Goal: Transaction & Acquisition: Purchase product/service

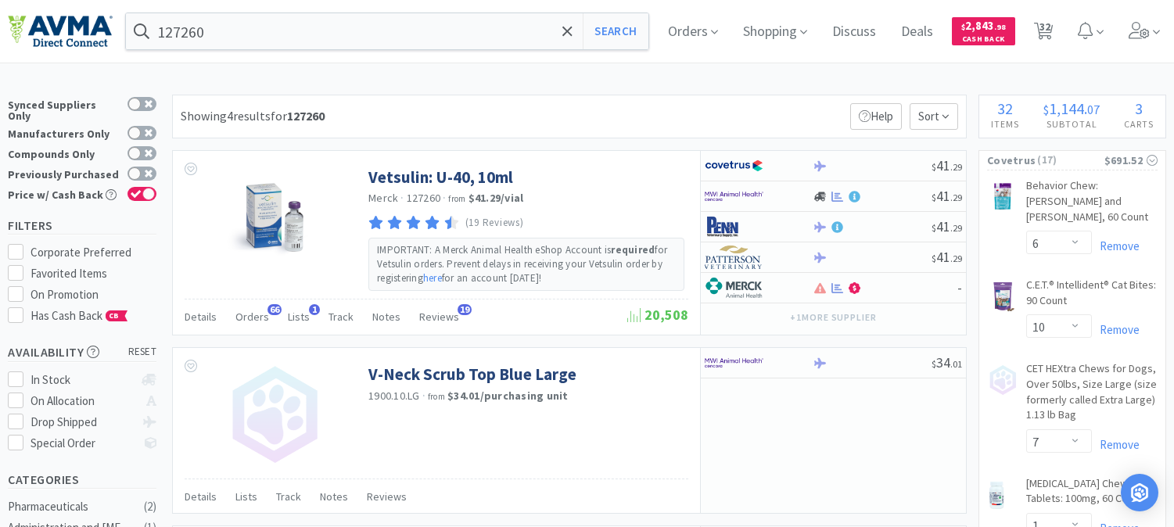
select select "6"
select select "10"
select select "7"
select select "1"
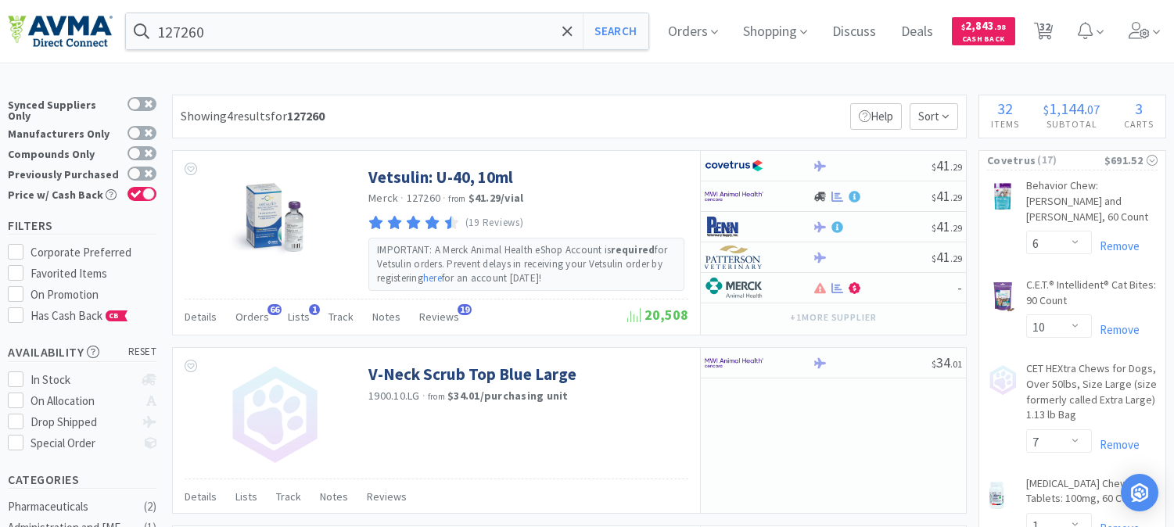
select select "1"
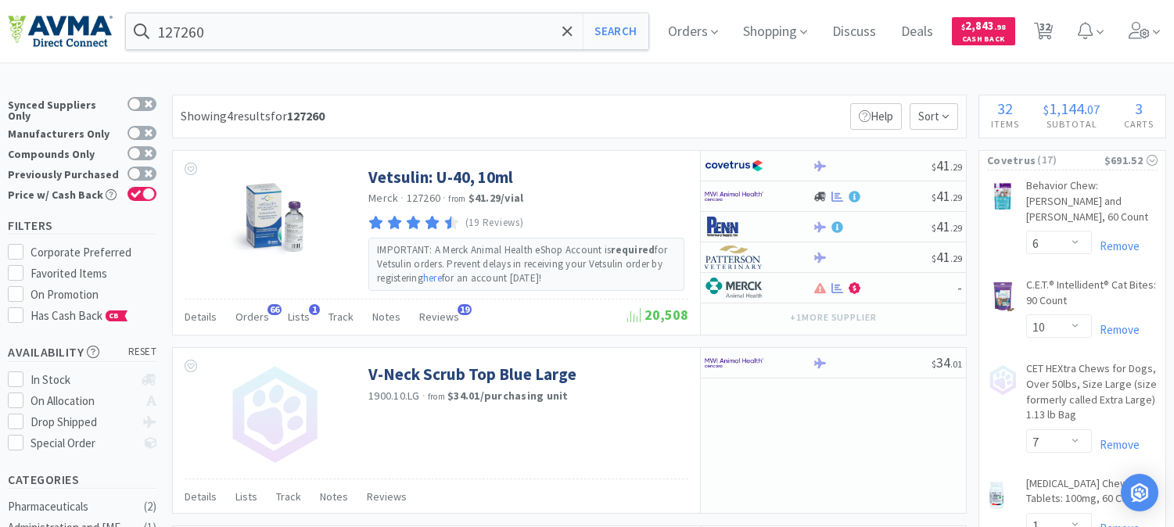
select select "6"
select select "1"
select select "3"
select select "2"
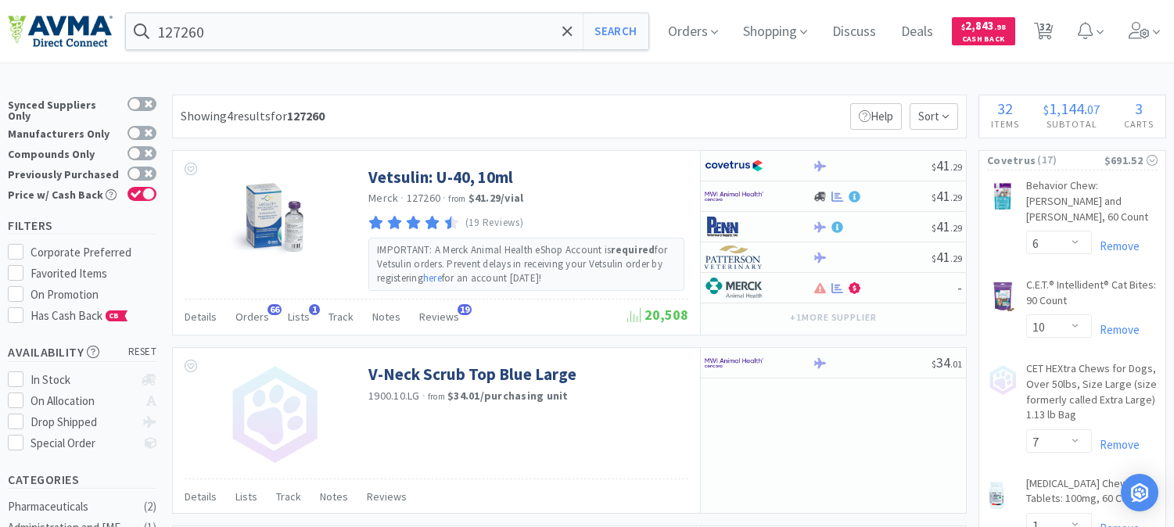
select select "1"
select select "4"
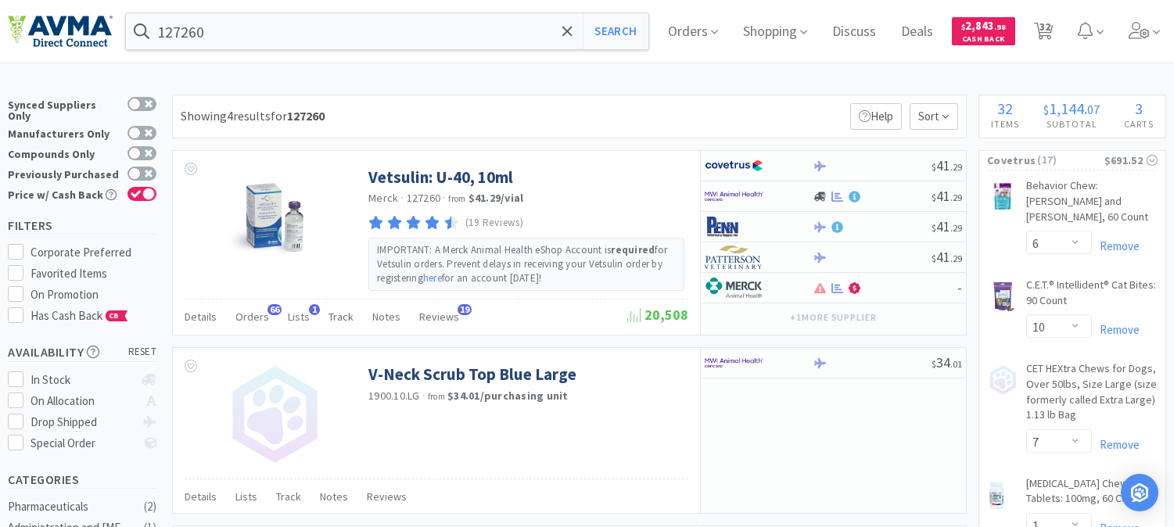
select select "2"
select select "1"
select select "6"
select select "1"
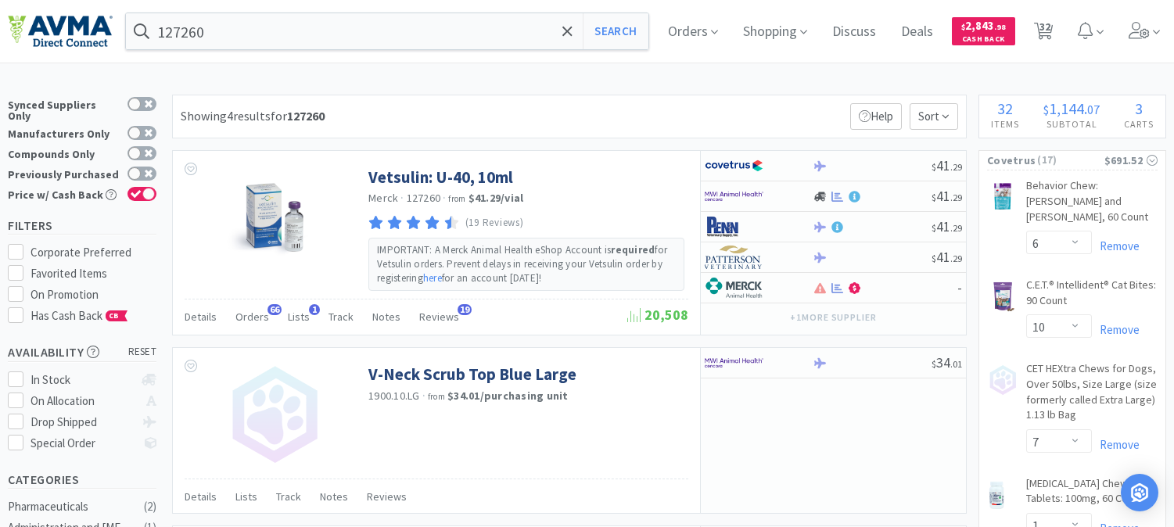
select select "1"
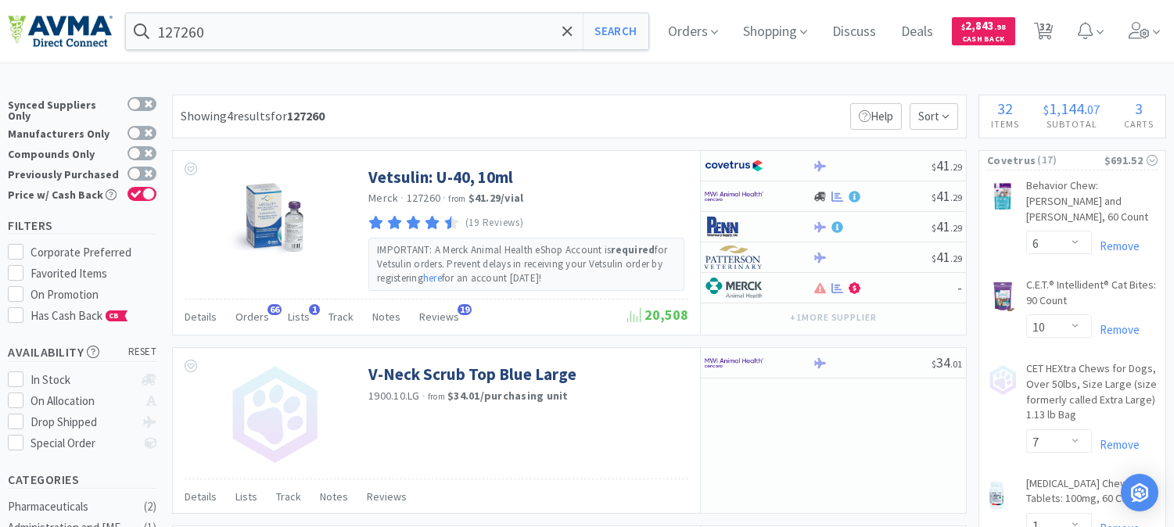
select select "1"
click at [1051, 27] on span "32" at bounding box center [1045, 26] width 11 height 63
select select "6"
select select "10"
select select "7"
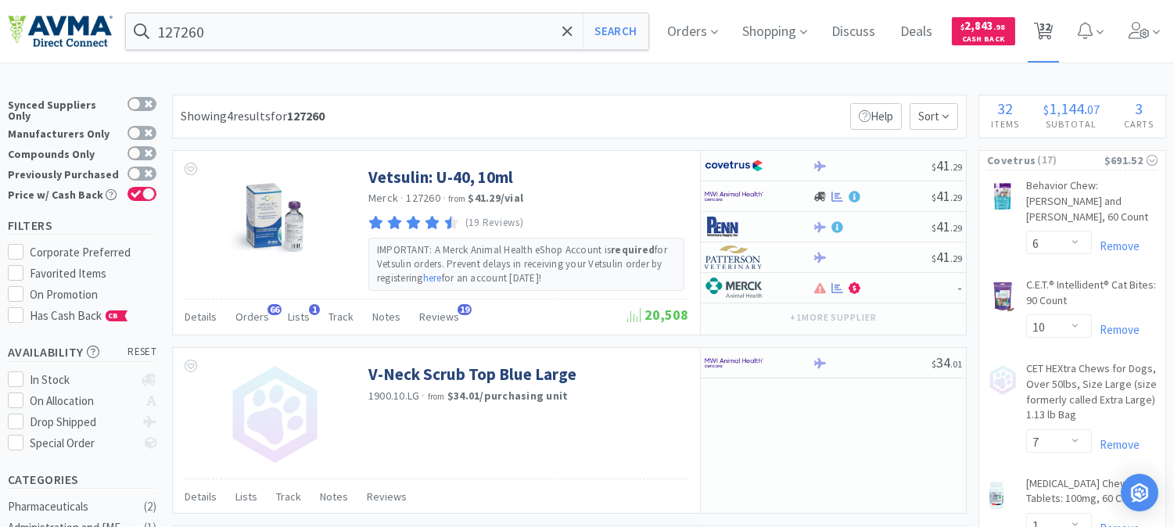
select select "1"
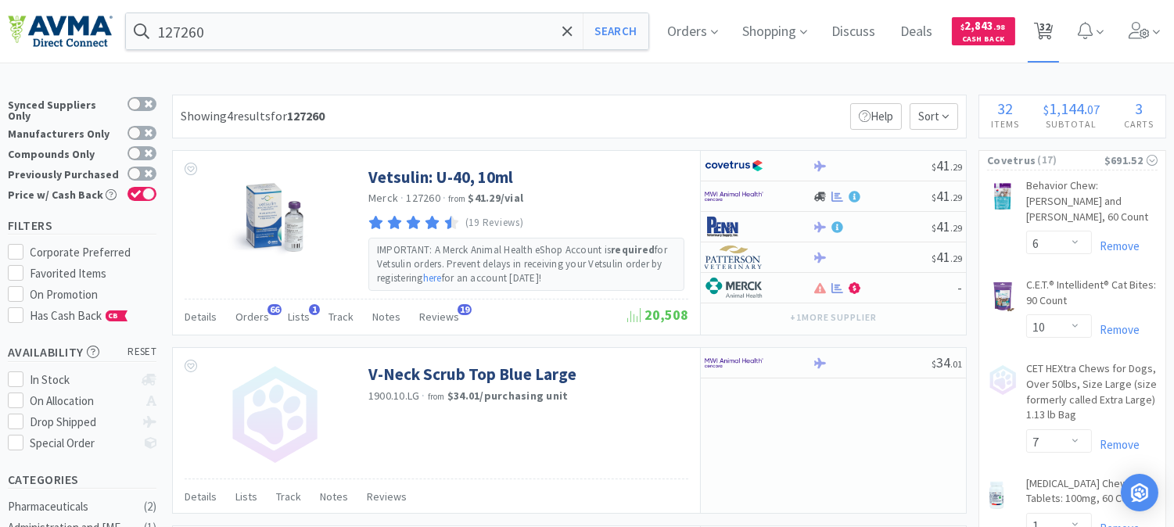
select select "1"
select select "6"
select select "1"
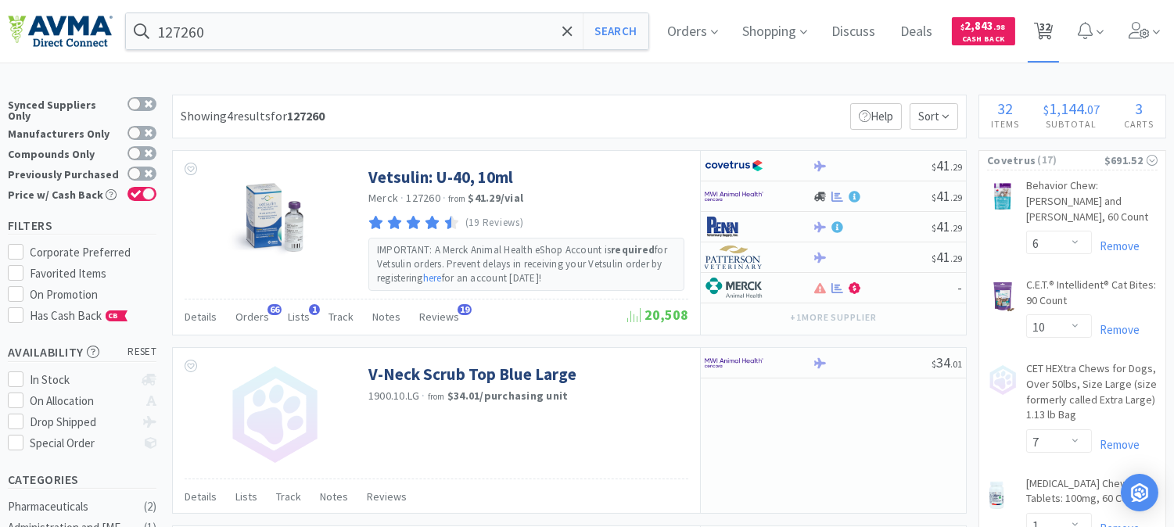
select select "3"
select select "2"
select select "1"
select select "2"
select select "1"
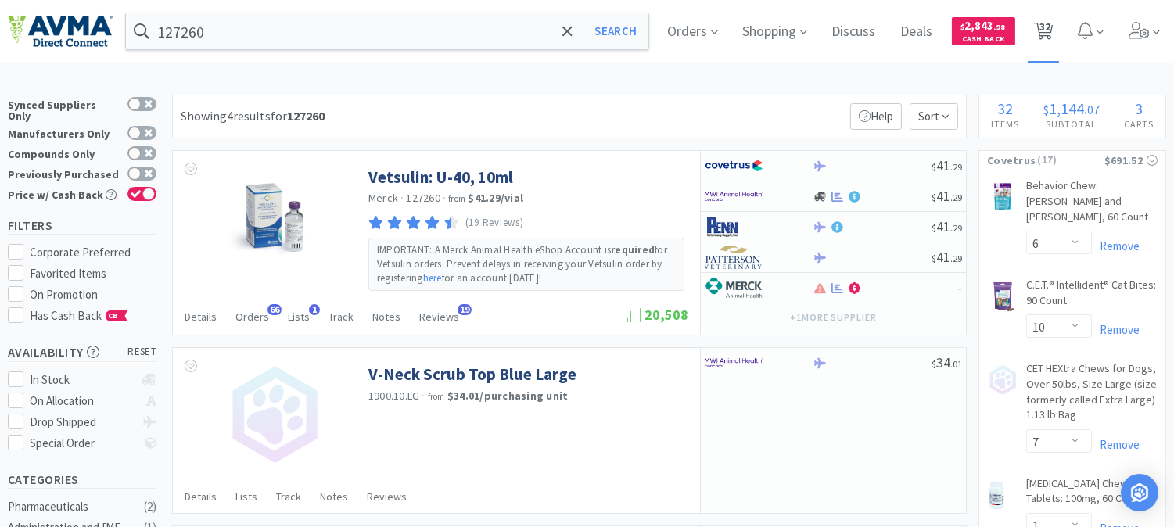
select select "1"
select select "4"
select select "2"
select select "1"
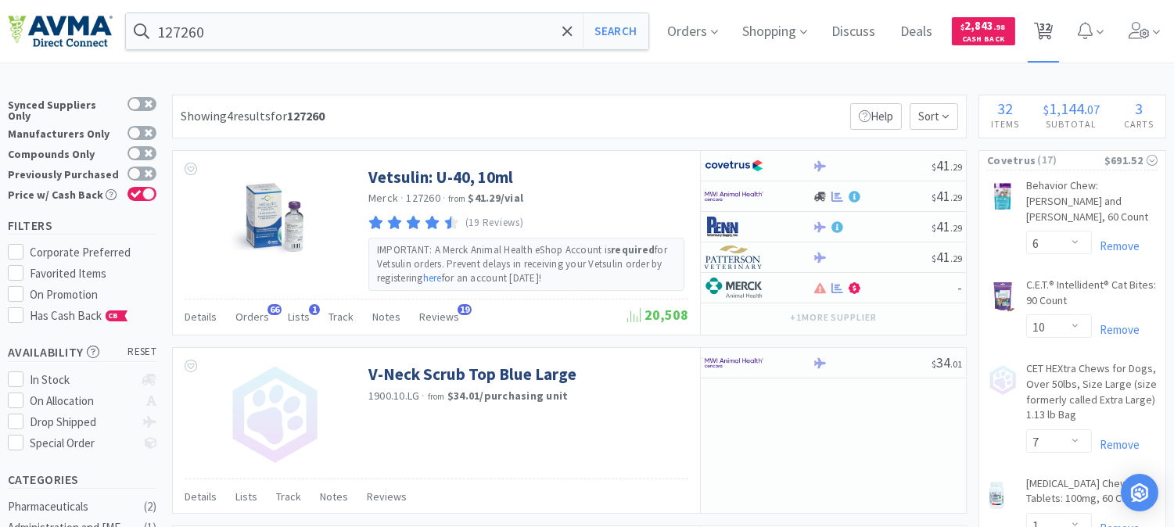
select select "1"
select select "6"
select select "1"
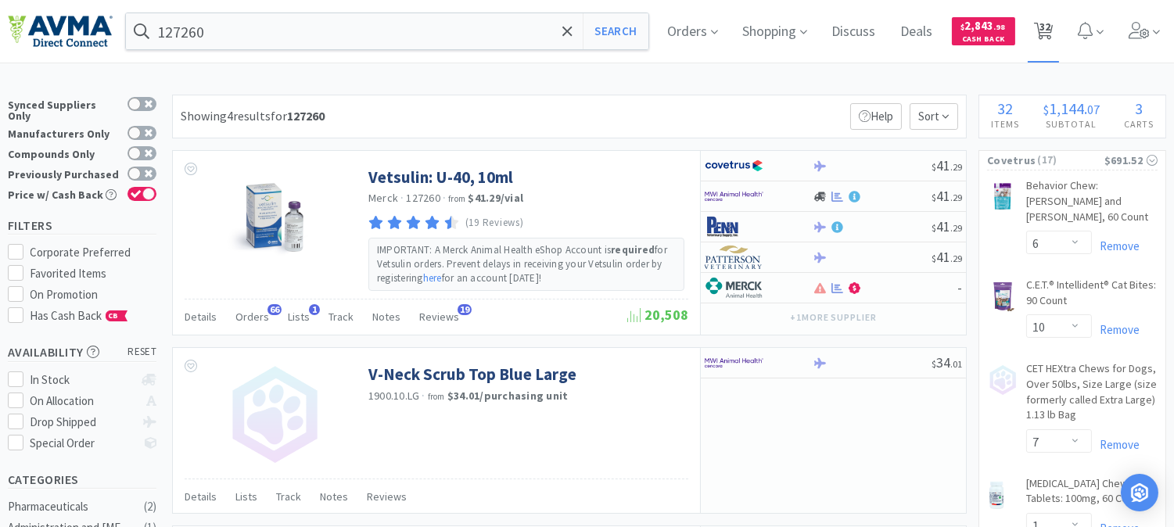
select select "1"
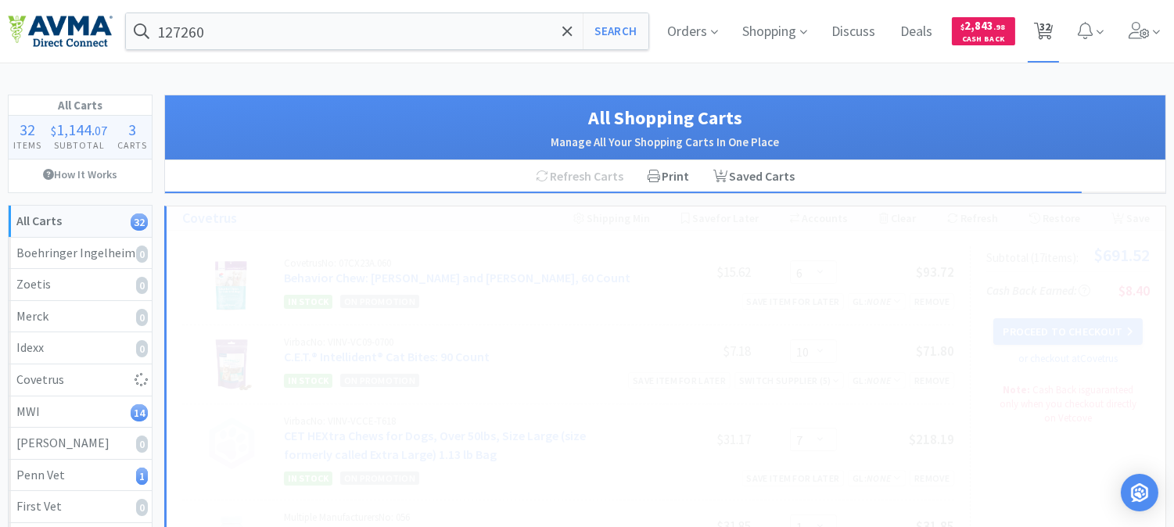
click at [1040, 27] on span "32" at bounding box center [1045, 26] width 11 height 63
click at [1042, 28] on span "32" at bounding box center [1045, 26] width 11 height 63
click at [563, 34] on icon at bounding box center [568, 31] width 10 height 16
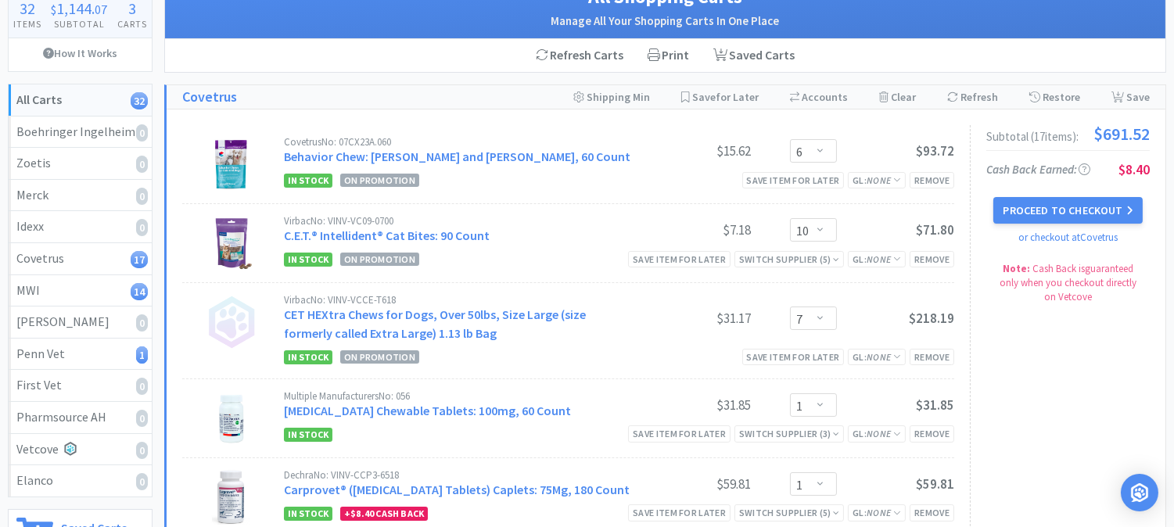
scroll to position [20, 0]
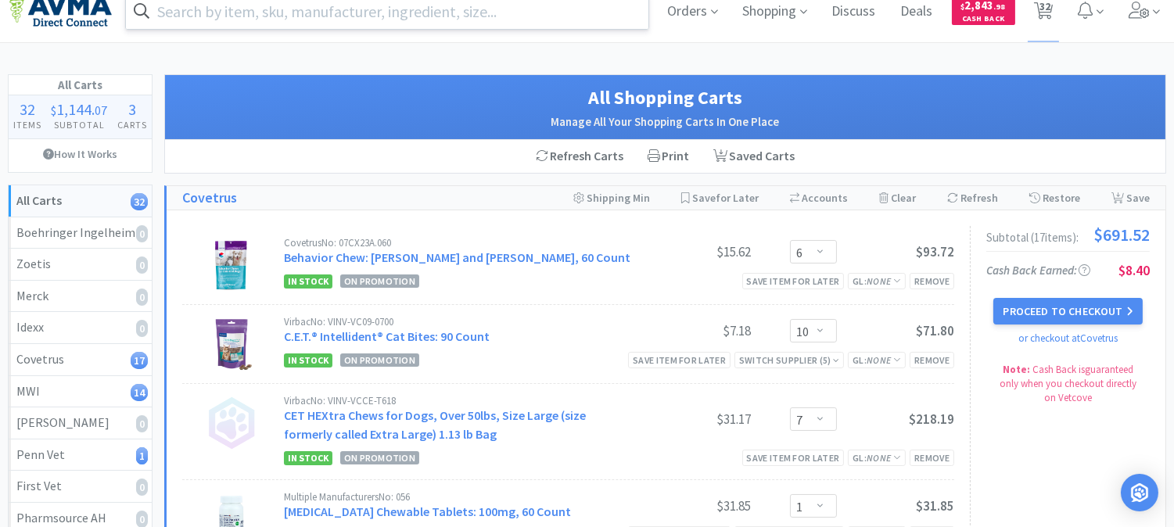
click at [188, 16] on input "text" at bounding box center [387, 11] width 523 height 36
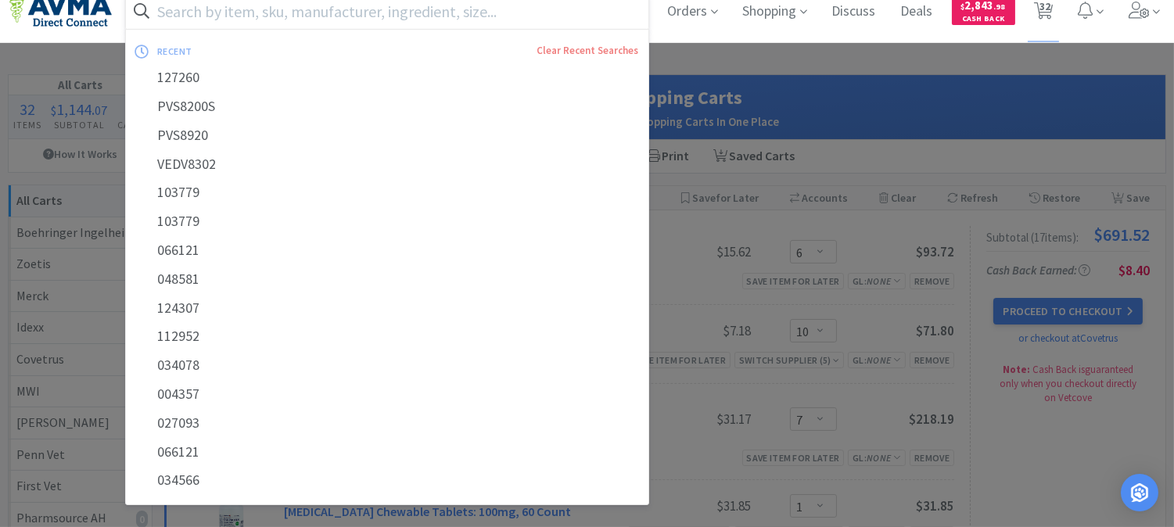
paste input "127260"
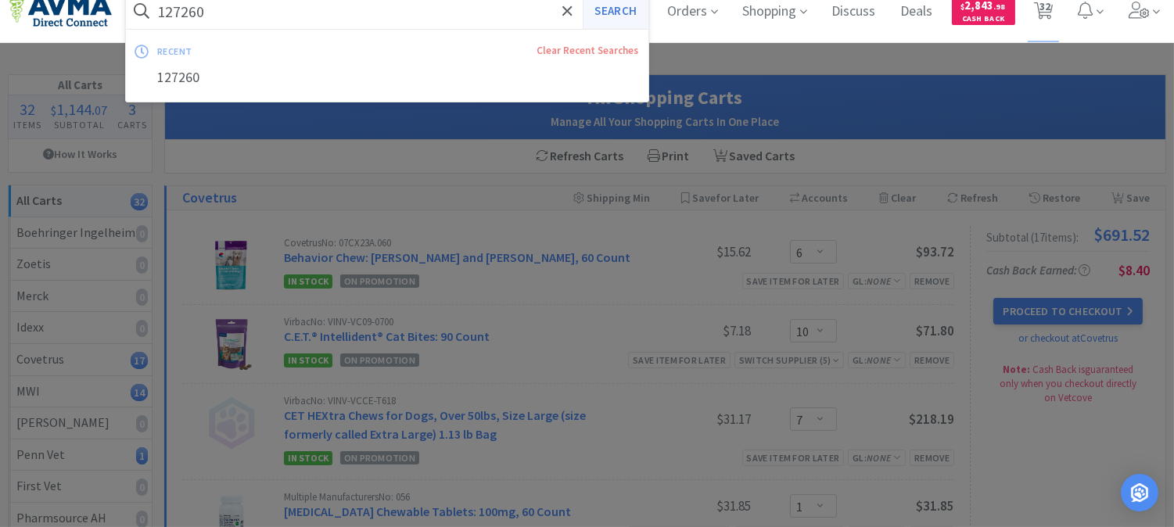
type input "127260"
click at [613, 13] on button "Search" at bounding box center [615, 11] width 65 height 36
select select "6"
select select "10"
select select "7"
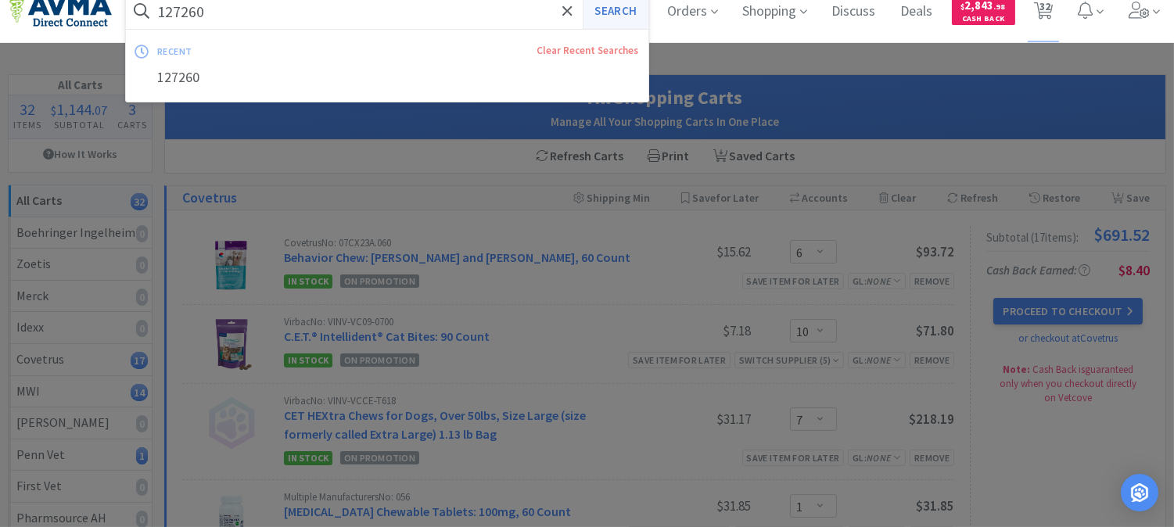
select select "1"
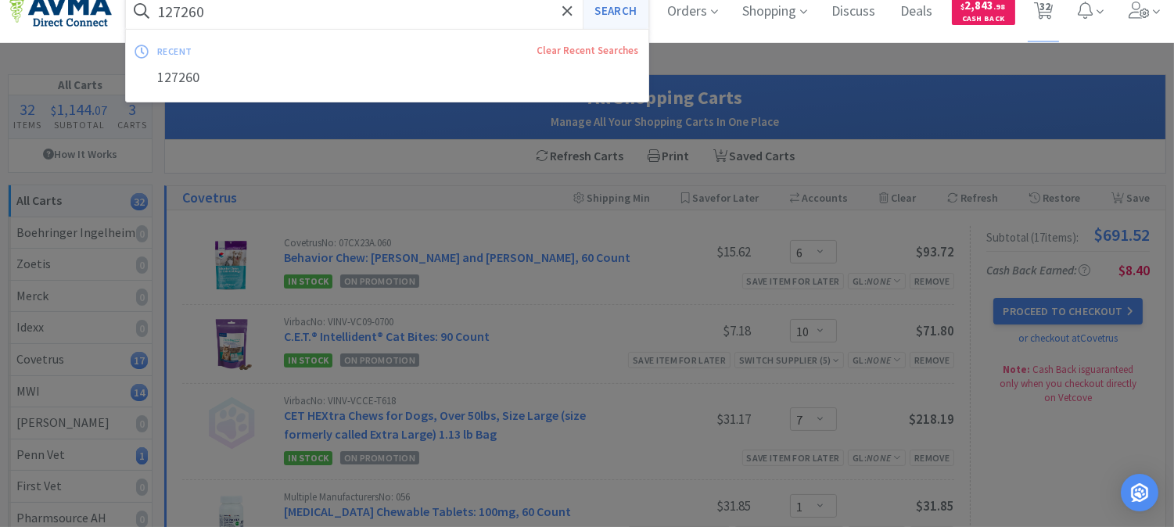
select select "1"
select select "6"
select select "1"
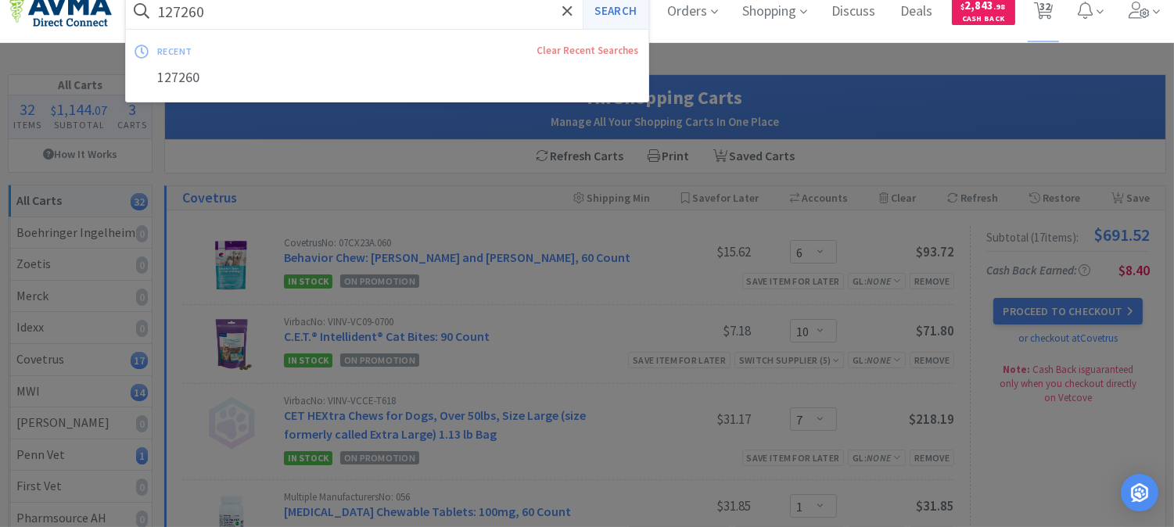
select select "3"
select select "2"
select select "1"
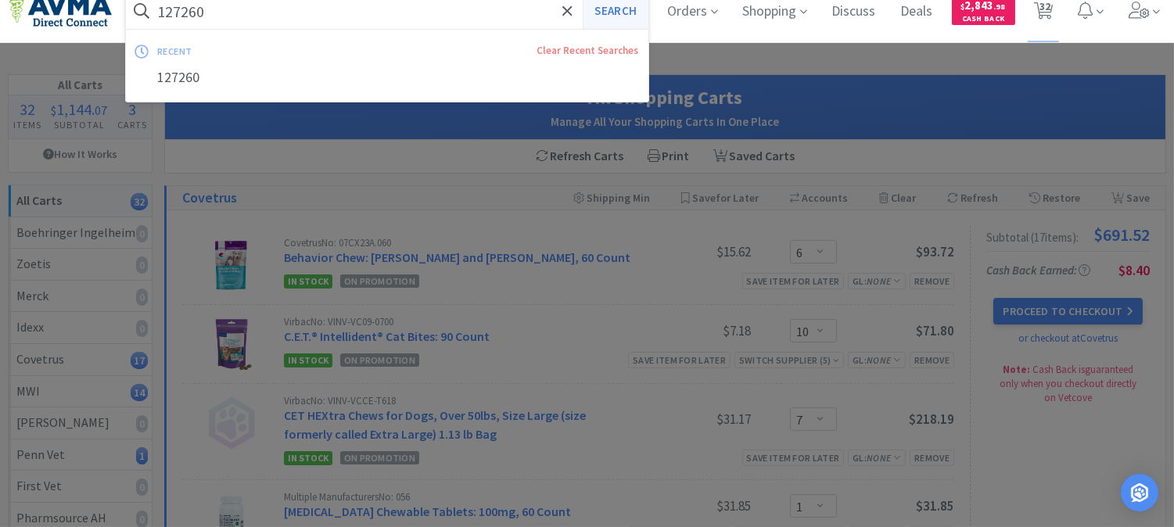
select select "1"
select select "4"
select select "2"
select select "1"
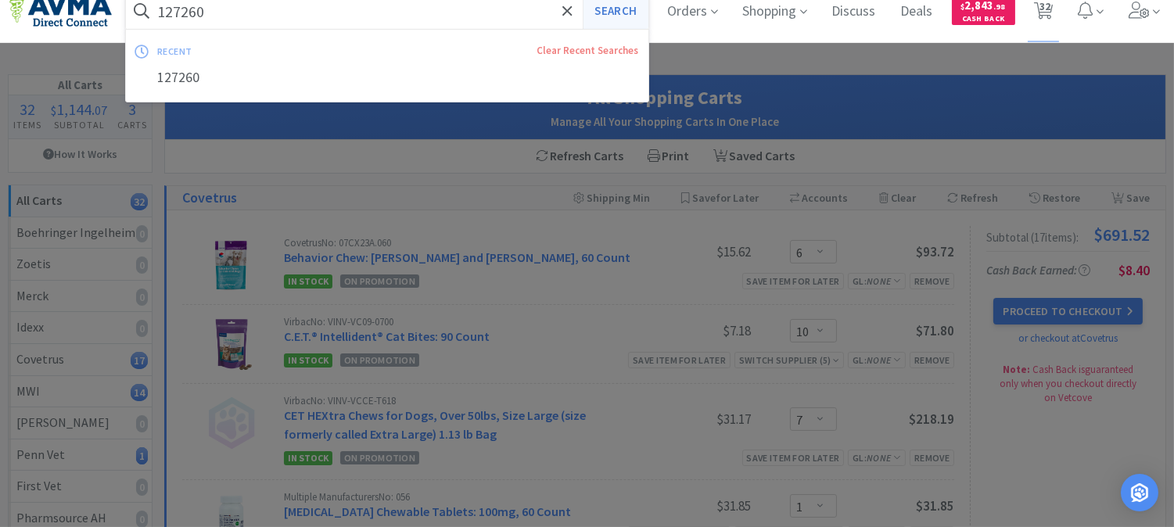
select select "6"
select select "1"
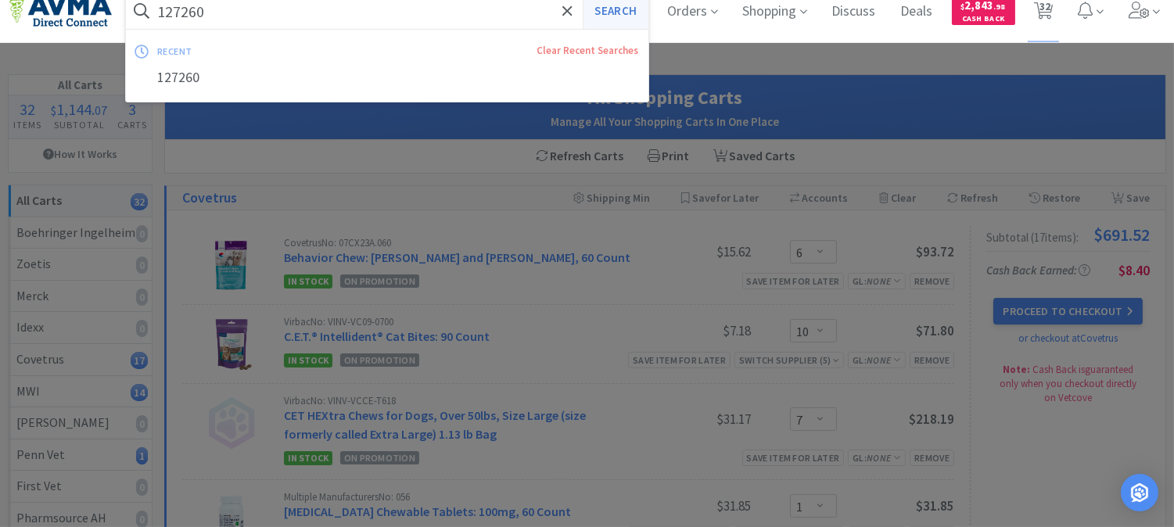
select select "1"
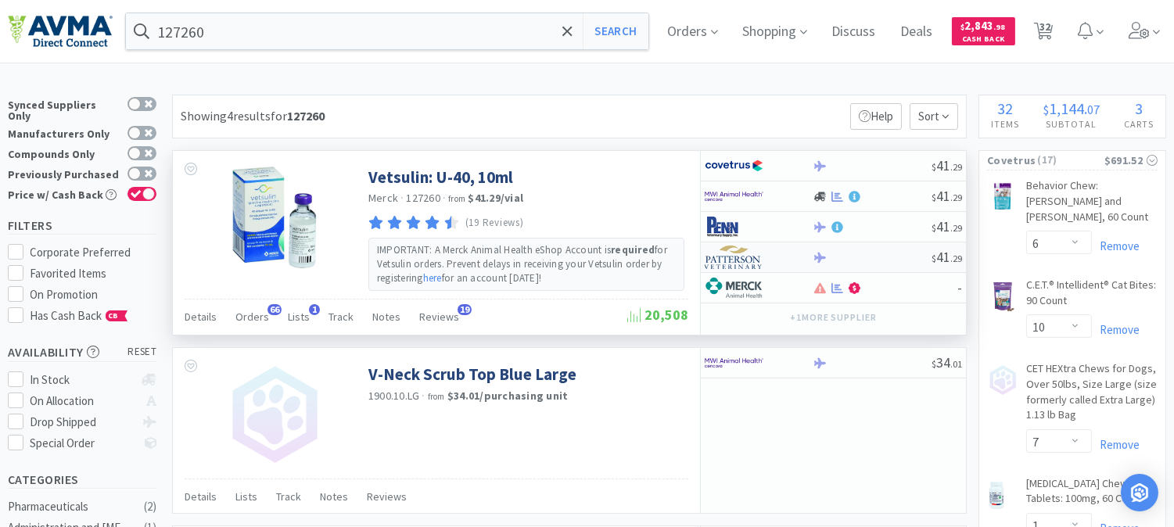
click at [726, 261] on img at bounding box center [734, 257] width 59 height 23
select select "2"
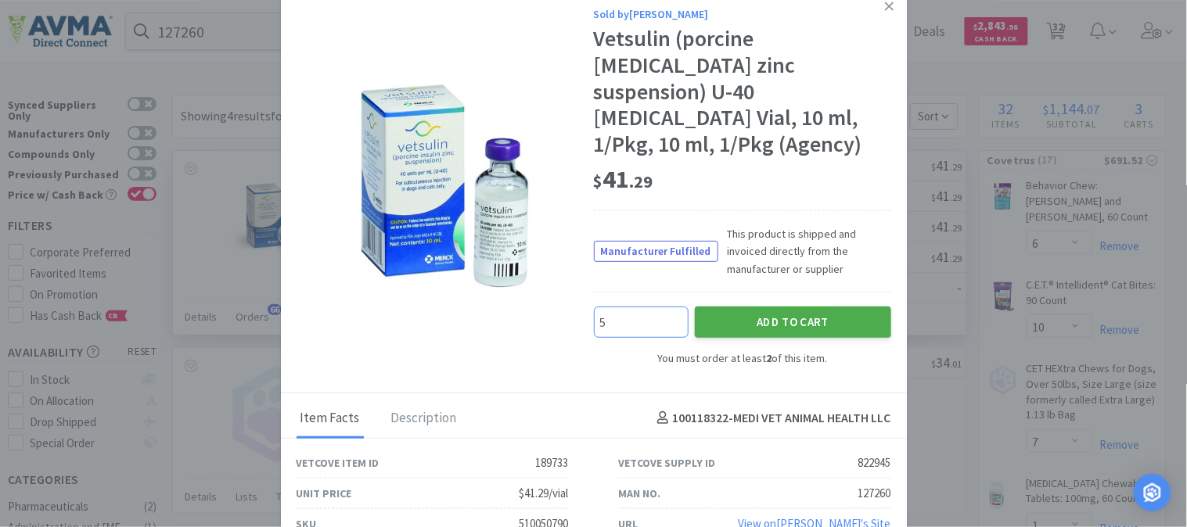
type input "5"
click at [755, 307] on button "Add to Cart" at bounding box center [793, 322] width 196 height 31
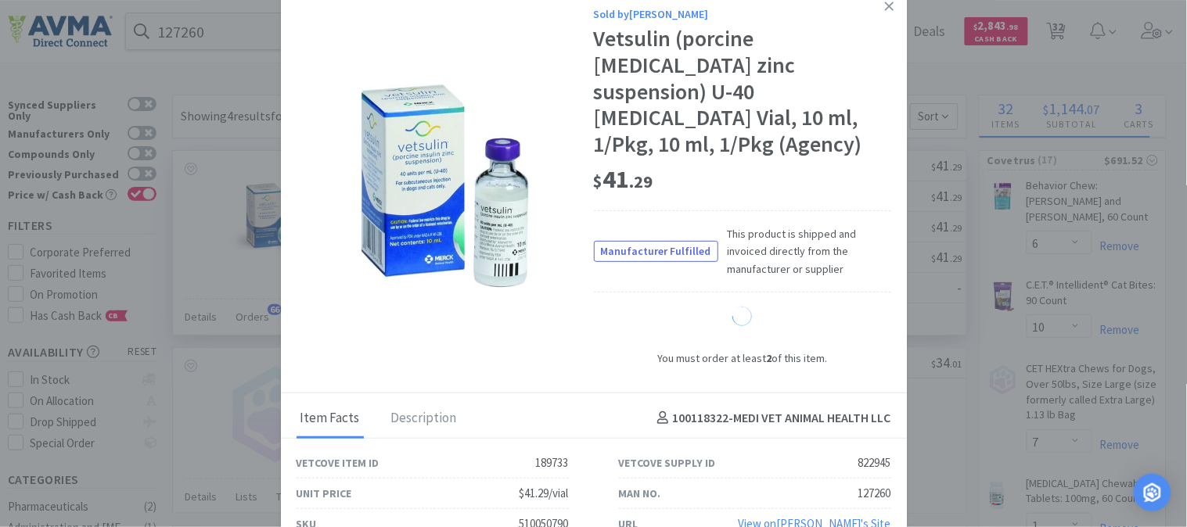
select select "5"
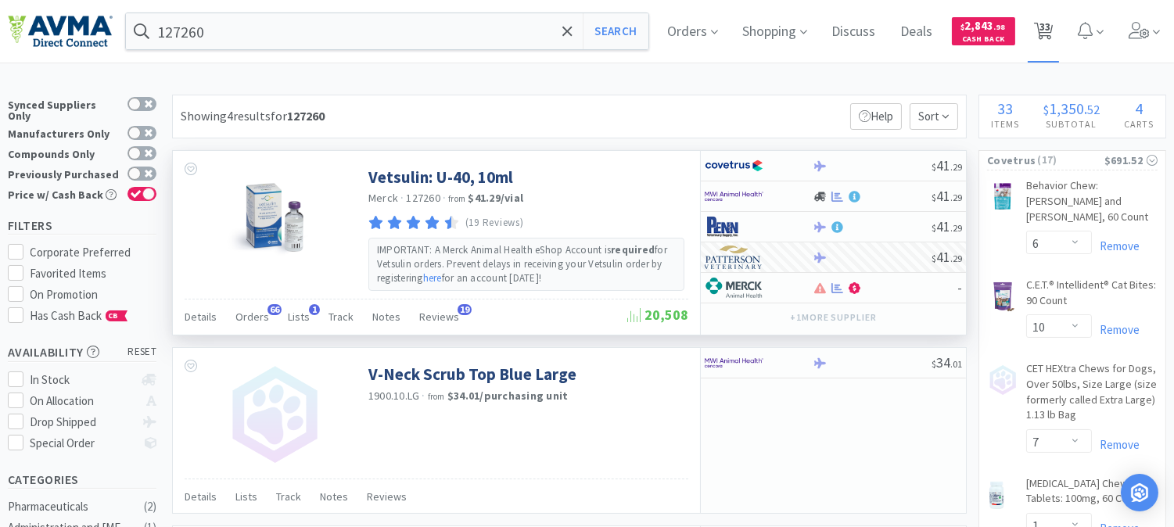
click at [1051, 27] on span "33" at bounding box center [1045, 26] width 11 height 63
select select "6"
select select "10"
select select "7"
select select "1"
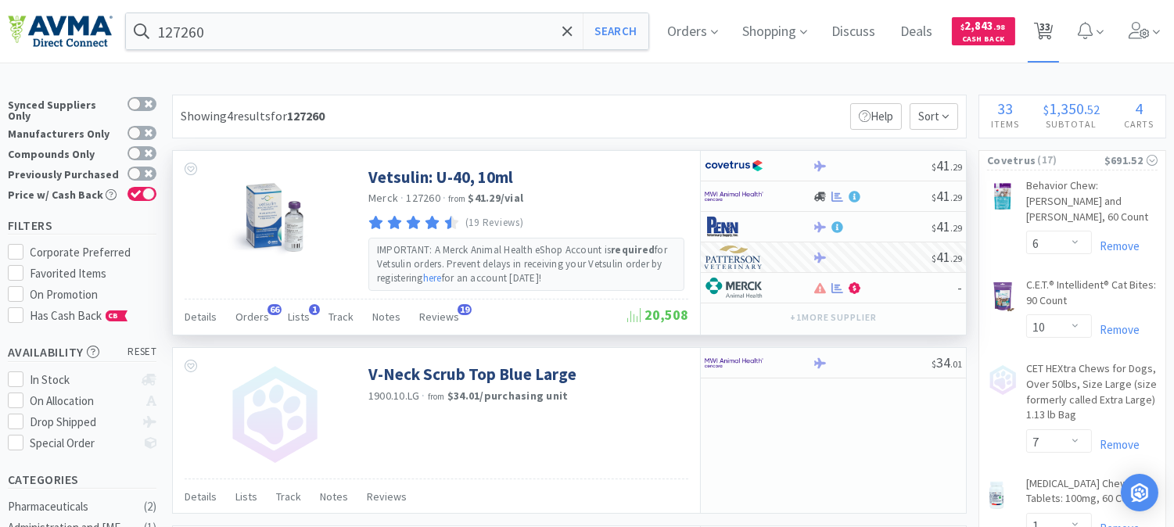
select select "1"
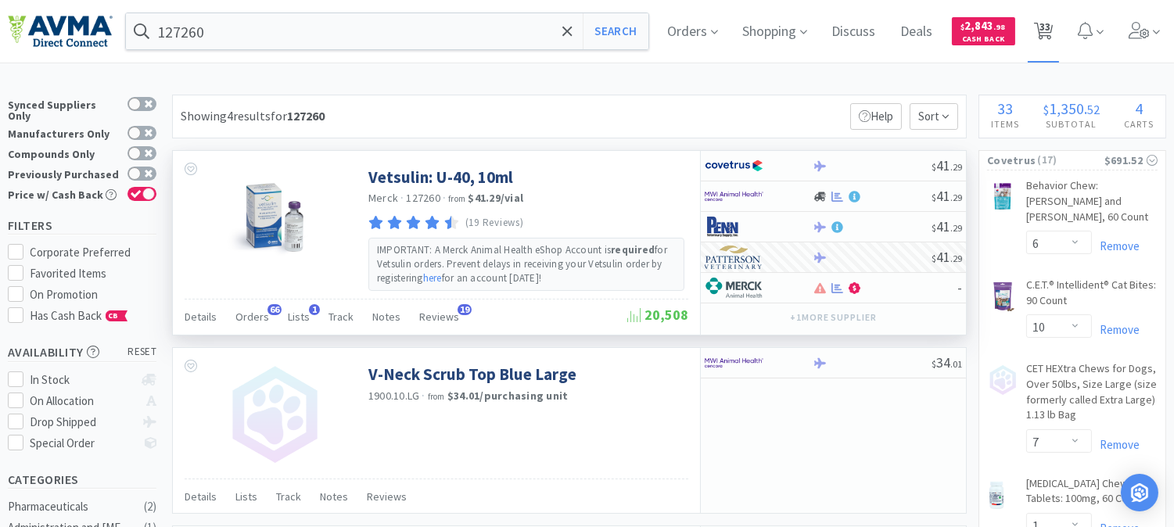
select select "1"
select select "6"
select select "1"
select select "3"
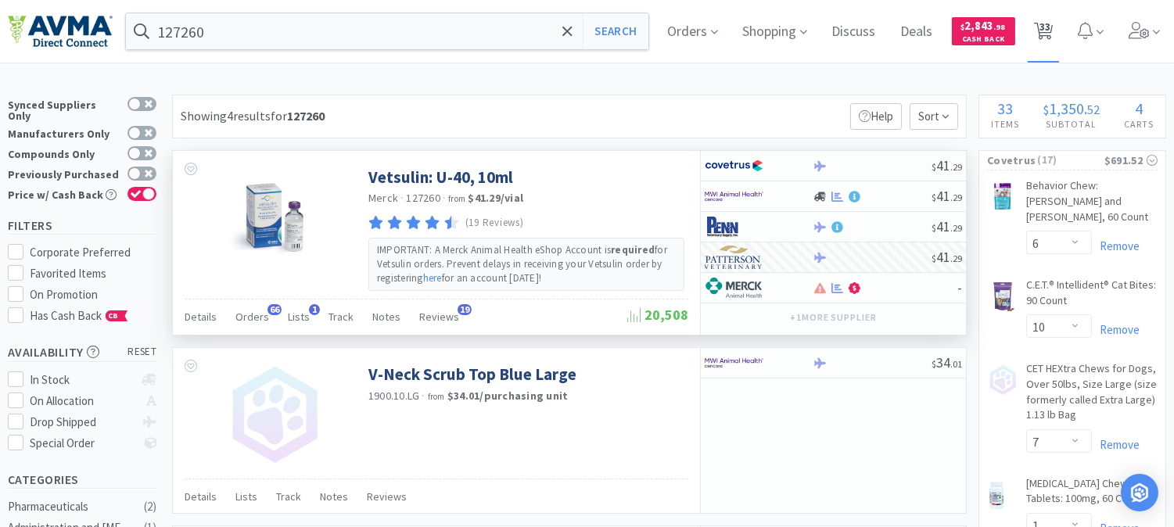
select select "2"
select select "1"
select select "2"
select select "1"
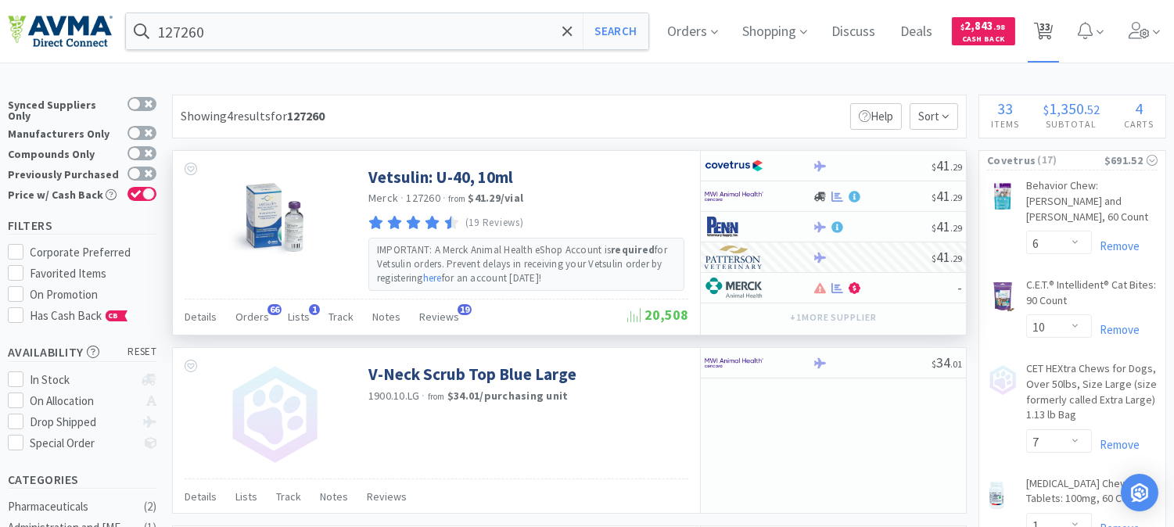
select select "1"
select select "4"
select select "2"
select select "1"
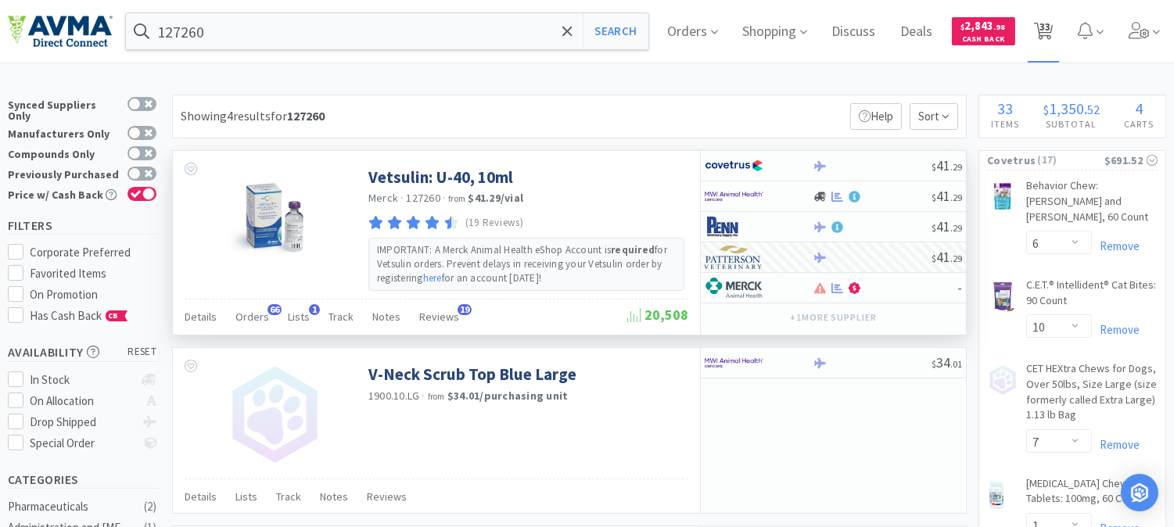
select select "6"
select select "1"
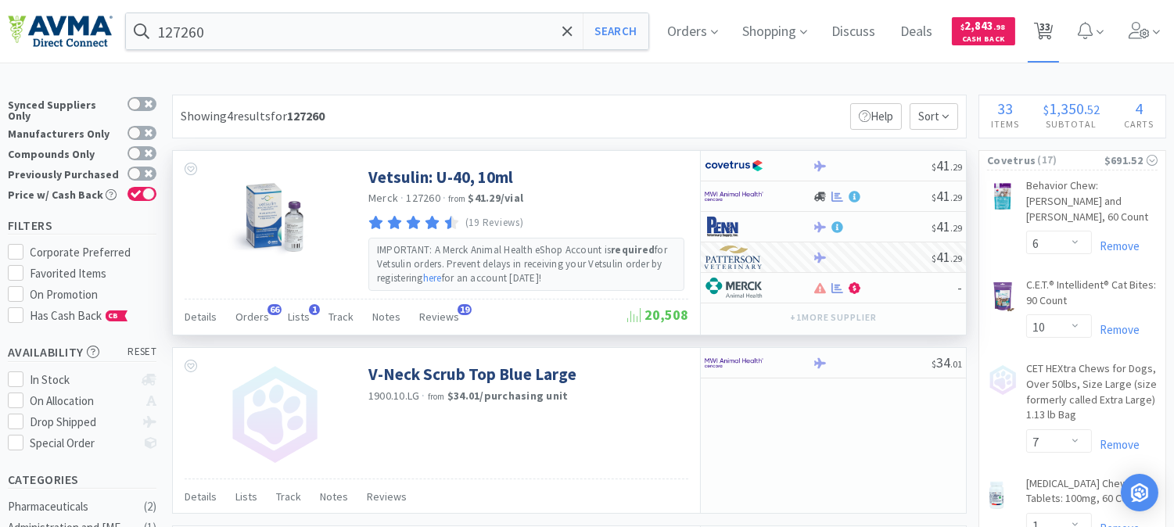
select select "1"
select select "5"
select select "1"
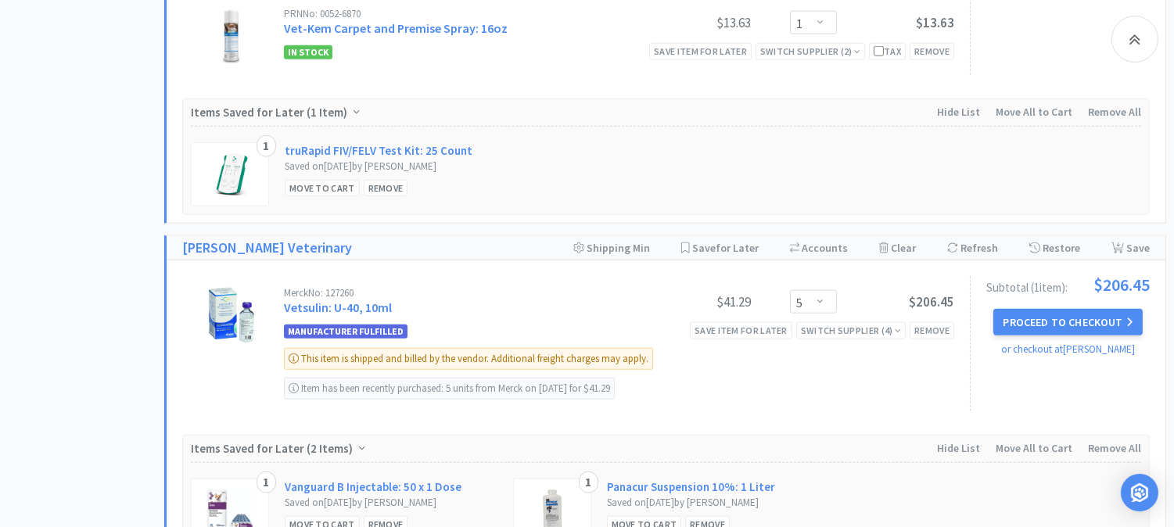
scroll to position [3126, 0]
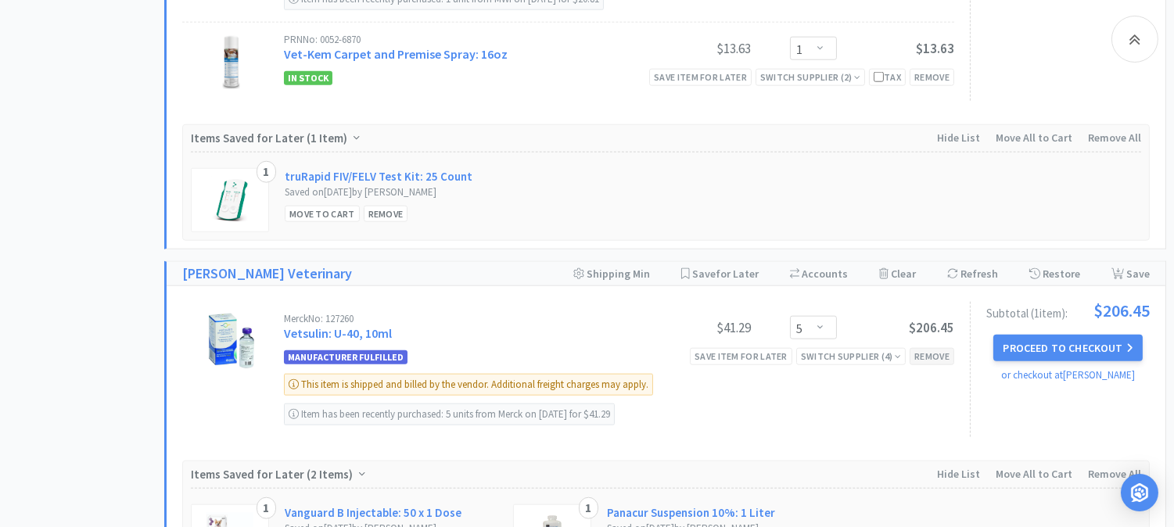
click at [933, 348] on div "Remove" at bounding box center [932, 356] width 45 height 16
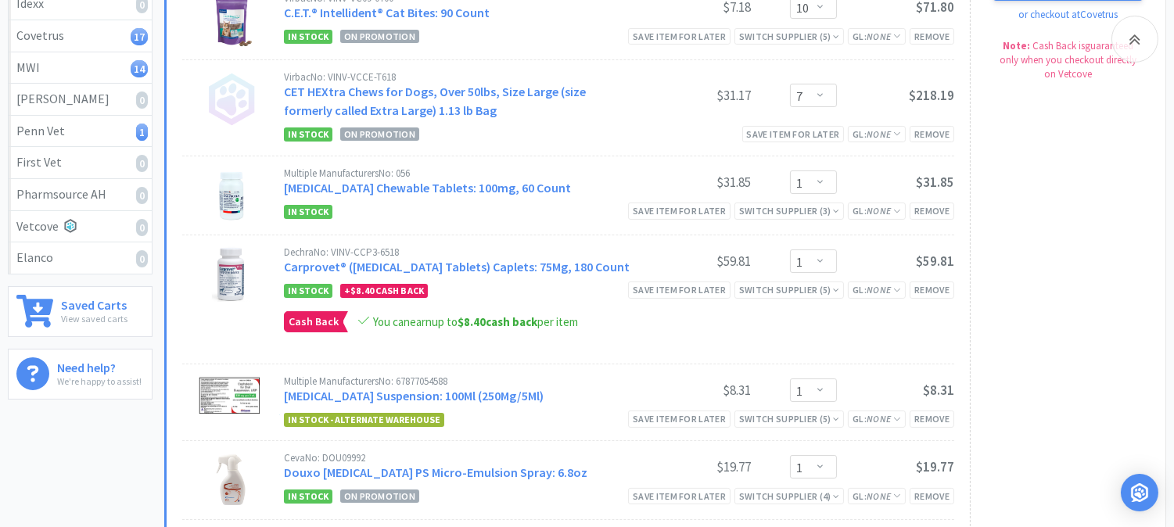
scroll to position [0, 0]
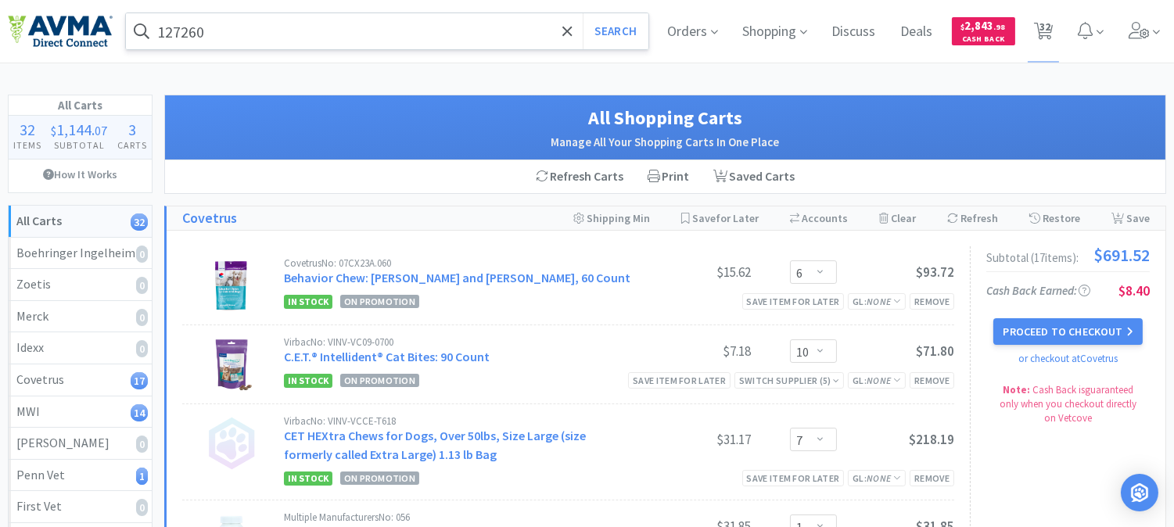
click at [356, 34] on input "127260" at bounding box center [387, 31] width 523 height 36
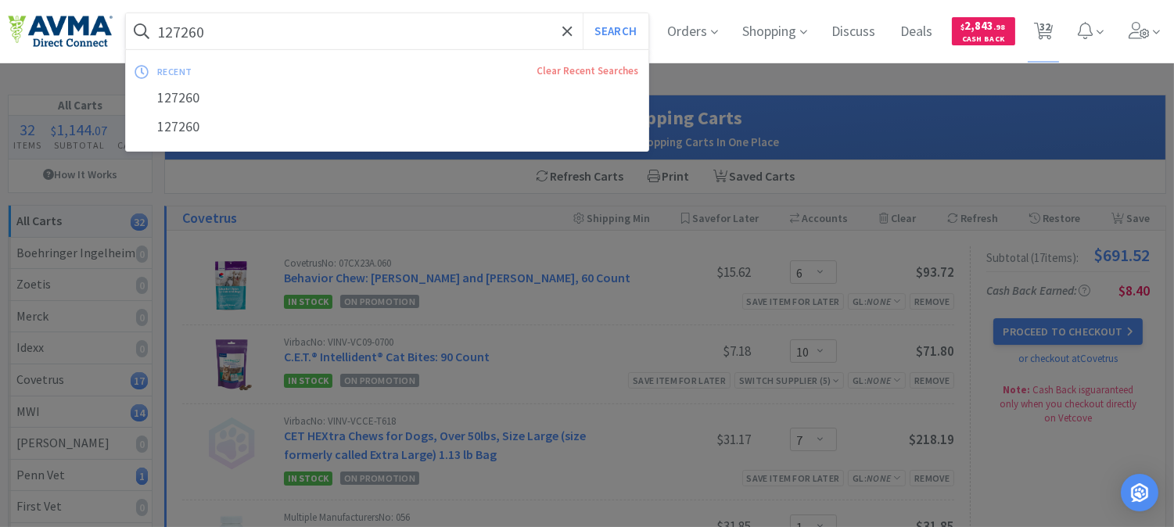
paste input "083419"
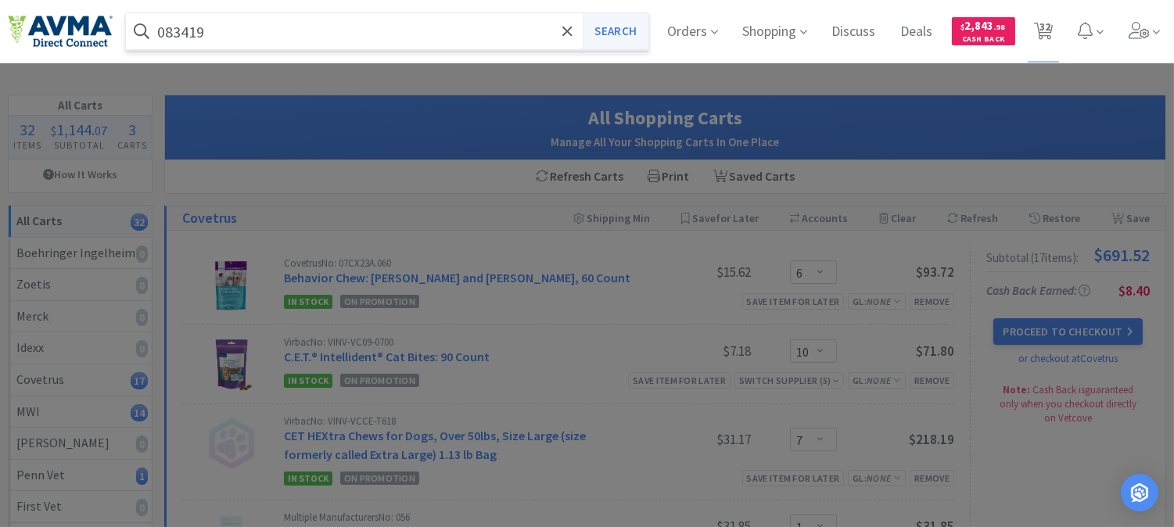
type input "083419"
click at [618, 31] on button "Search" at bounding box center [615, 31] width 65 height 36
select select "6"
select select "10"
select select "7"
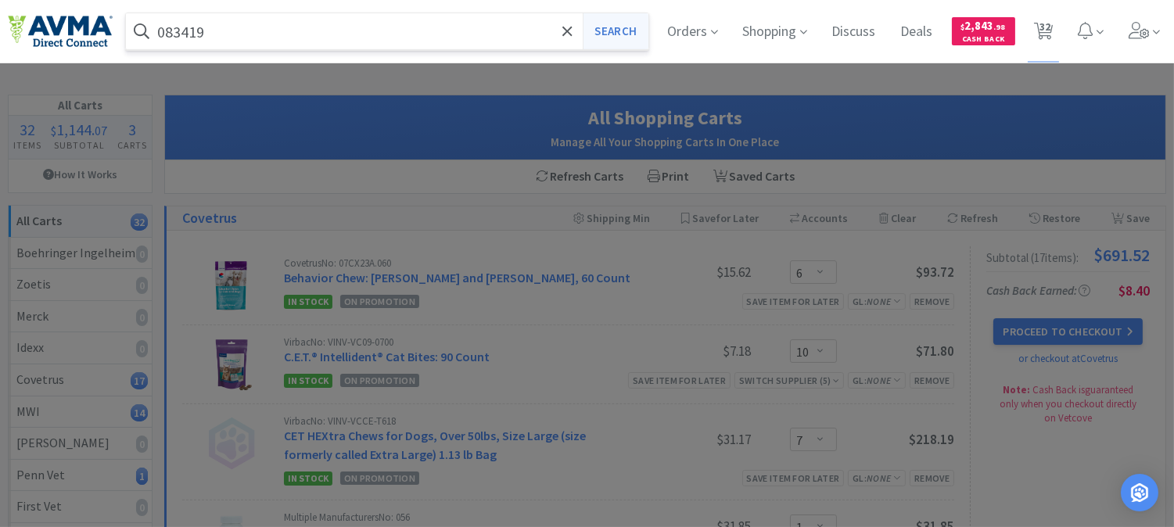
select select "1"
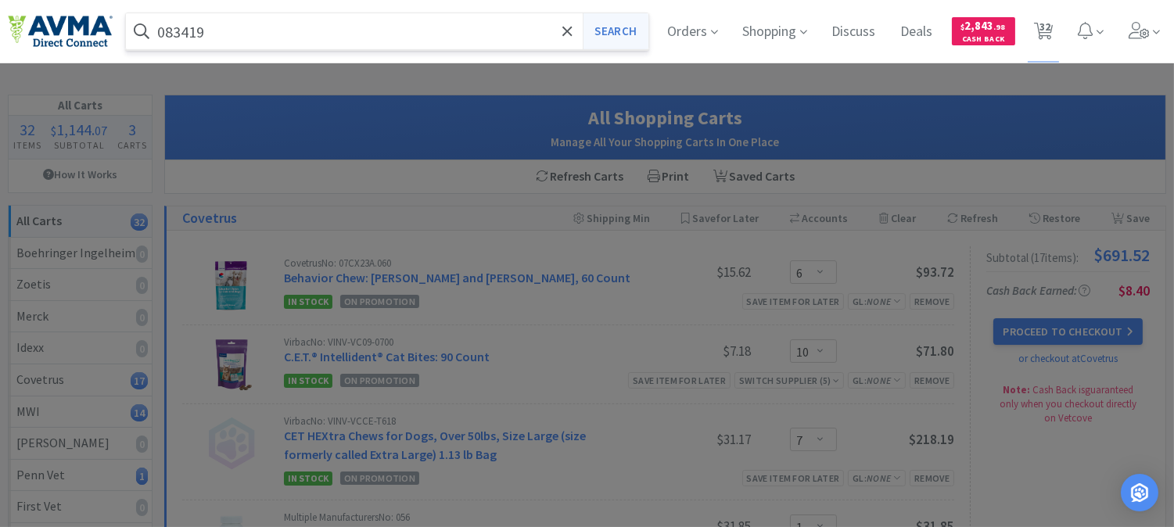
select select "1"
select select "6"
select select "1"
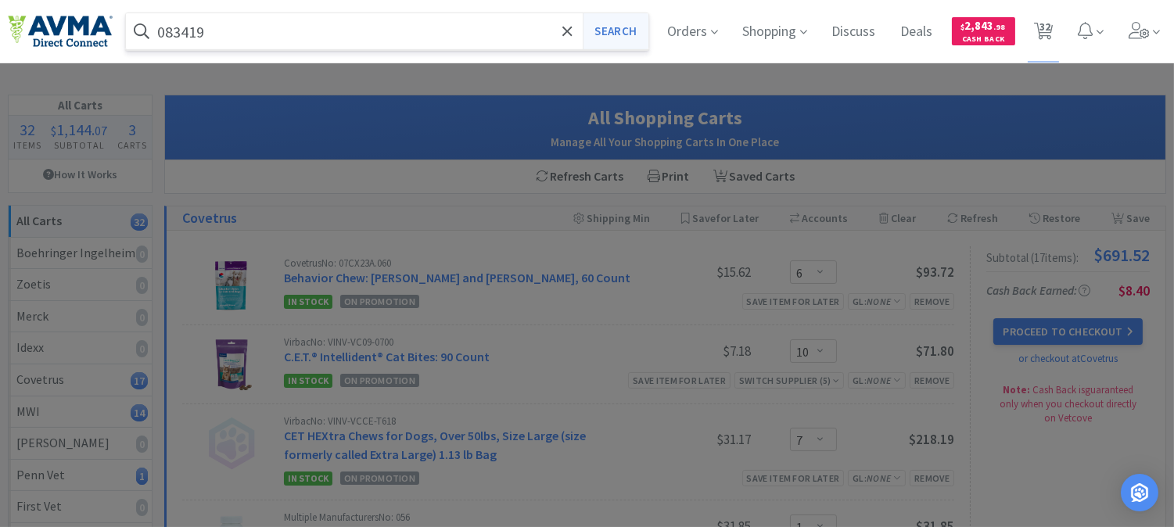
select select "3"
select select "2"
select select "1"
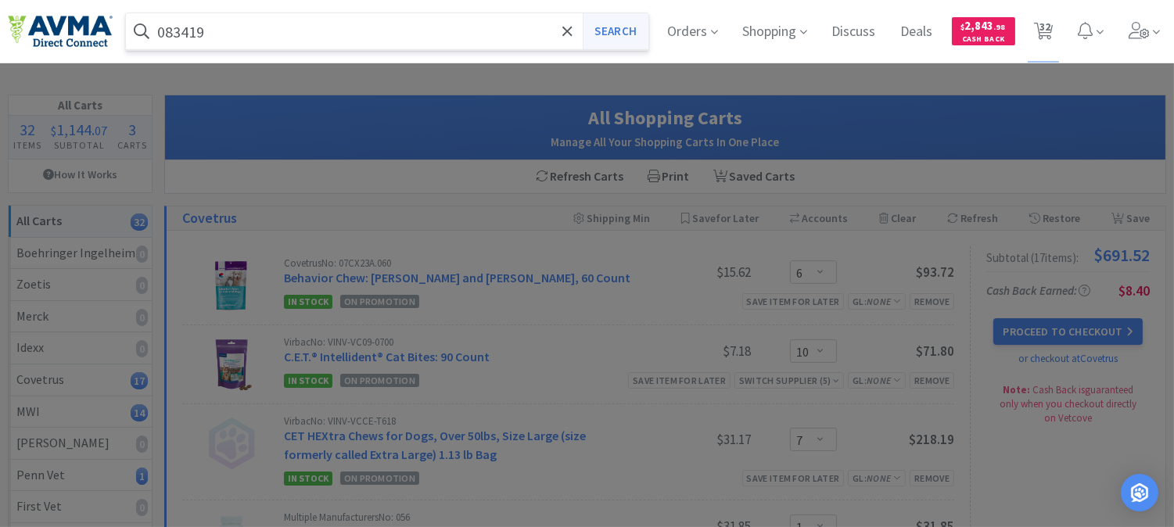
select select "1"
select select "4"
select select "2"
select select "1"
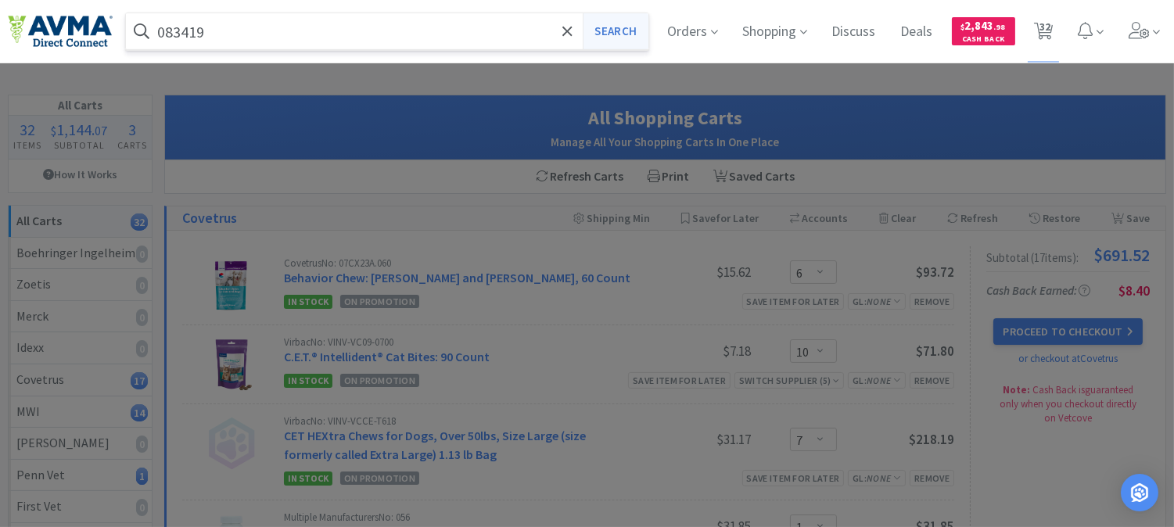
select select "6"
select select "1"
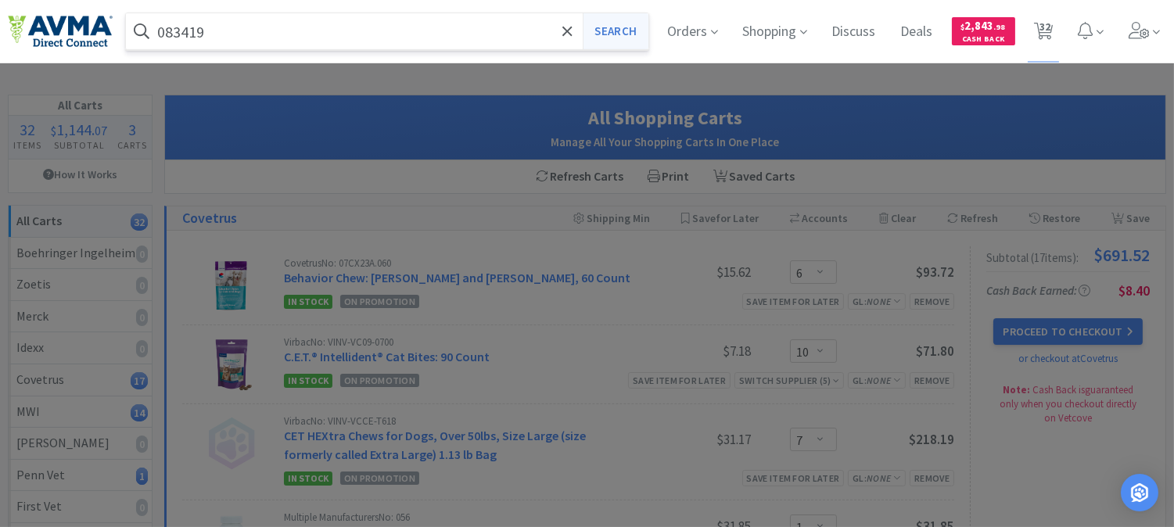
select select "1"
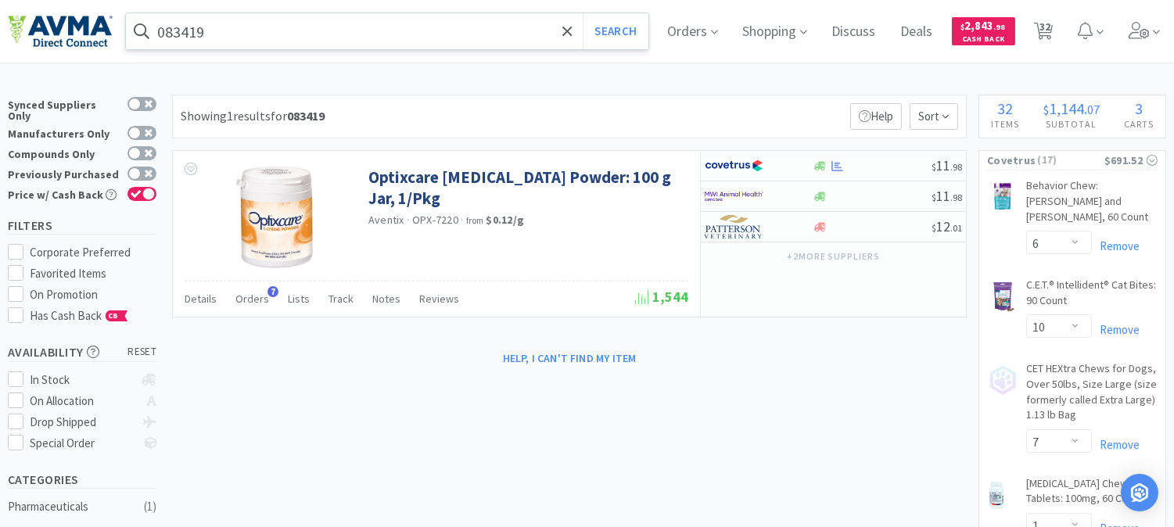
click at [247, 32] on input "083419" at bounding box center [387, 31] width 523 height 36
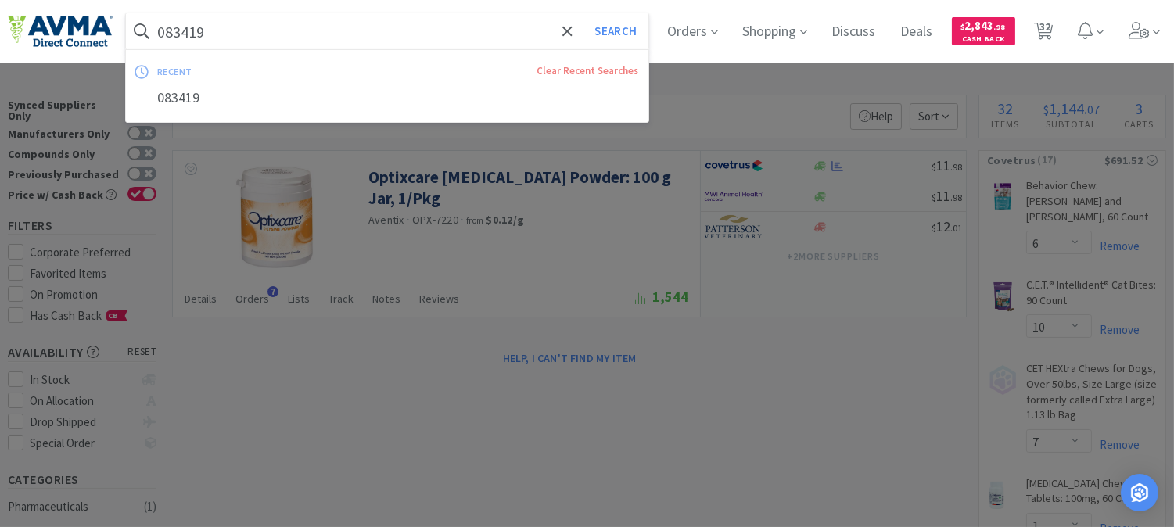
paste input "06375"
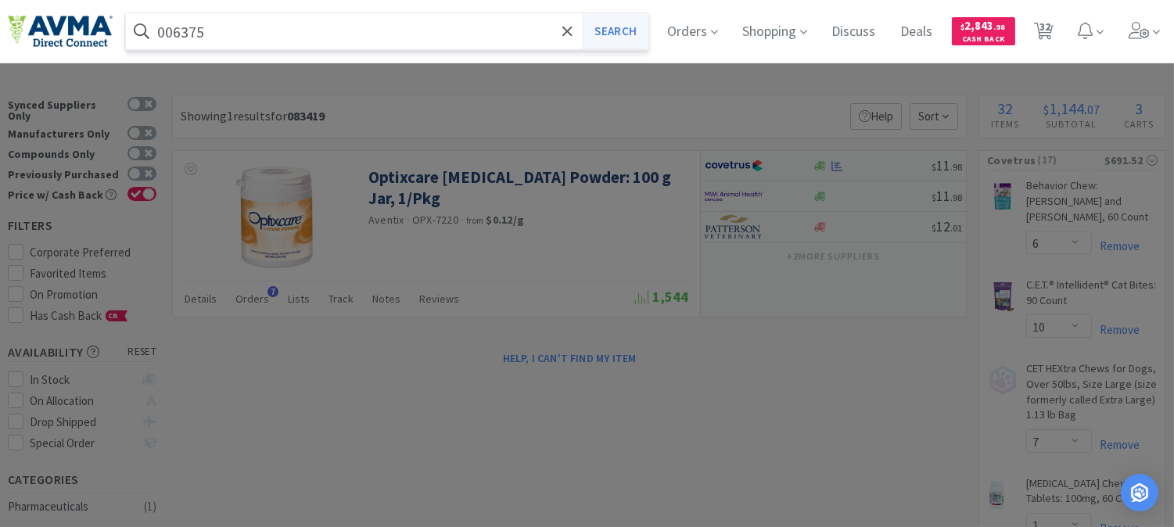
type input "006375"
click at [623, 36] on button "Search" at bounding box center [615, 31] width 65 height 36
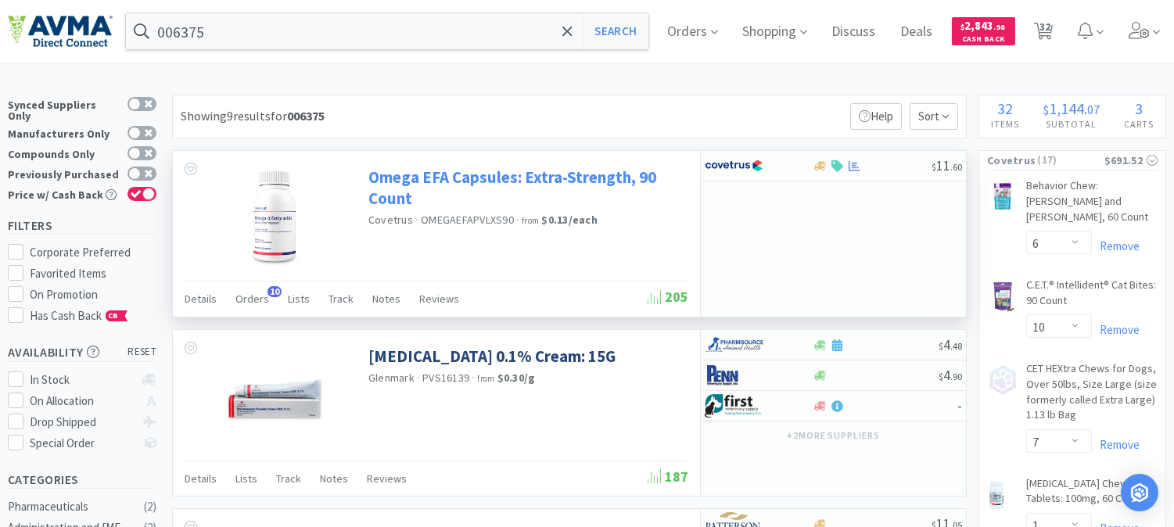
click at [502, 176] on link "Omega EFA Capsules: Extra-Strength, 90 Count" at bounding box center [527, 188] width 316 height 43
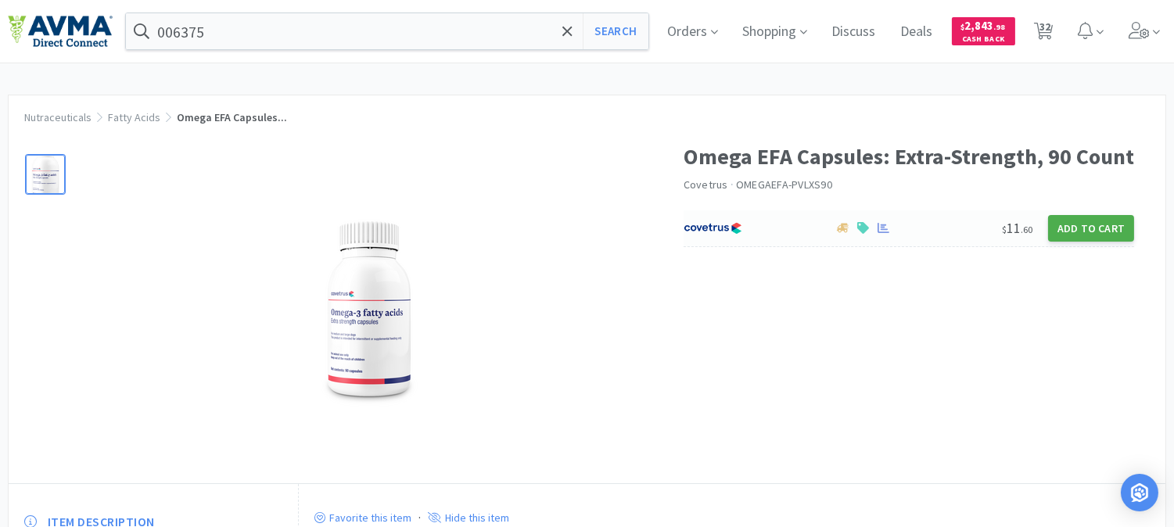
click at [1098, 230] on button "Add to Cart" at bounding box center [1091, 228] width 86 height 27
select select "1"
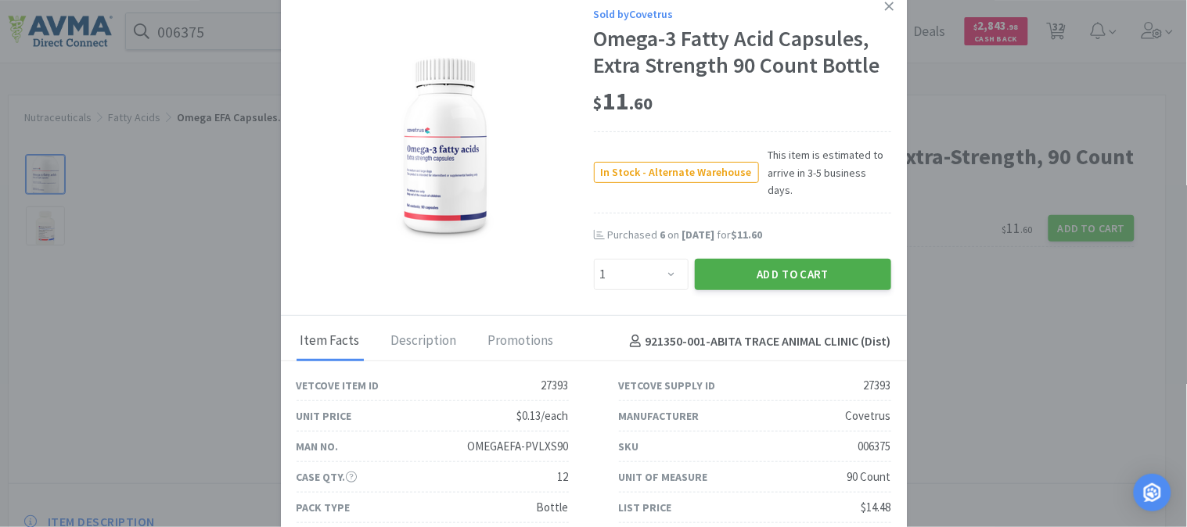
click at [782, 259] on button "Add to Cart" at bounding box center [793, 274] width 196 height 31
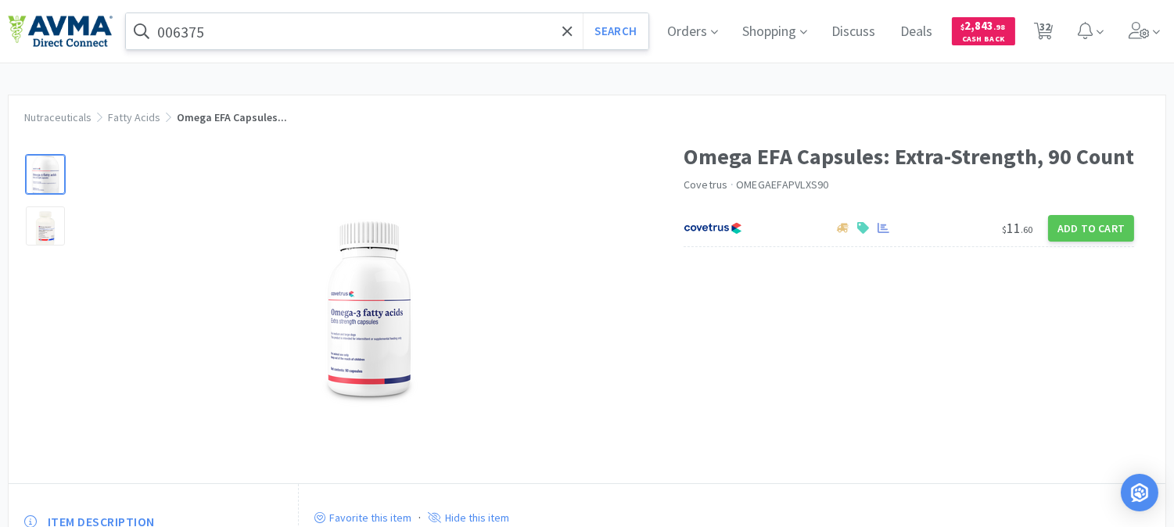
click at [171, 34] on input "006375" at bounding box center [387, 31] width 523 height 36
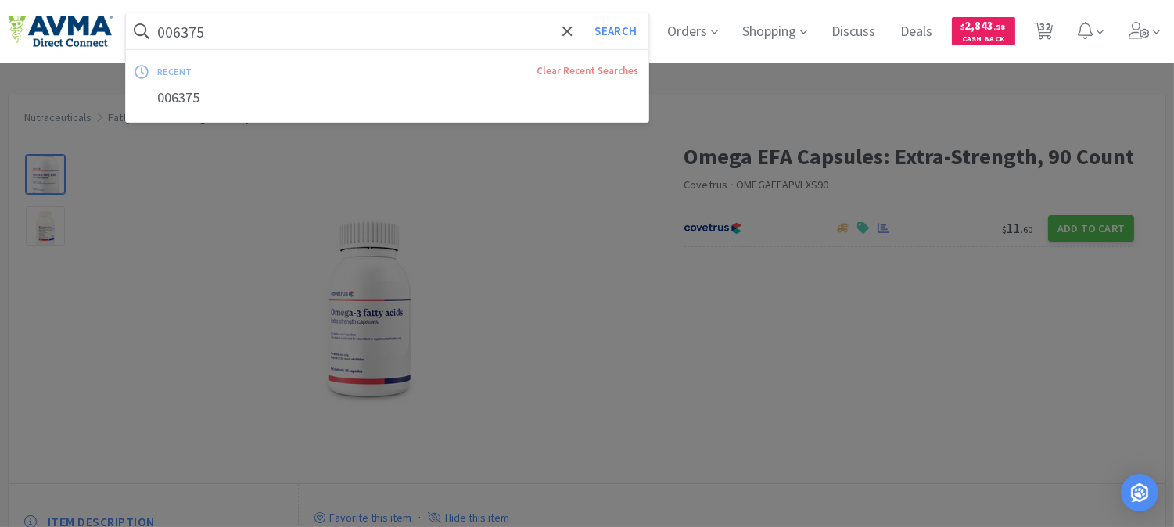
paste input "83419"
type input "083419"
click at [620, 31] on button "Search" at bounding box center [615, 31] width 65 height 36
select select "6"
select select "10"
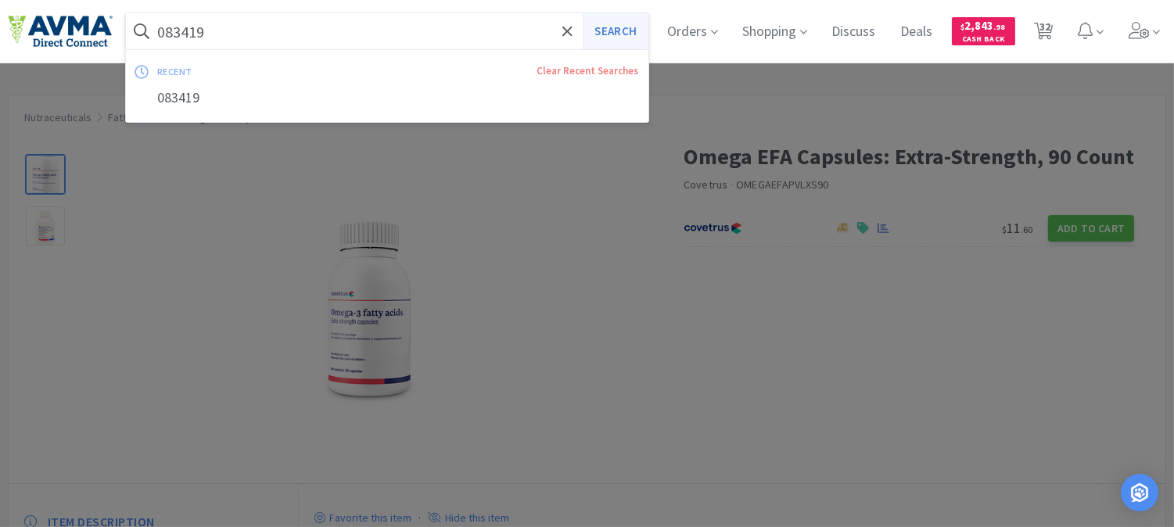
select select "7"
select select "1"
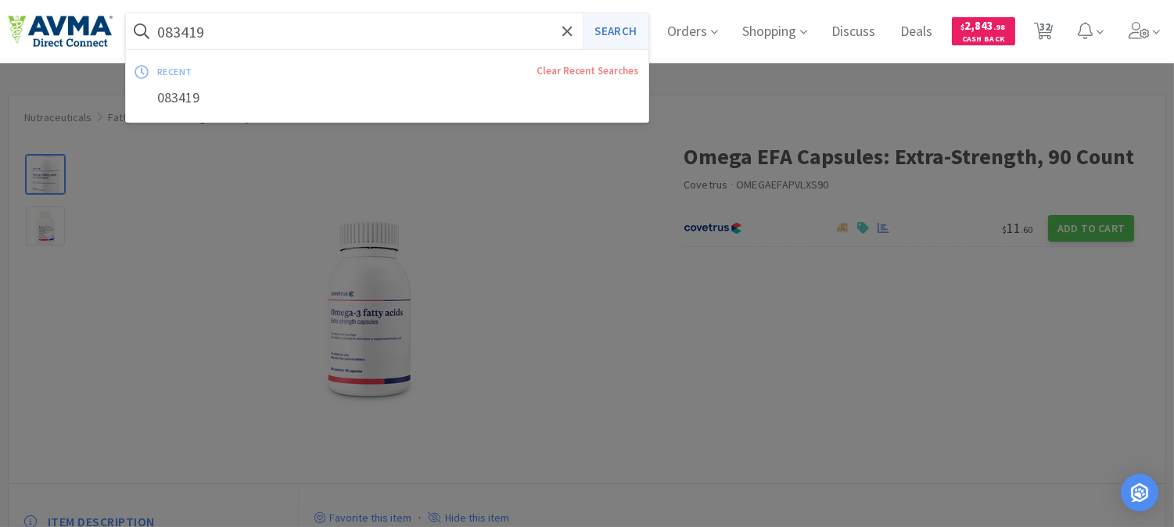
select select "1"
select select "6"
select select "1"
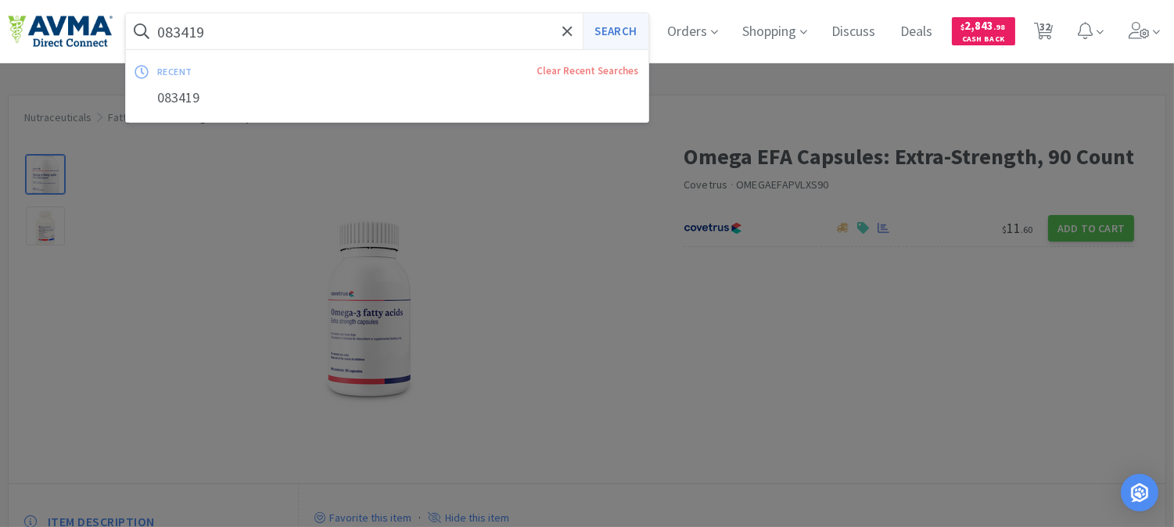
select select "1"
select select "3"
select select "2"
select select "1"
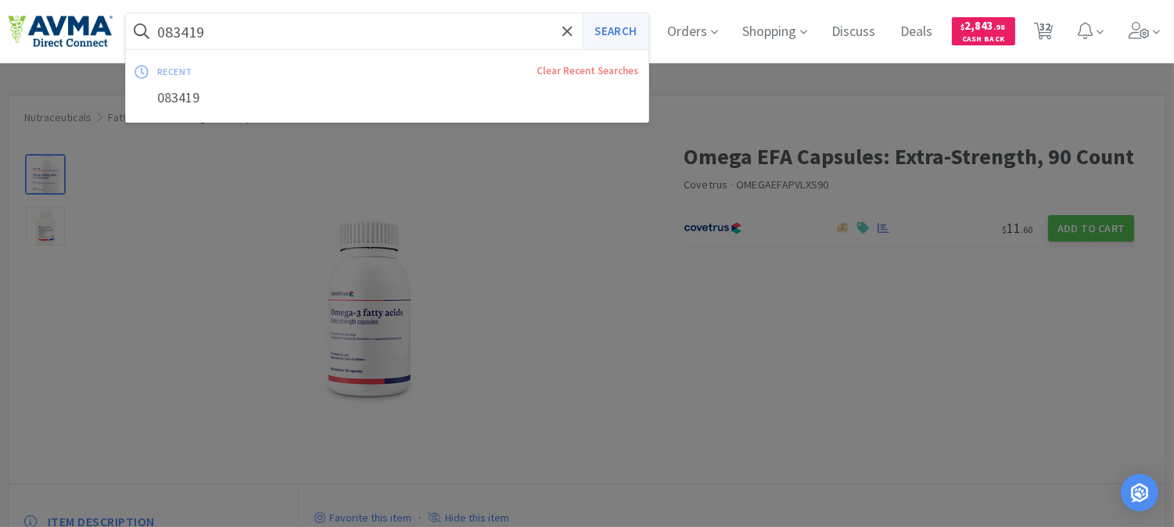
select select "1"
select select "4"
select select "2"
select select "1"
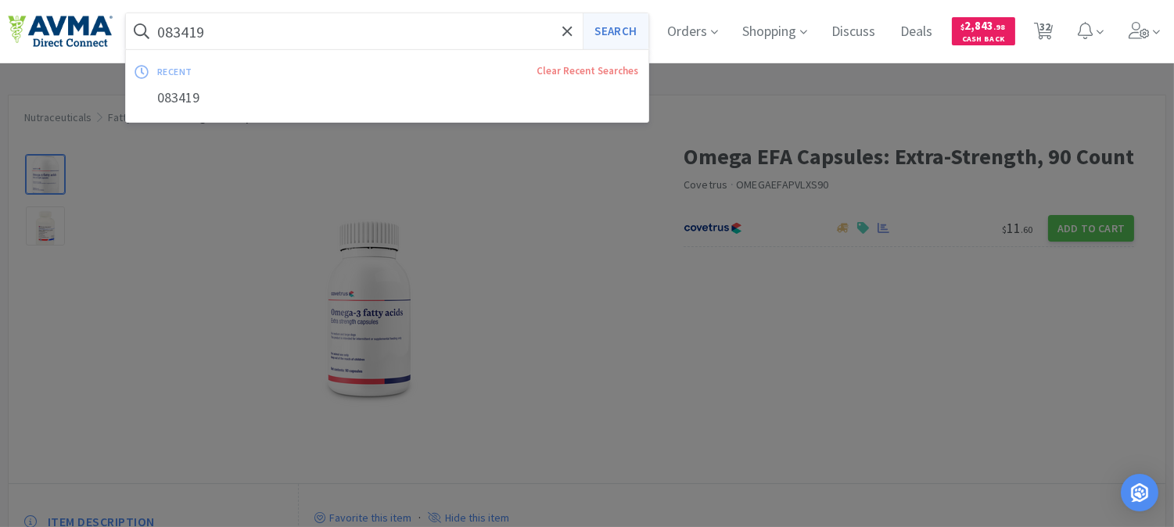
select select "1"
select select "6"
select select "1"
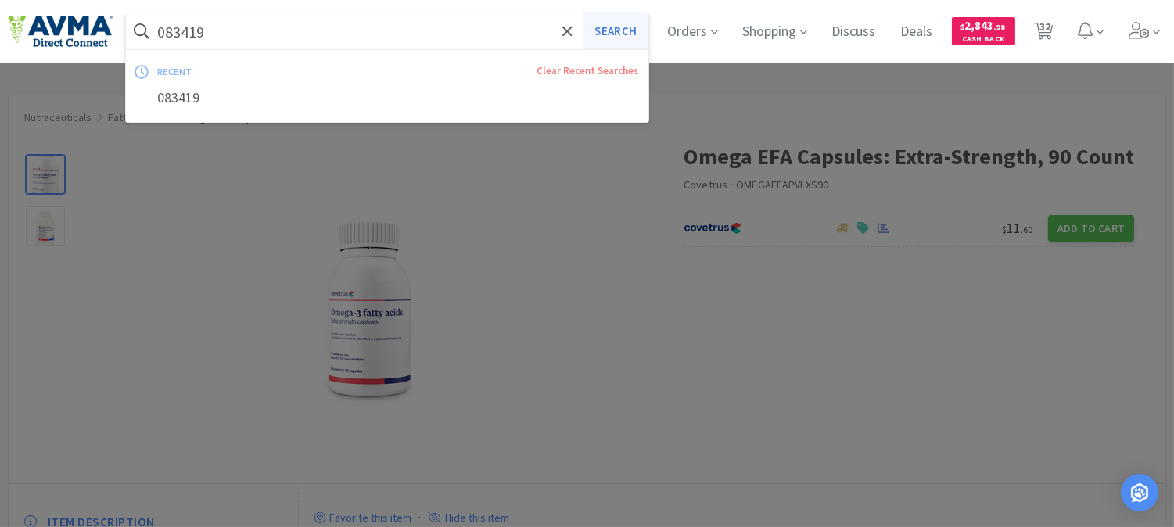
select select "1"
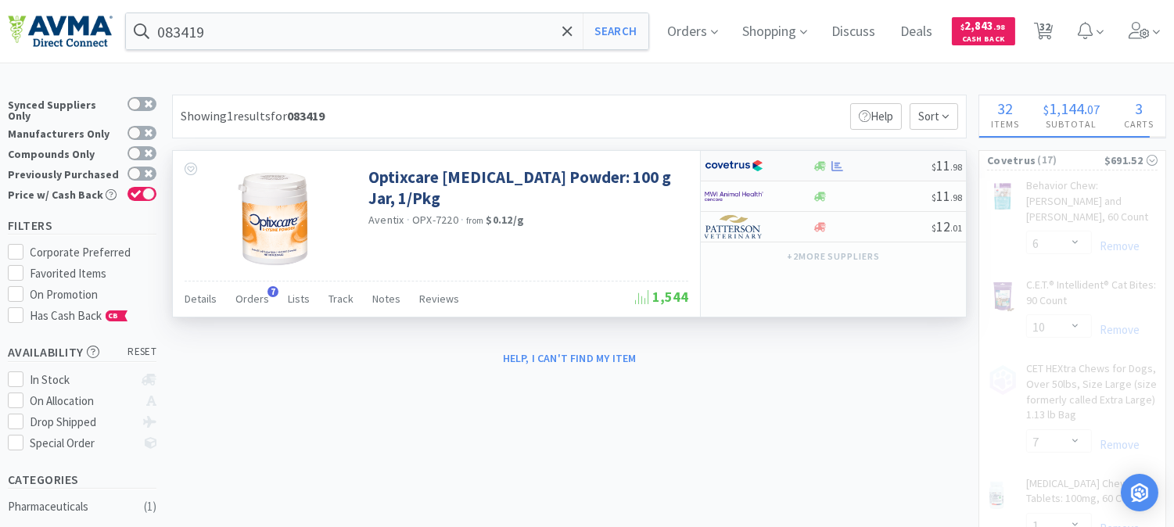
click at [733, 168] on img at bounding box center [734, 165] width 59 height 23
select select "1"
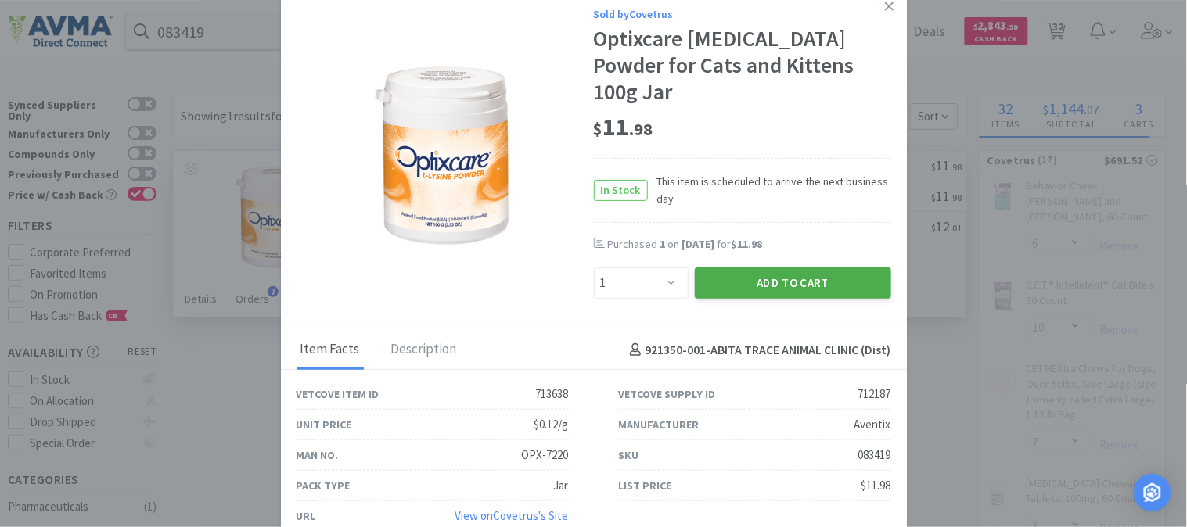
click at [798, 268] on button "Add to Cart" at bounding box center [793, 283] width 196 height 31
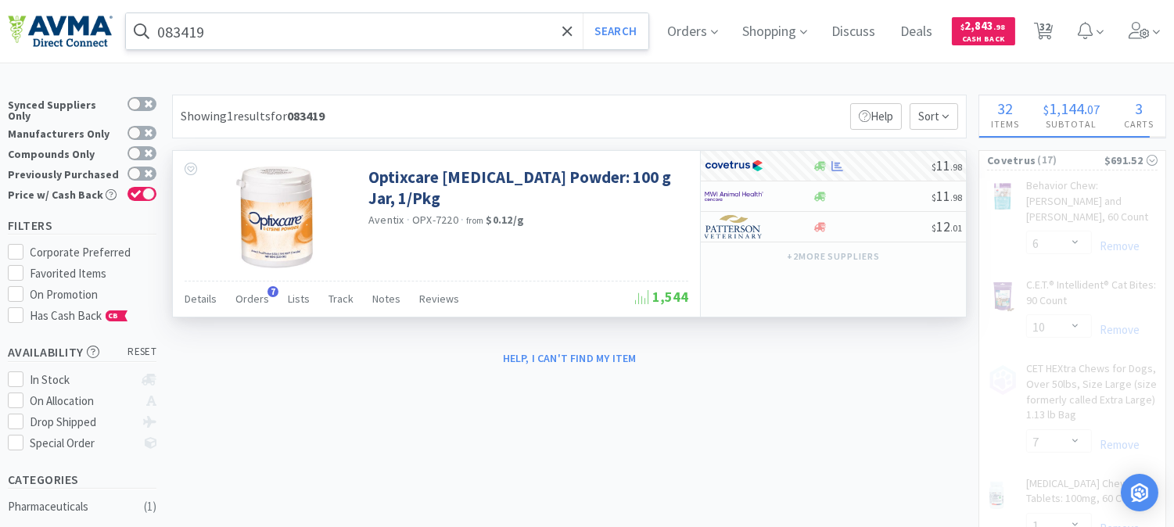
click at [173, 26] on input "083419" at bounding box center [387, 31] width 523 height 36
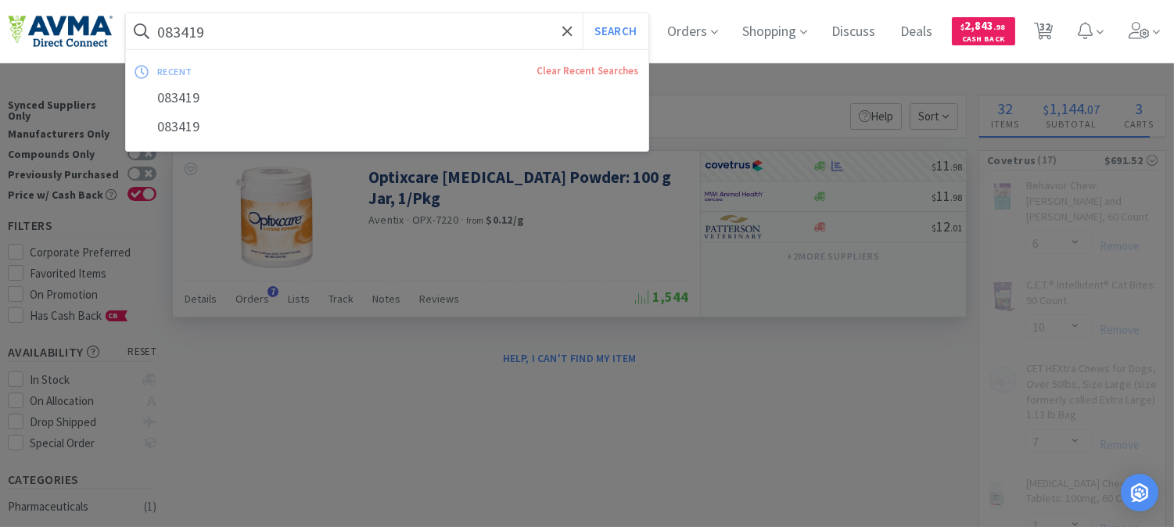
paste input "65998"
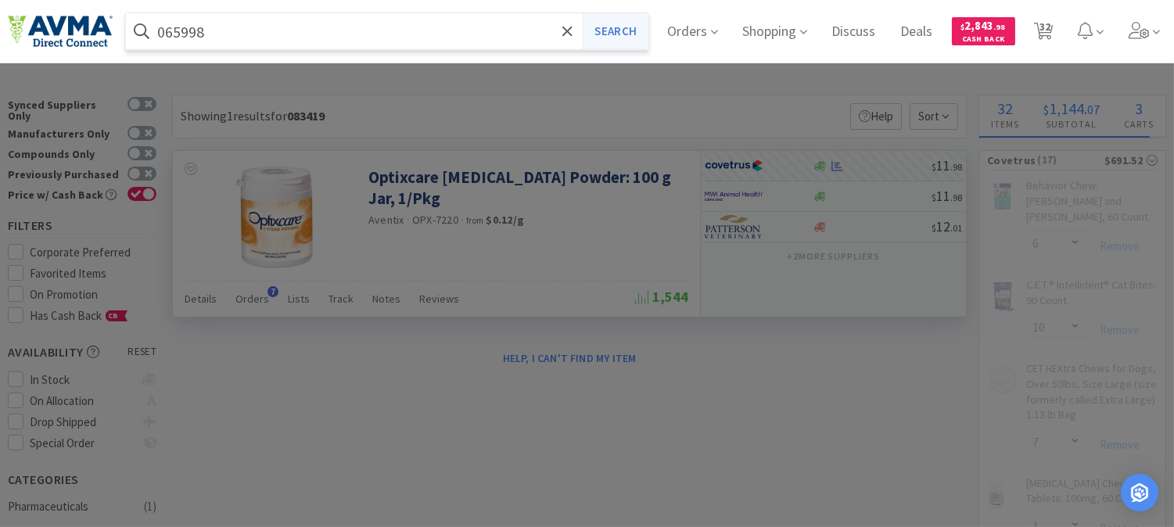
type input "065998"
click at [637, 27] on button "Search" at bounding box center [615, 31] width 65 height 36
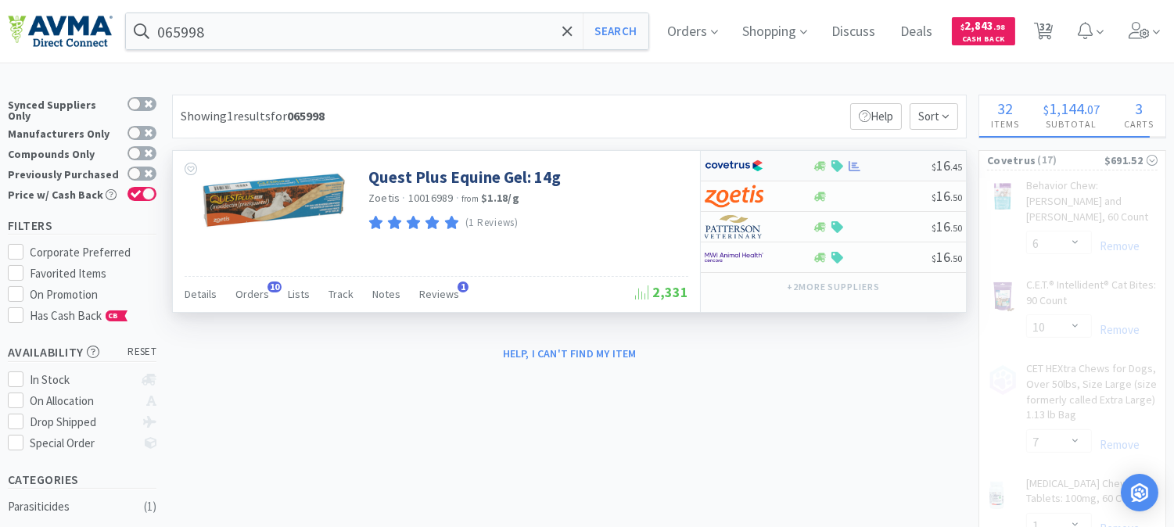
click at [741, 164] on img at bounding box center [734, 165] width 59 height 23
select select "1"
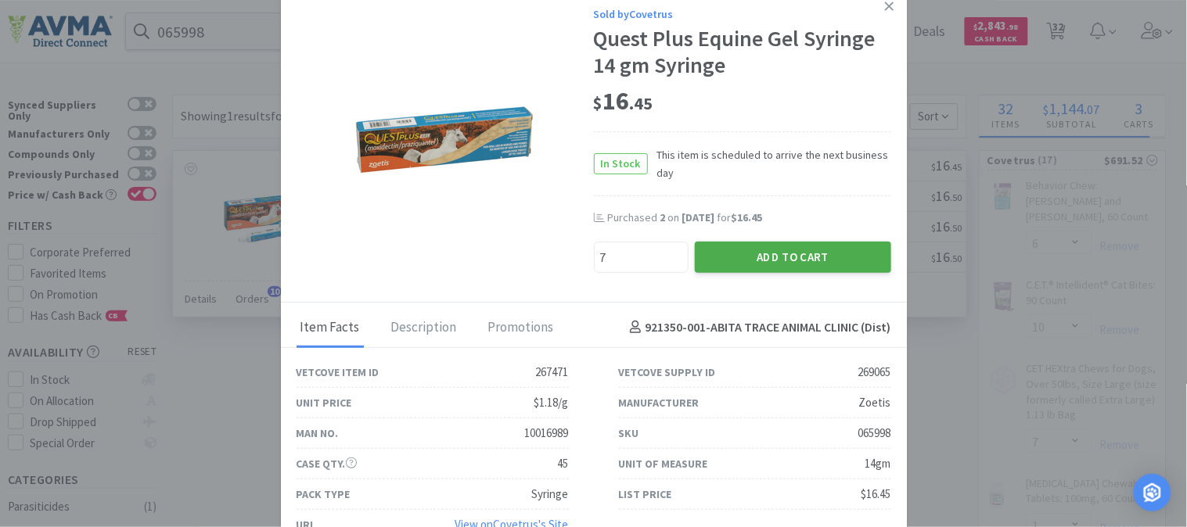
click at [788, 249] on button "Add to Cart" at bounding box center [793, 257] width 196 height 31
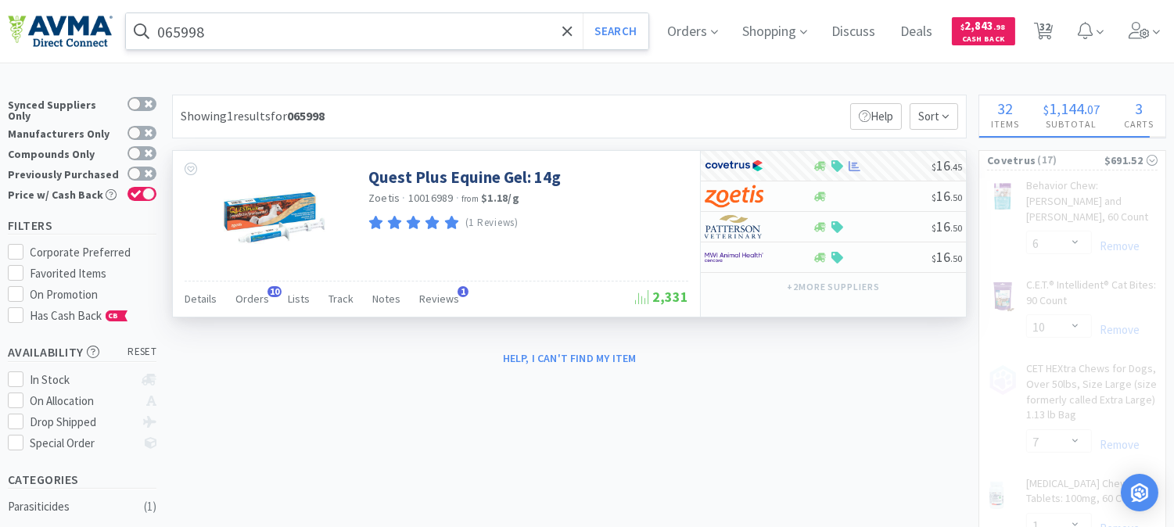
click at [292, 32] on input "065998" at bounding box center [387, 31] width 523 height 36
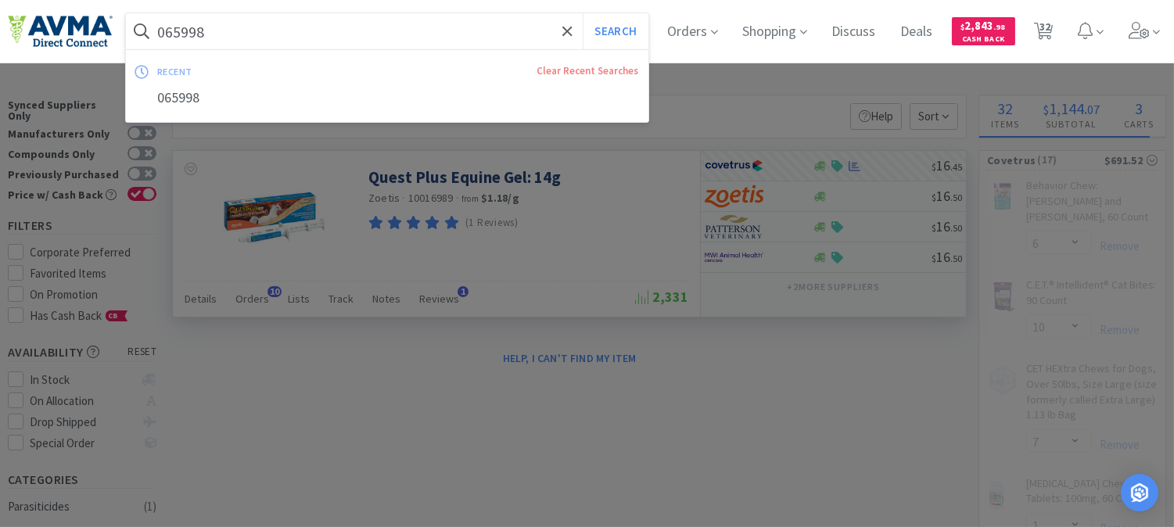
paste input "114635"
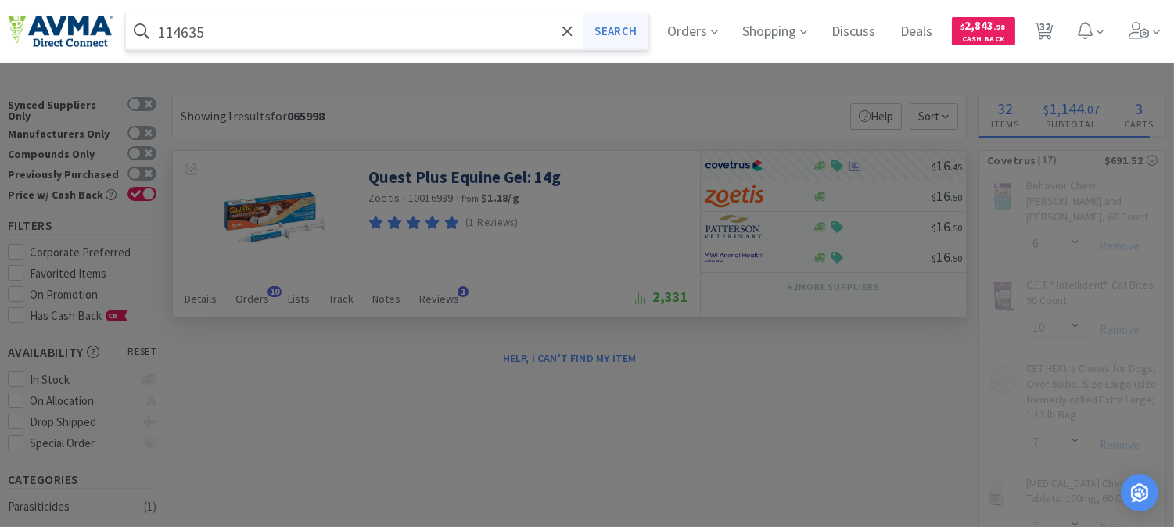
click at [623, 26] on button "Search" at bounding box center [615, 31] width 65 height 36
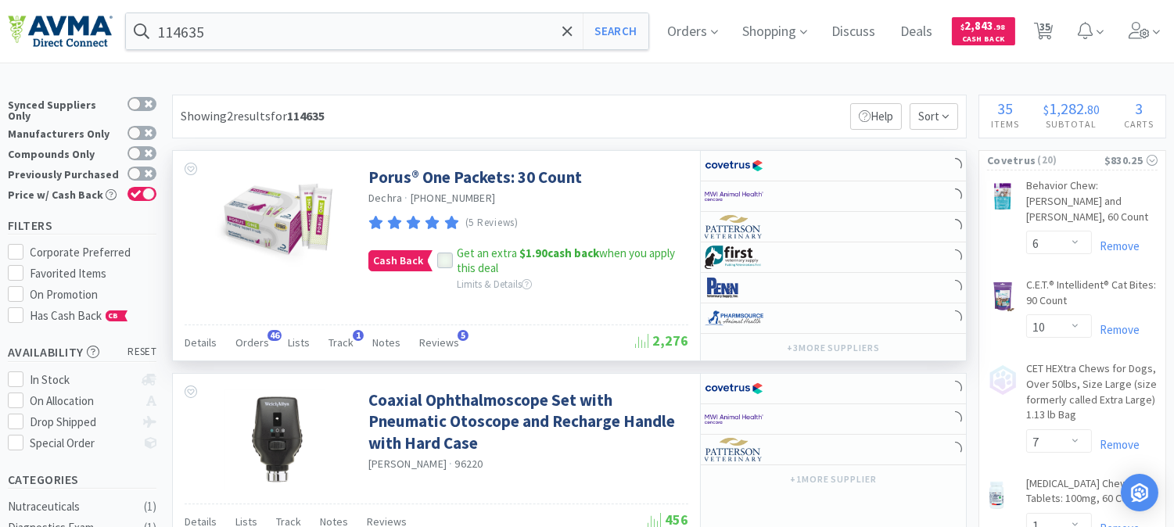
click at [441, 261] on icon at bounding box center [445, 261] width 11 height 11
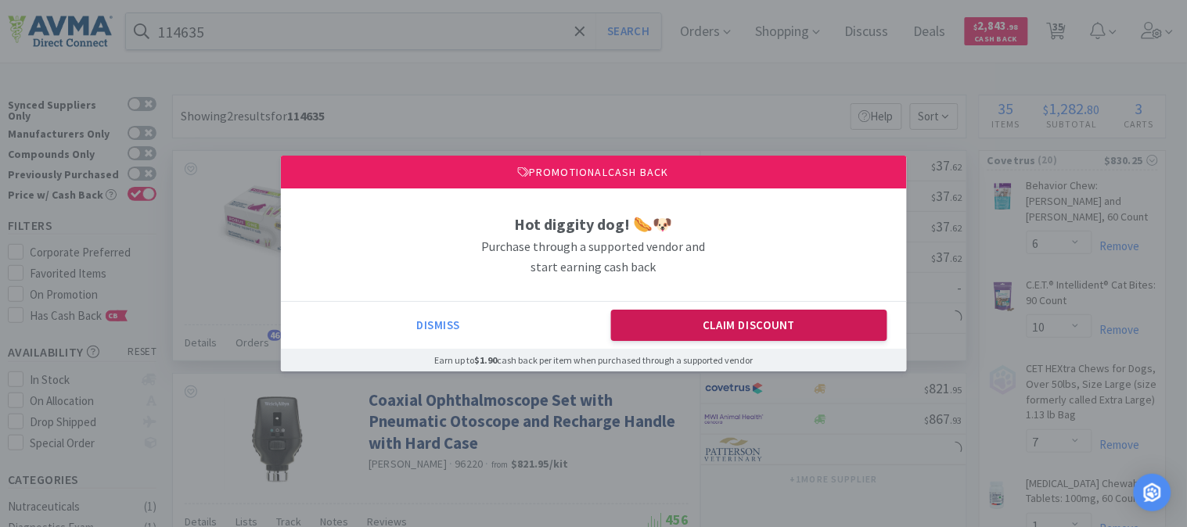
click at [728, 325] on button "Claim Discount" at bounding box center [749, 325] width 276 height 31
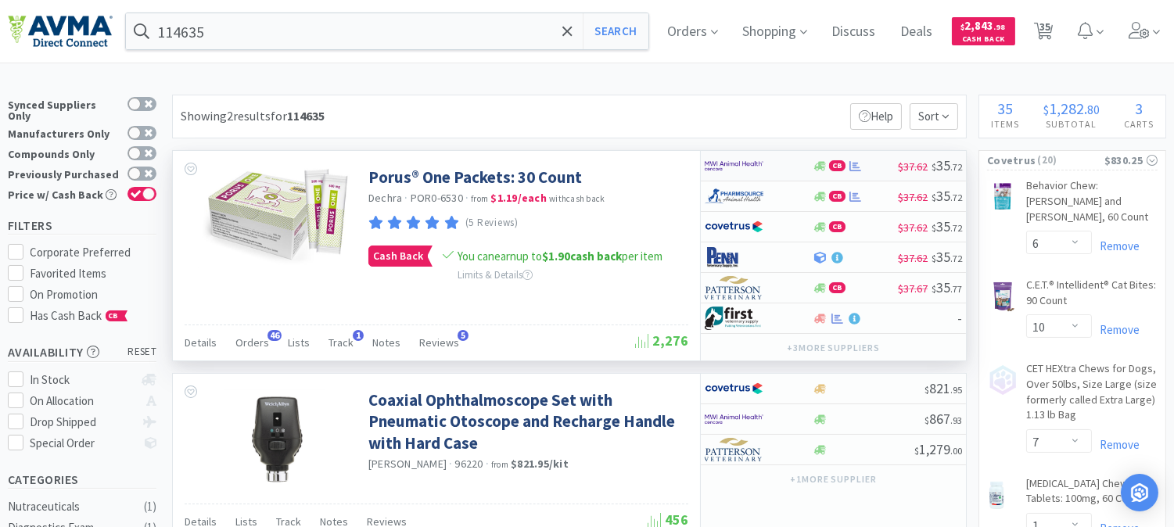
click at [717, 160] on img at bounding box center [734, 165] width 59 height 23
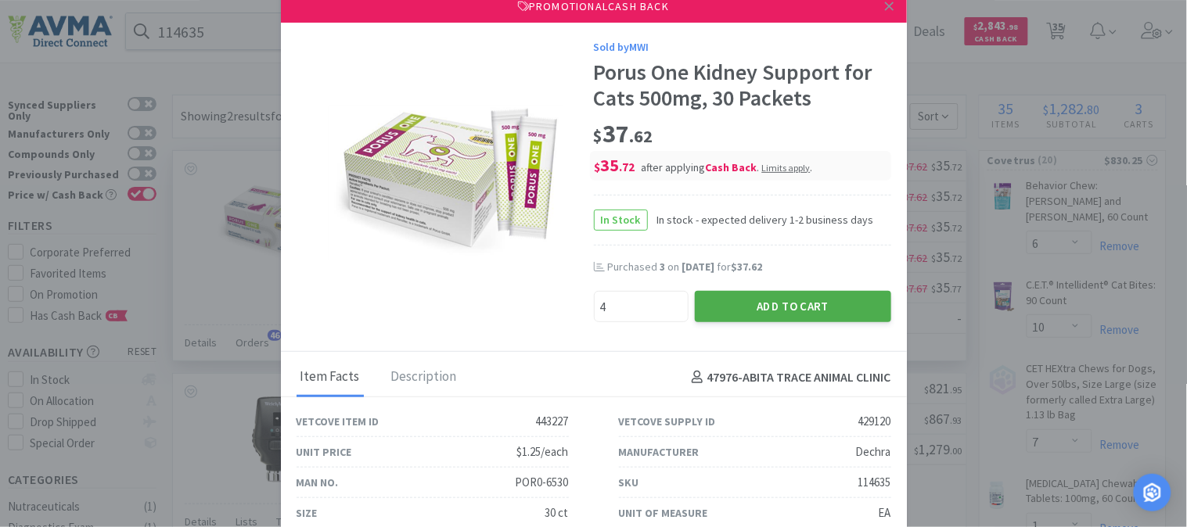
click at [751, 297] on button "Add to Cart" at bounding box center [793, 306] width 196 height 31
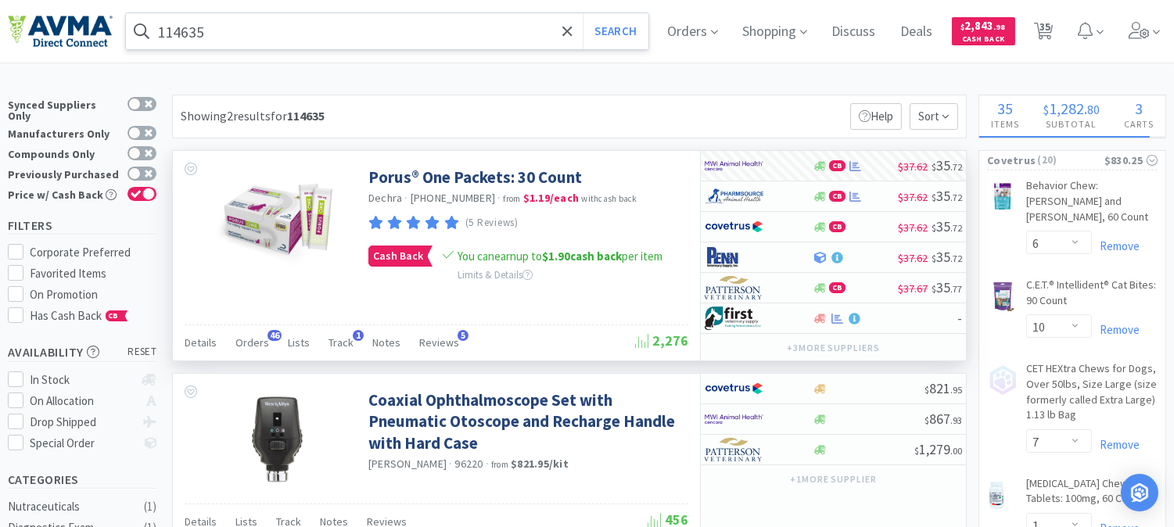
click at [185, 20] on input "114635" at bounding box center [387, 31] width 523 height 36
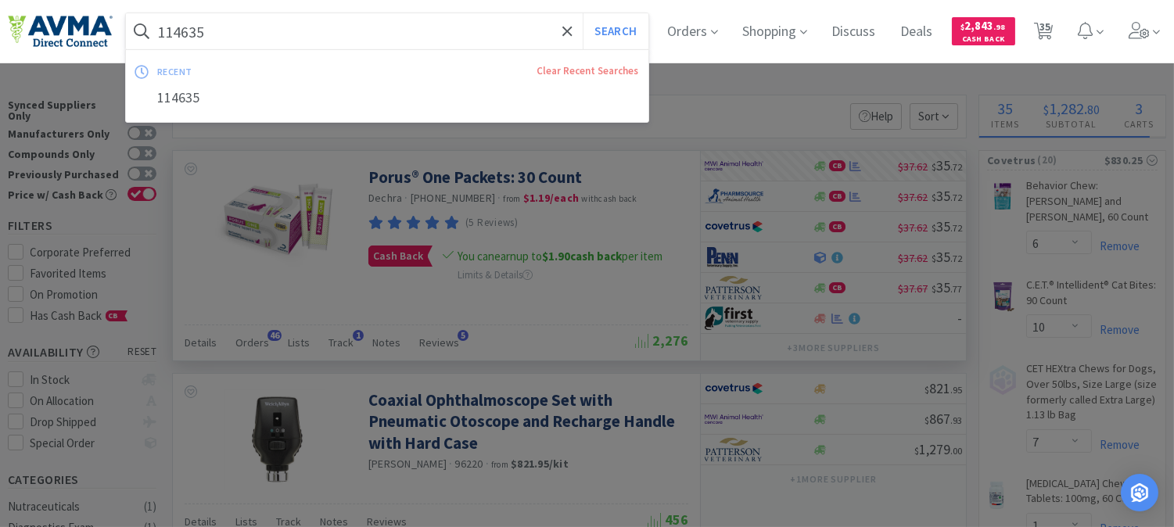
paste input "27260"
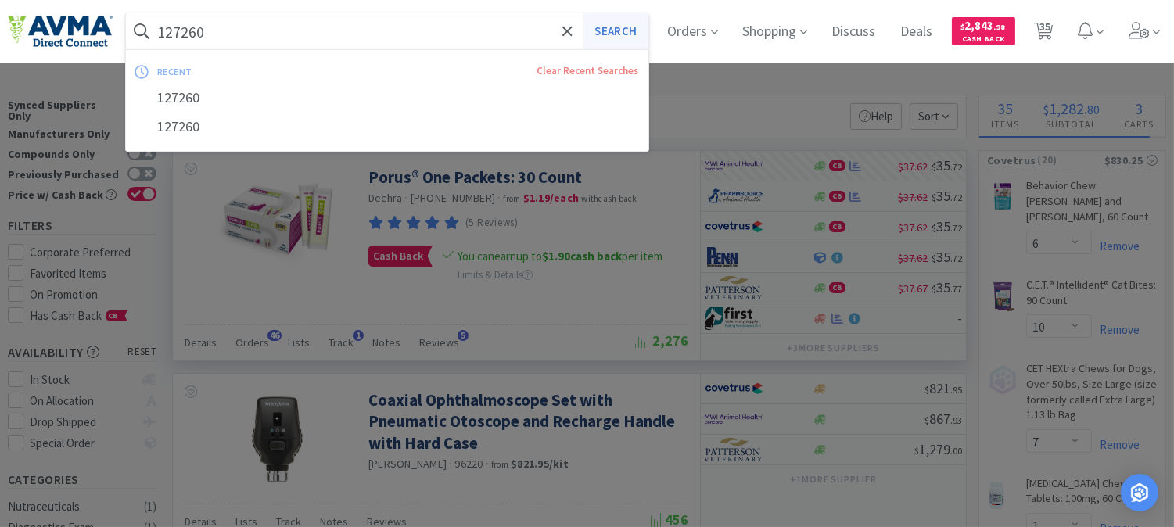
click at [630, 30] on button "Search" at bounding box center [615, 31] width 65 height 36
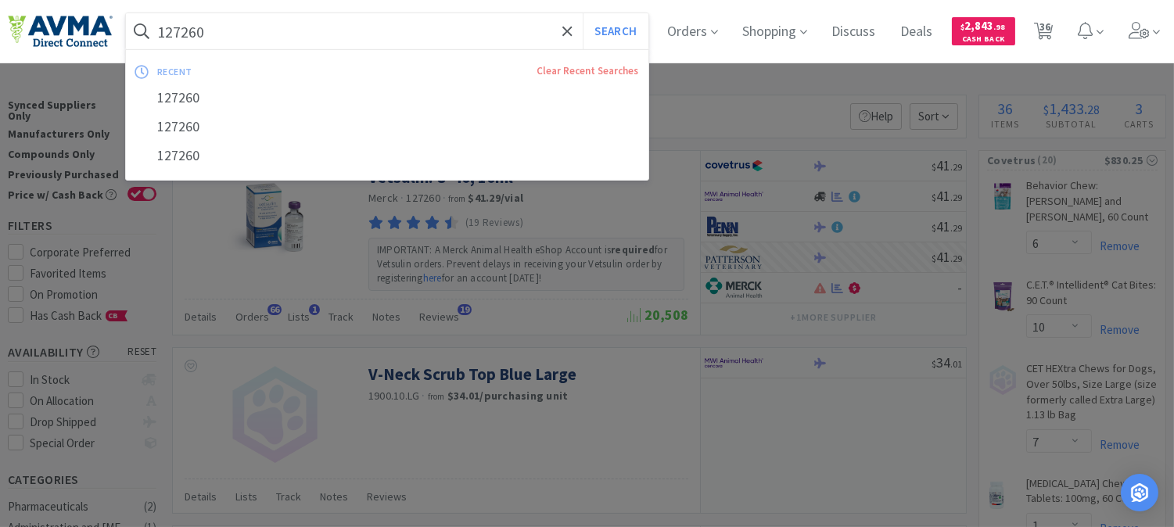
click at [247, 41] on input "127260" at bounding box center [387, 31] width 523 height 36
paste input "UPJ58401"
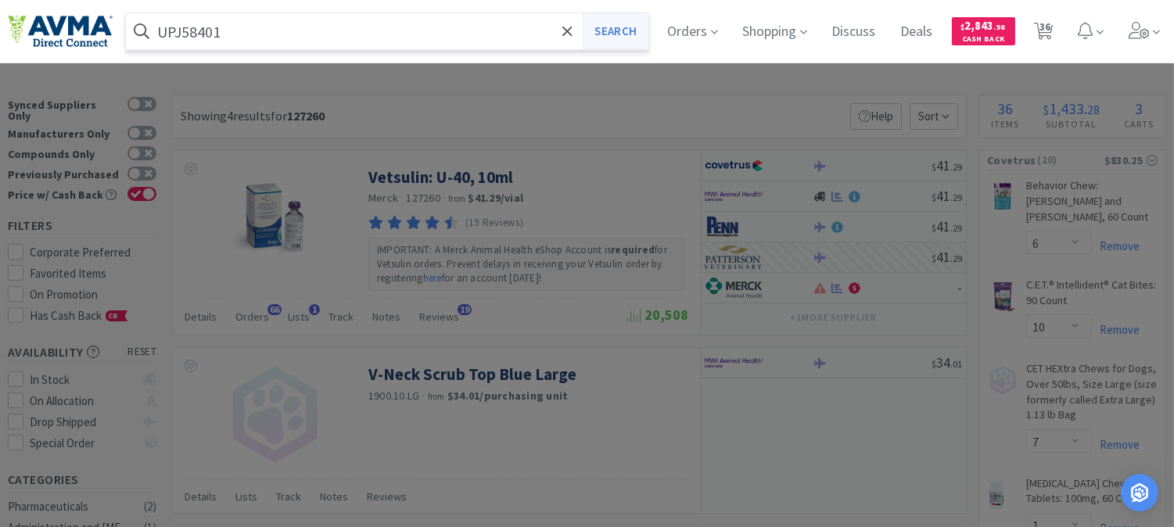
click at [606, 31] on button "Search" at bounding box center [615, 31] width 65 height 36
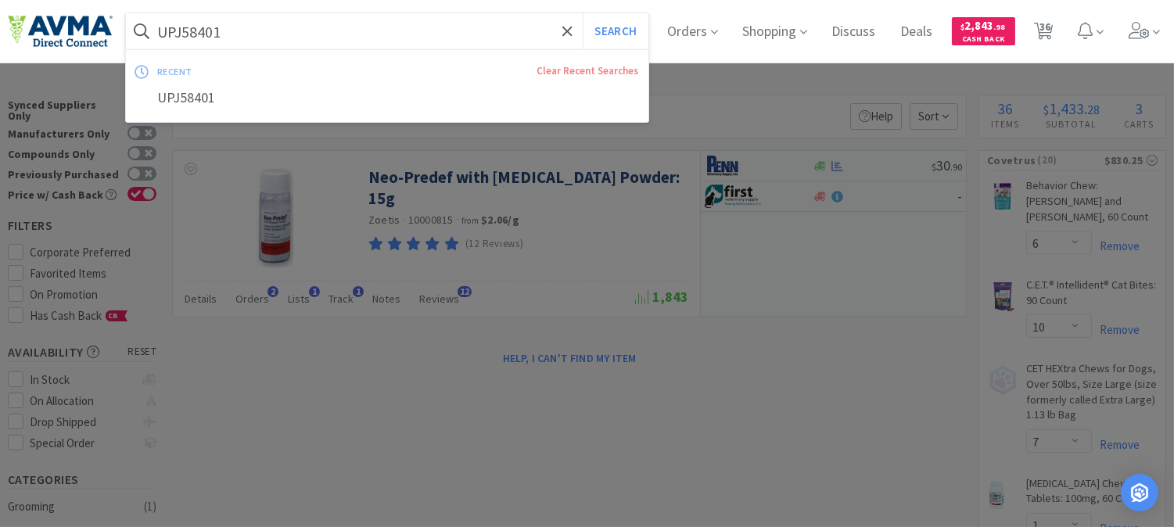
click at [255, 41] on input "UPJ58401" at bounding box center [387, 31] width 523 height 36
paste input "072662"
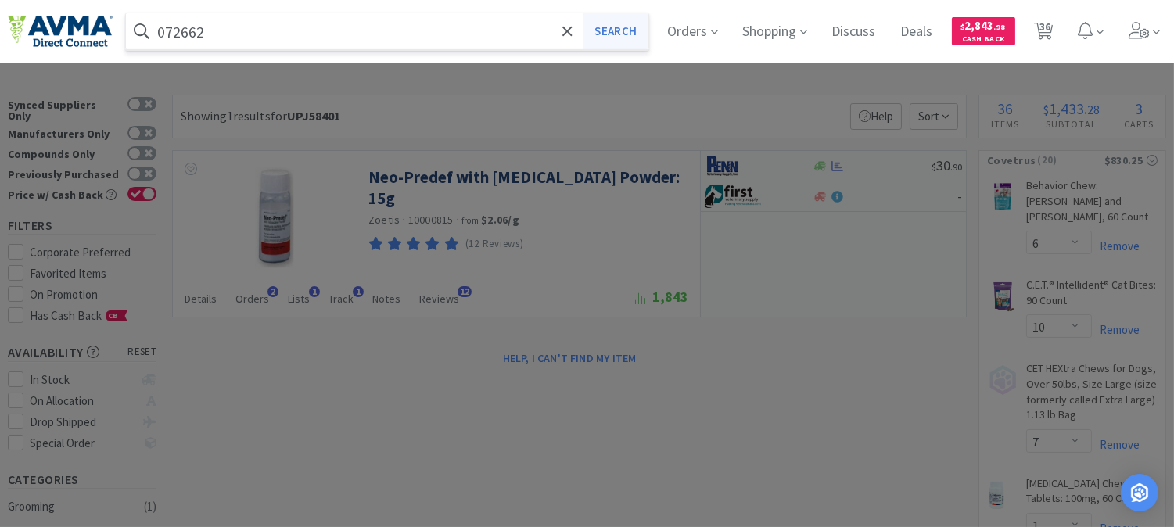
click at [619, 22] on button "Search" at bounding box center [615, 31] width 65 height 36
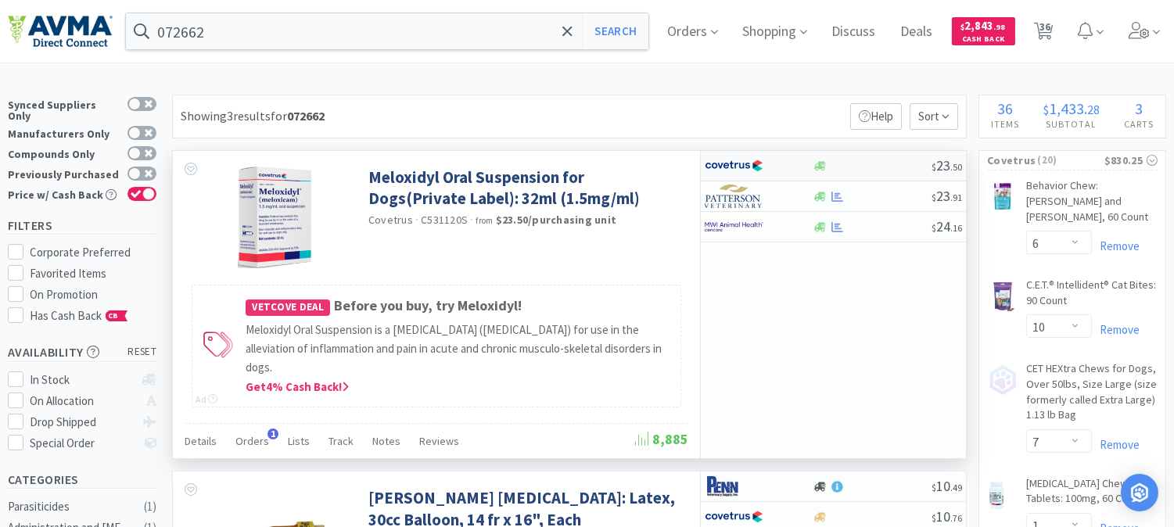
click at [722, 167] on img at bounding box center [734, 165] width 59 height 23
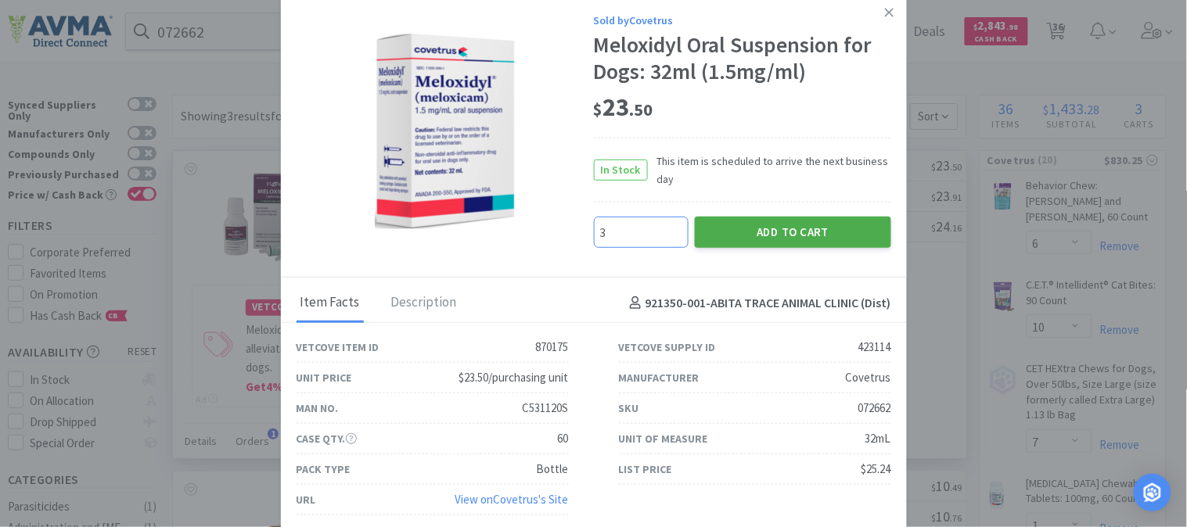
click at [737, 231] on button "Add to Cart" at bounding box center [793, 232] width 196 height 31
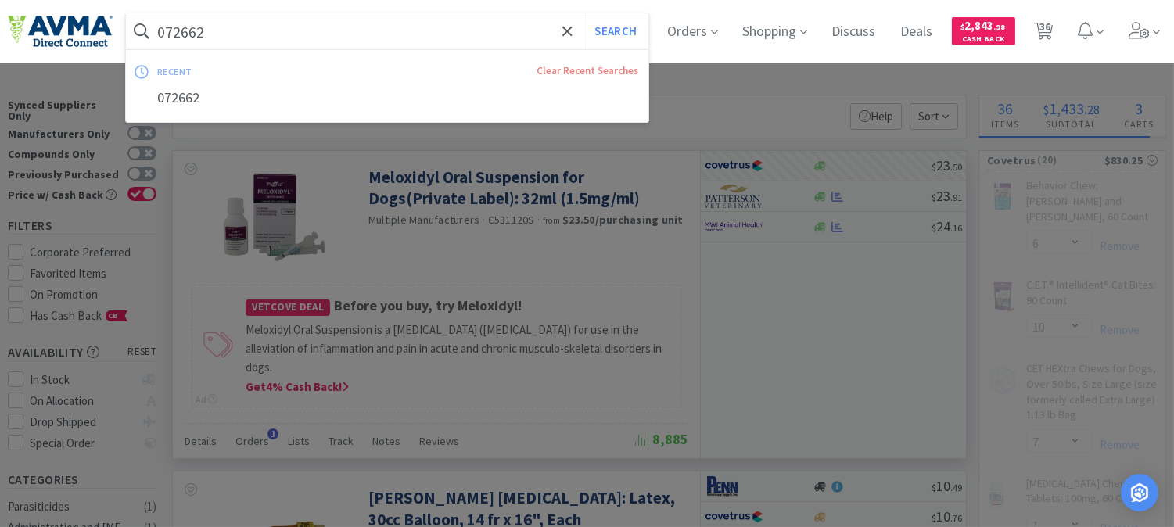
click at [299, 43] on input "072662" at bounding box center [387, 31] width 523 height 36
paste input "8657842"
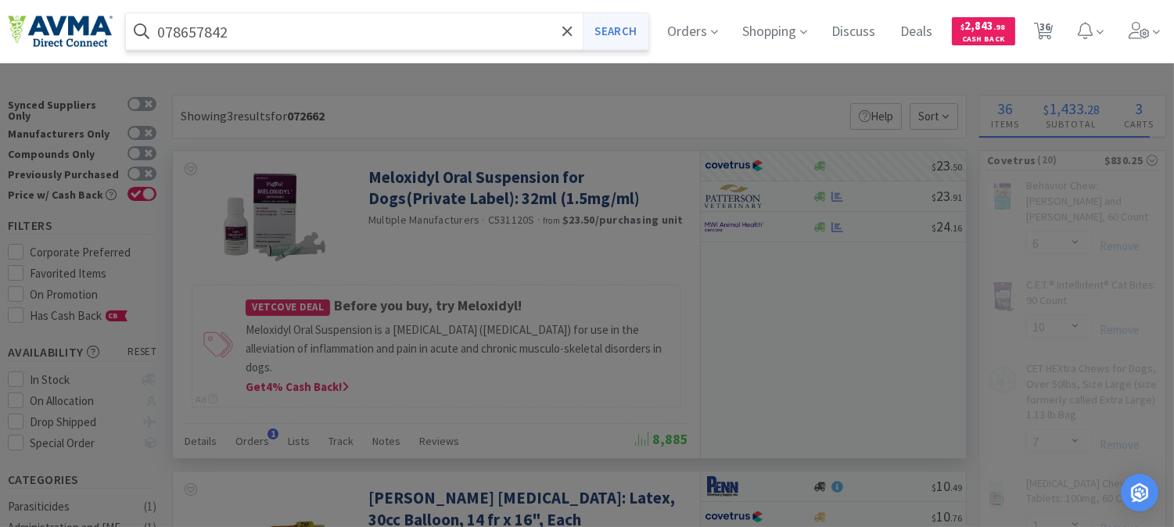
click at [613, 34] on button "Search" at bounding box center [615, 31] width 65 height 36
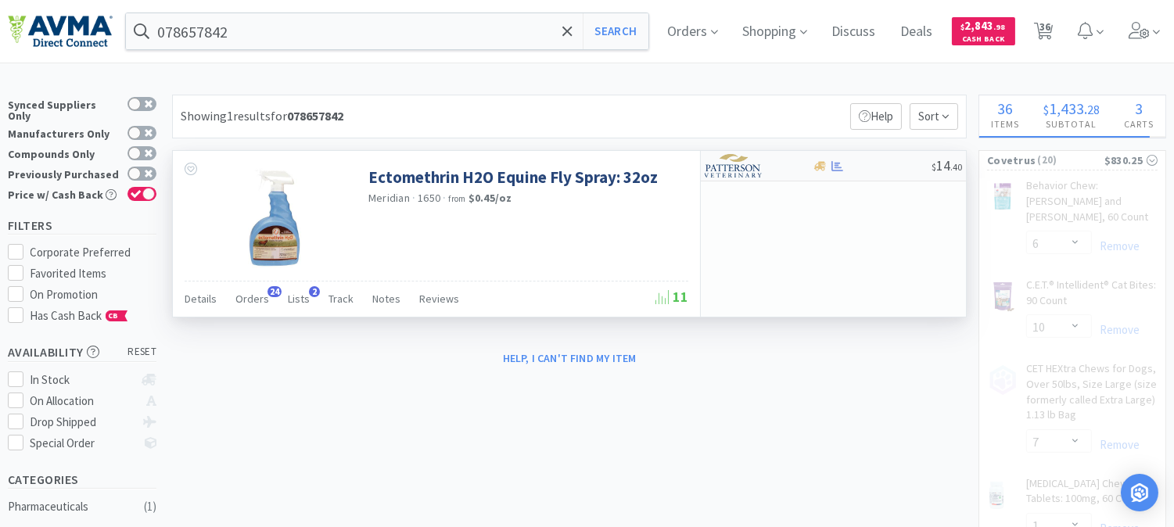
click at [732, 163] on img at bounding box center [734, 165] width 59 height 23
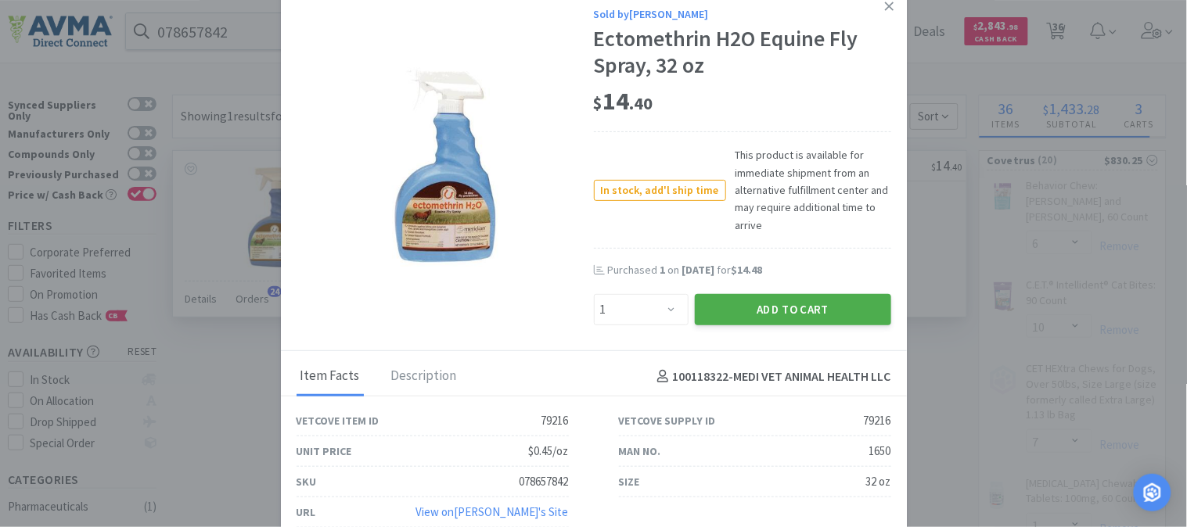
click at [767, 307] on button "Add to Cart" at bounding box center [793, 309] width 196 height 31
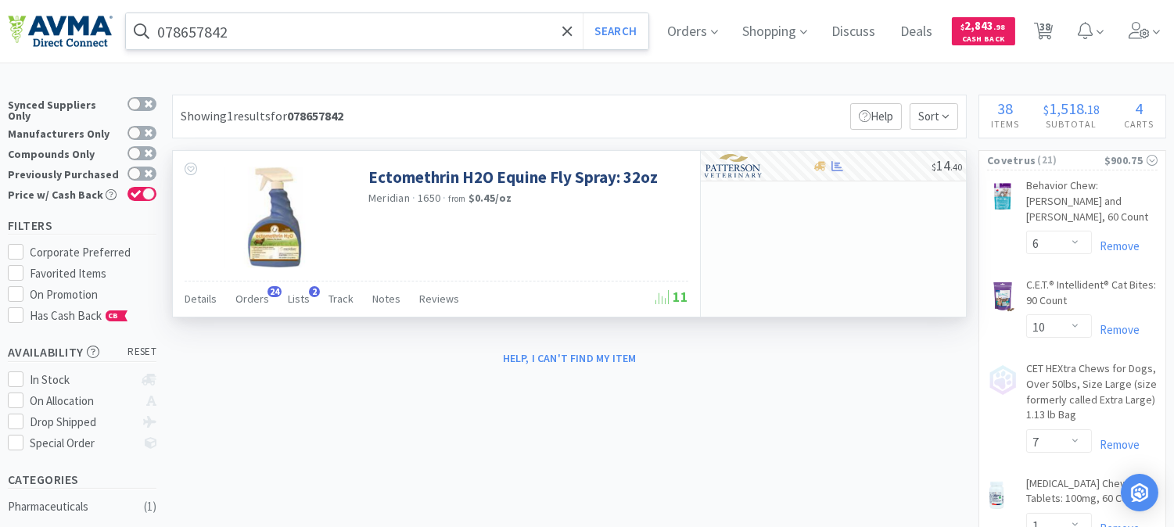
click at [191, 29] on input "078657842" at bounding box center [387, 31] width 523 height 36
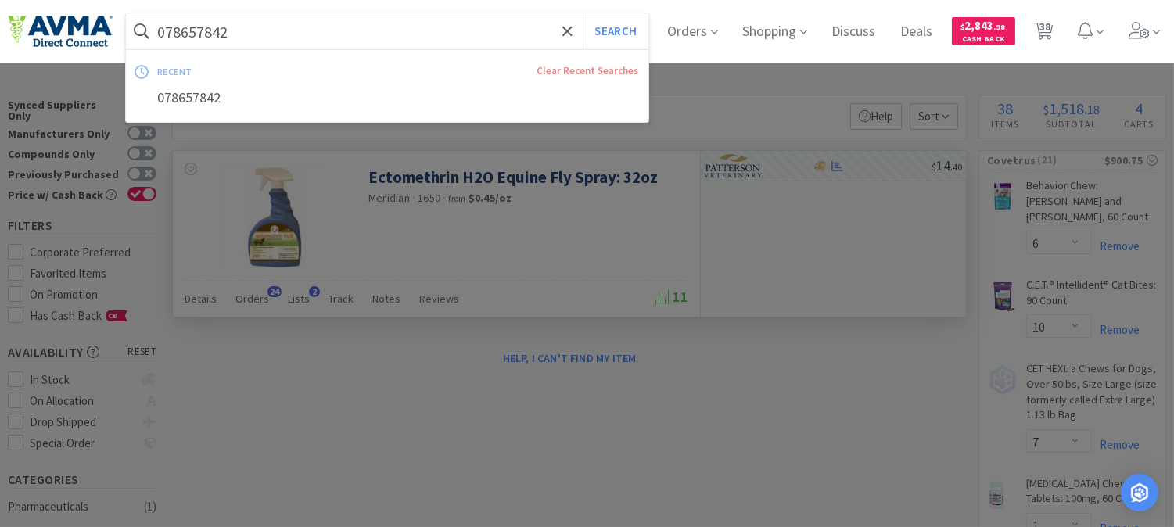
paste input "601121"
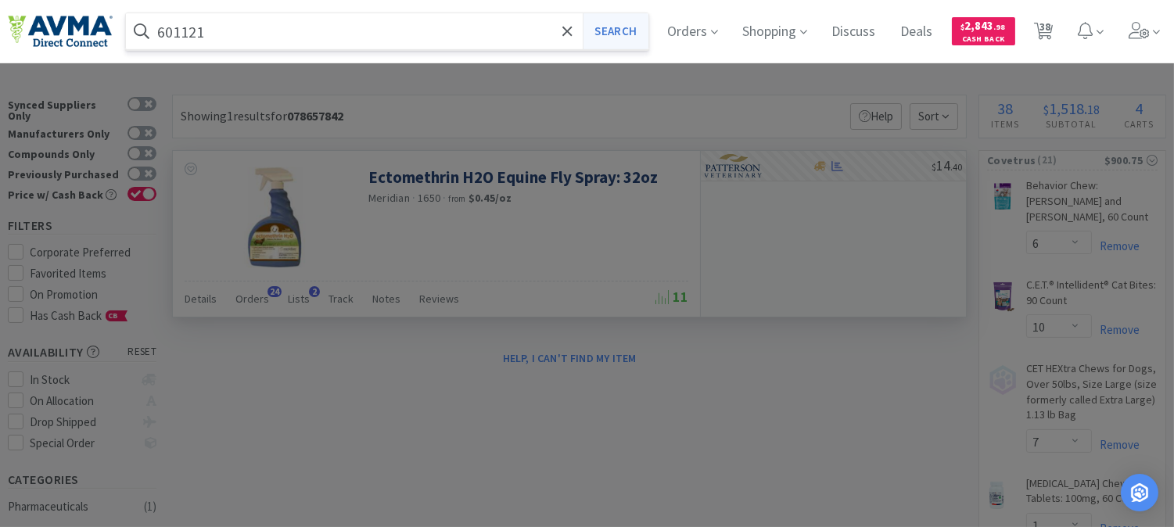
click at [634, 24] on button "Search" at bounding box center [615, 31] width 65 height 36
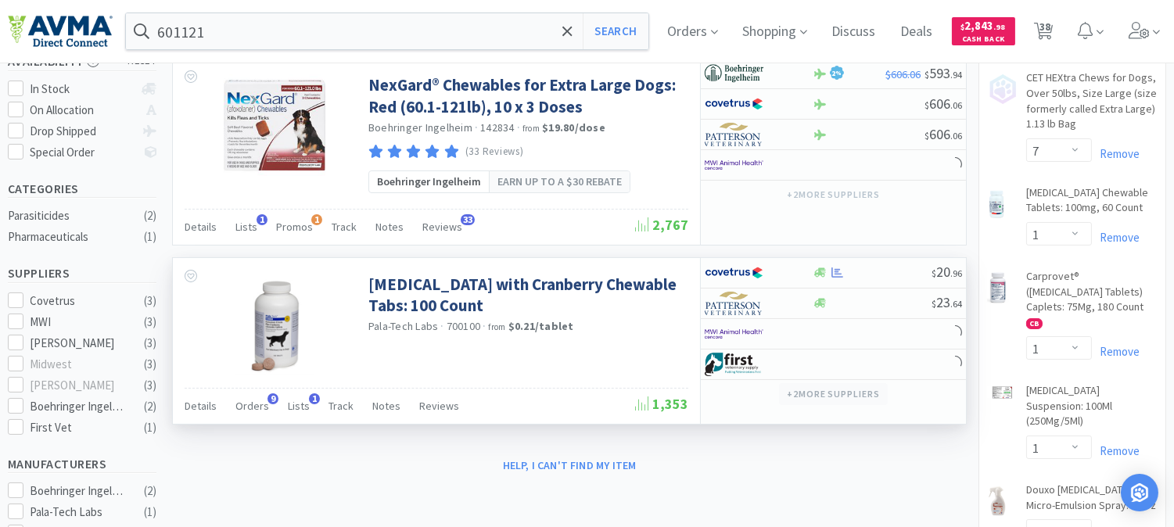
scroll to position [261, 0]
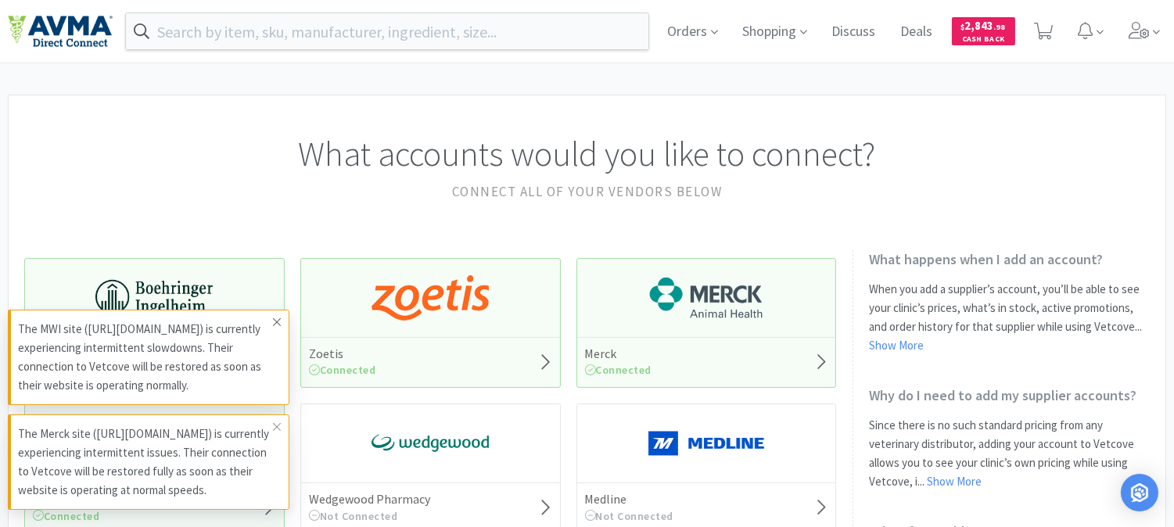
click at [276, 318] on icon at bounding box center [277, 322] width 8 height 8
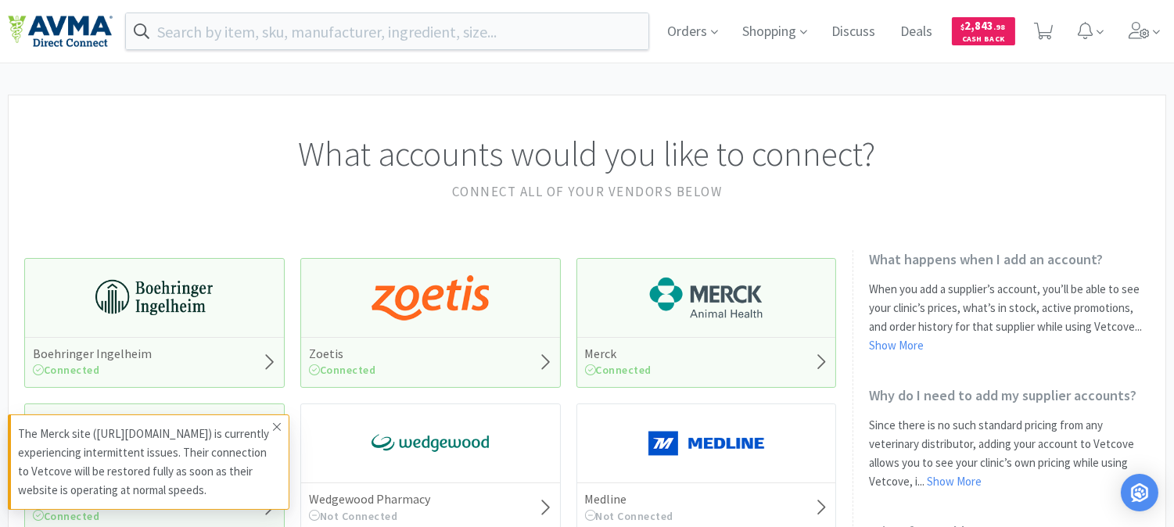
click at [268, 415] on span at bounding box center [277, 427] width 22 height 25
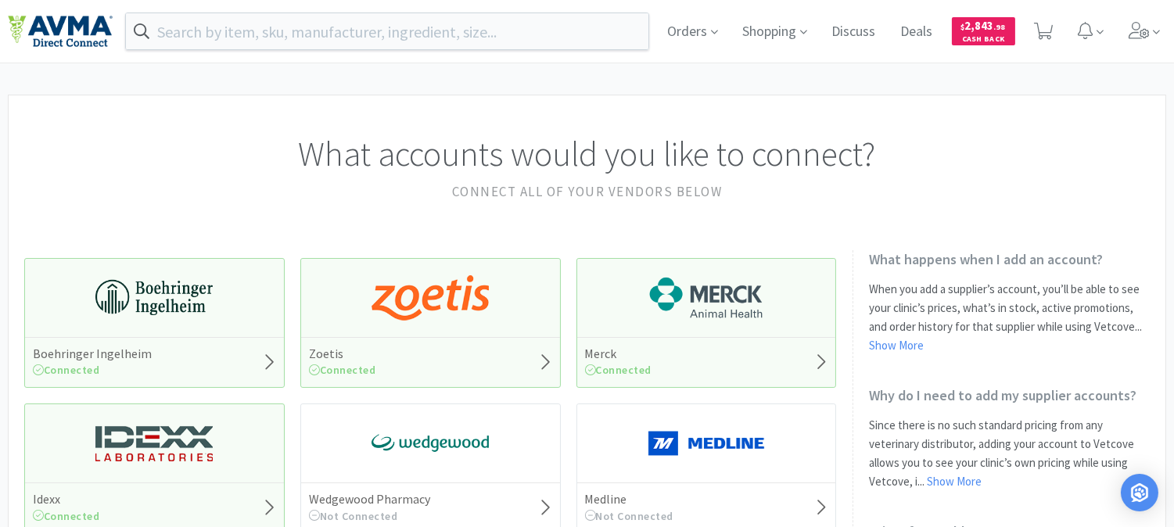
click at [271, 407] on div "Idexx Connected" at bounding box center [154, 469] width 261 height 130
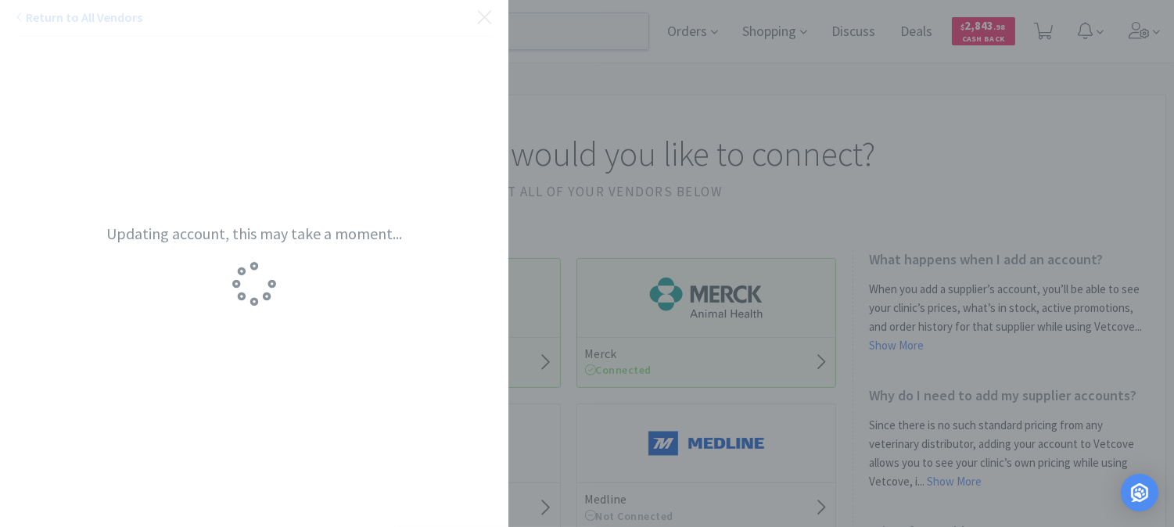
click at [478, 13] on div "Updating account, this may take a moment..." at bounding box center [254, 263] width 509 height 527
click at [549, 84] on div "Return to All Vendors Updating account, this may take a moment..." at bounding box center [587, 263] width 1174 height 527
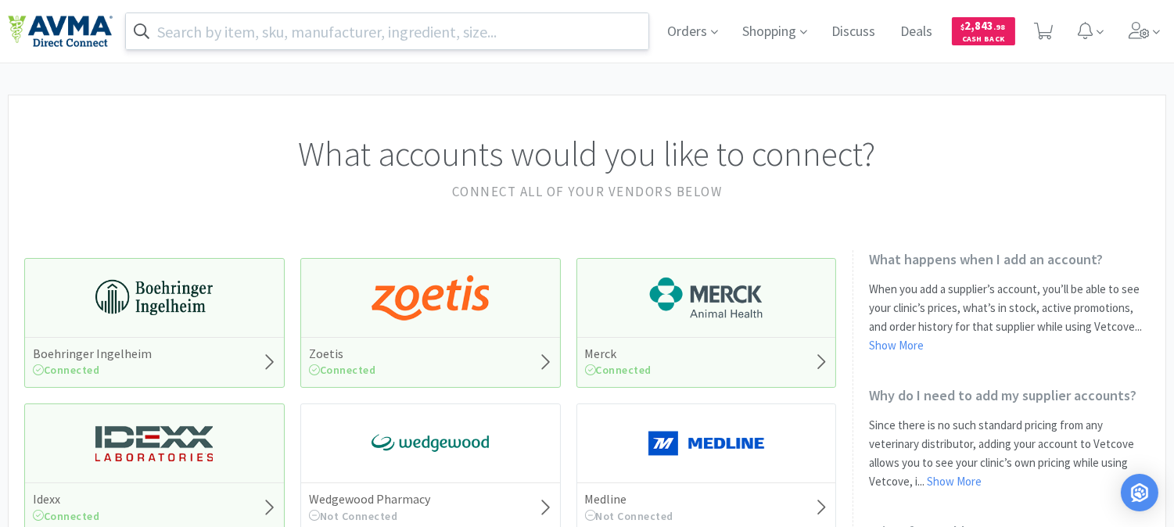
click at [262, 35] on input "text" at bounding box center [387, 31] width 523 height 36
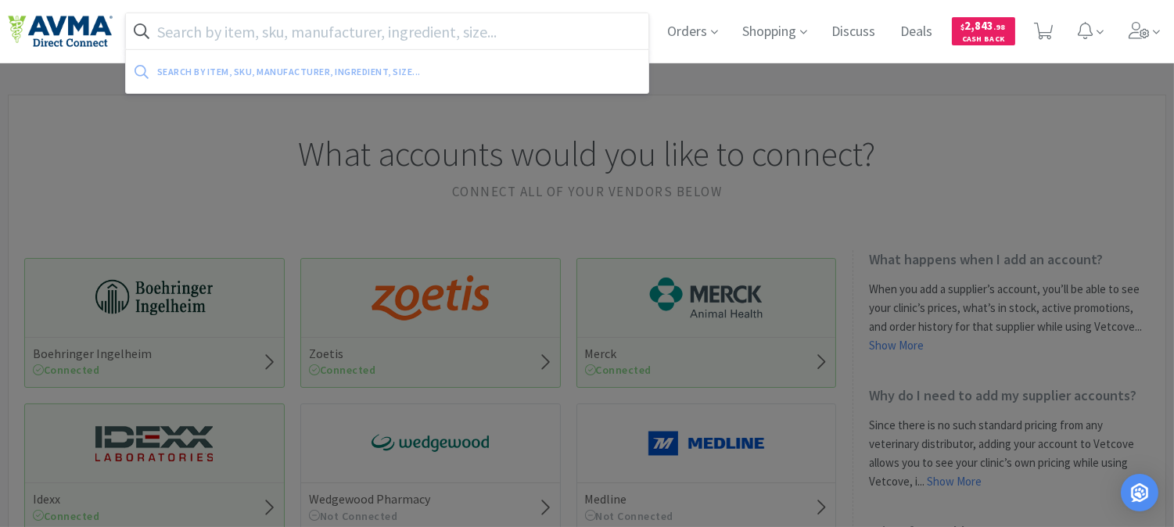
paste input "601121"
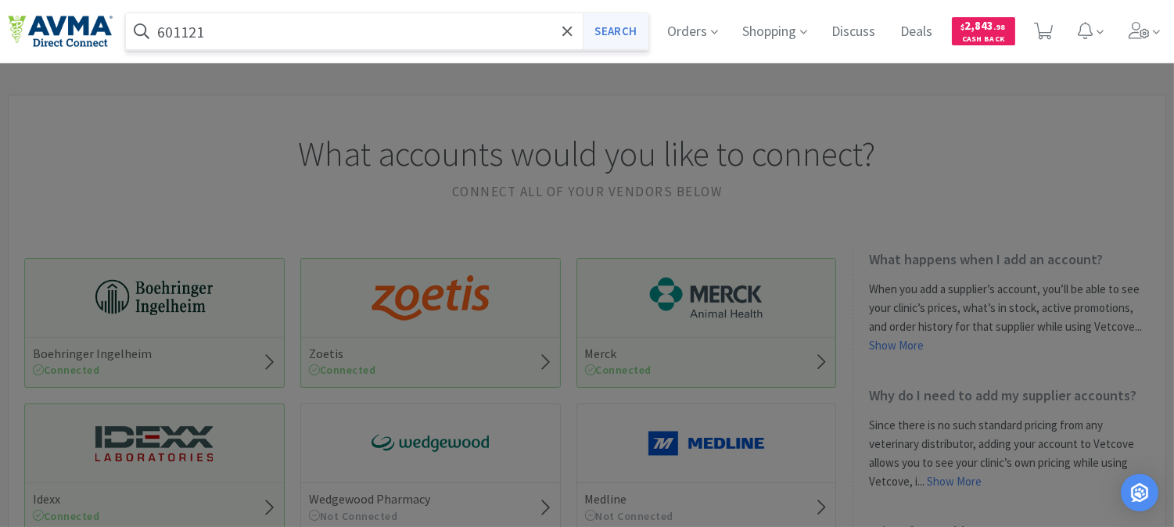
type input "601121"
click at [606, 25] on button "Search" at bounding box center [615, 31] width 65 height 36
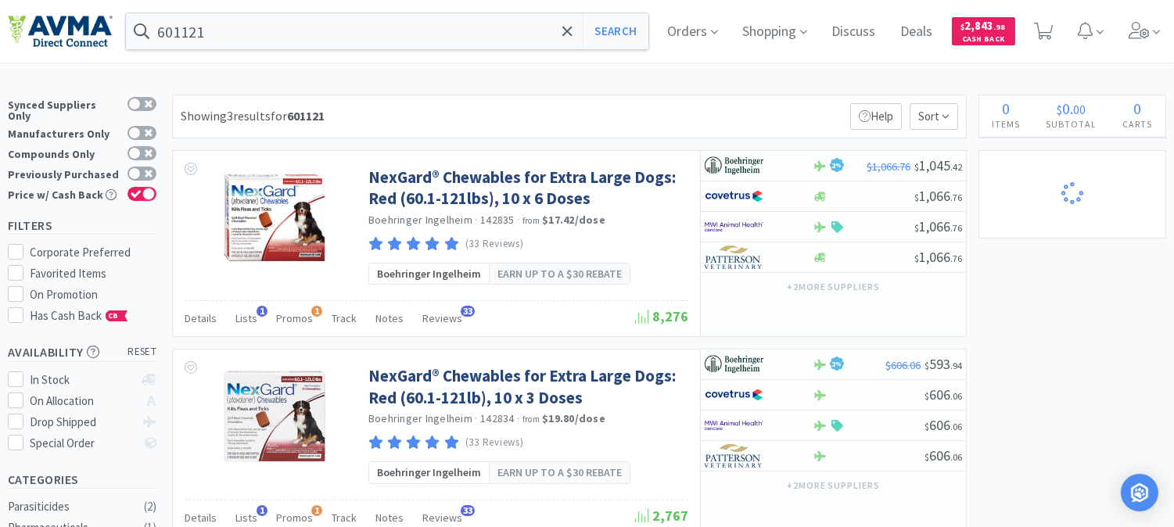
select select "6"
select select "10"
select select "7"
select select "1"
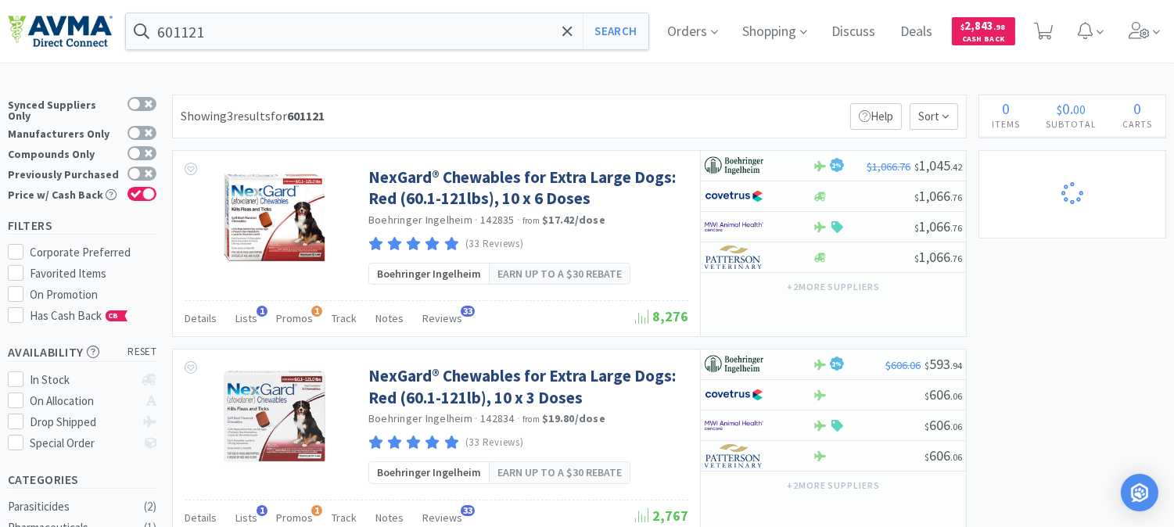
select select "1"
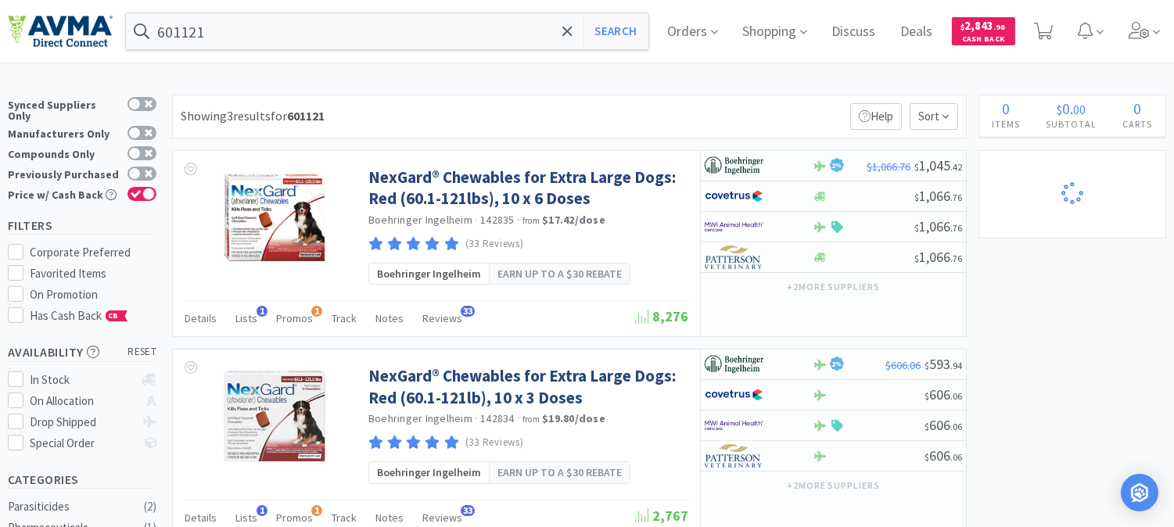
select select "3"
select select "6"
select select "1"
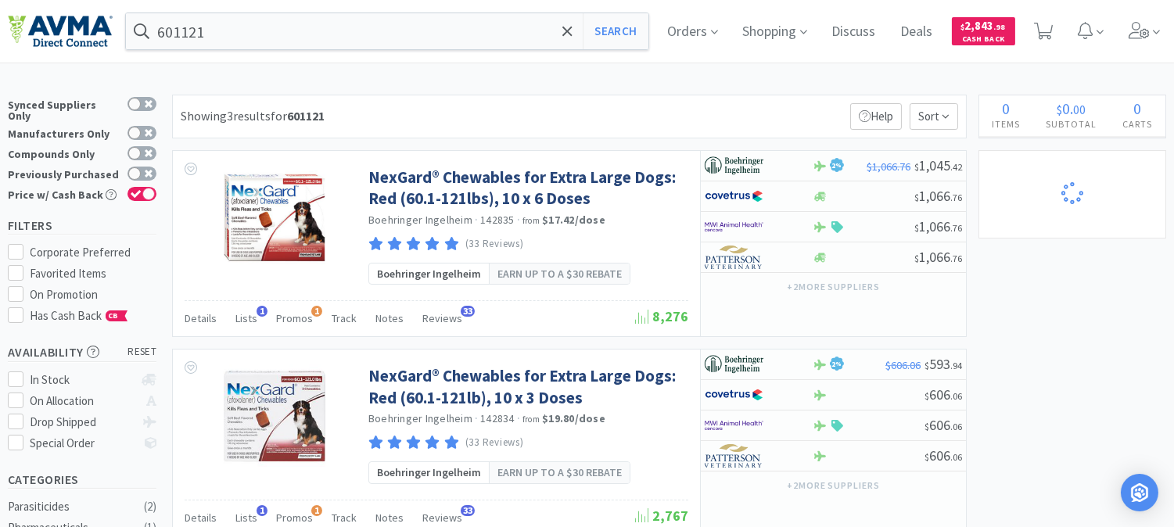
select select "1"
select select "7"
select select "3"
select select "2"
select select "1"
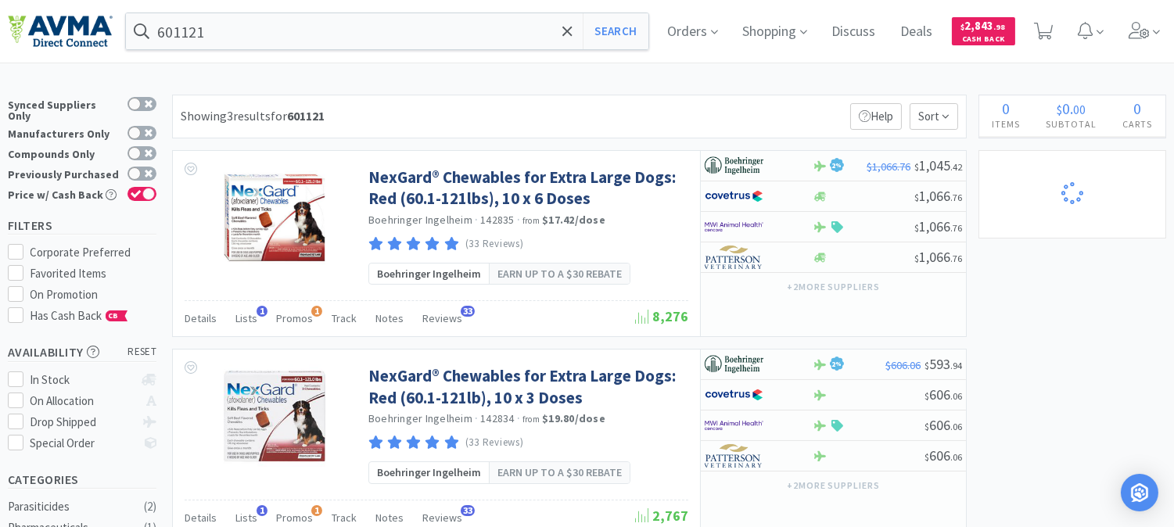
select select "1"
select select "4"
select select "2"
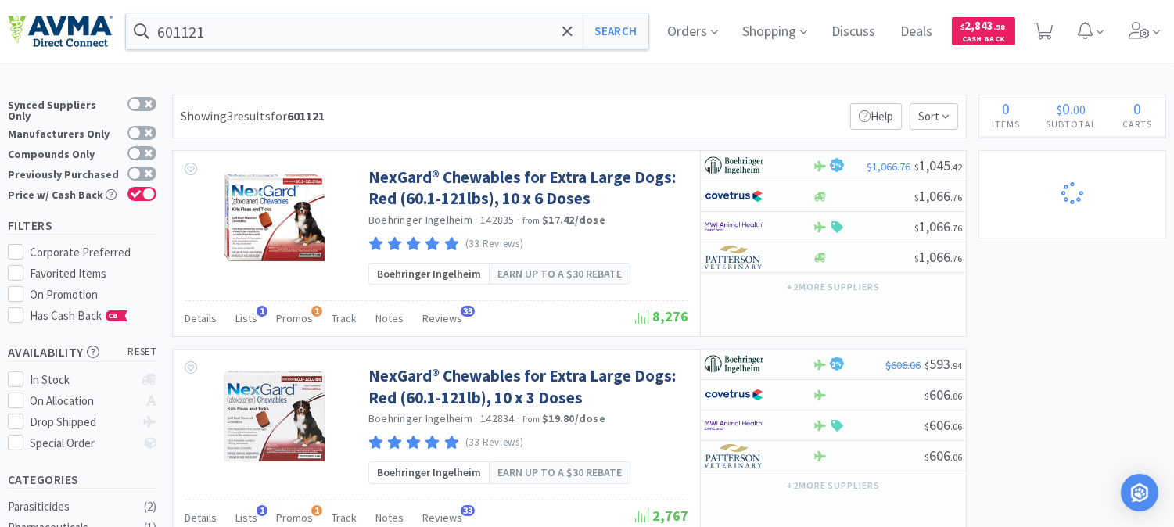
select select "1"
select select "6"
select select "1"
select select "4"
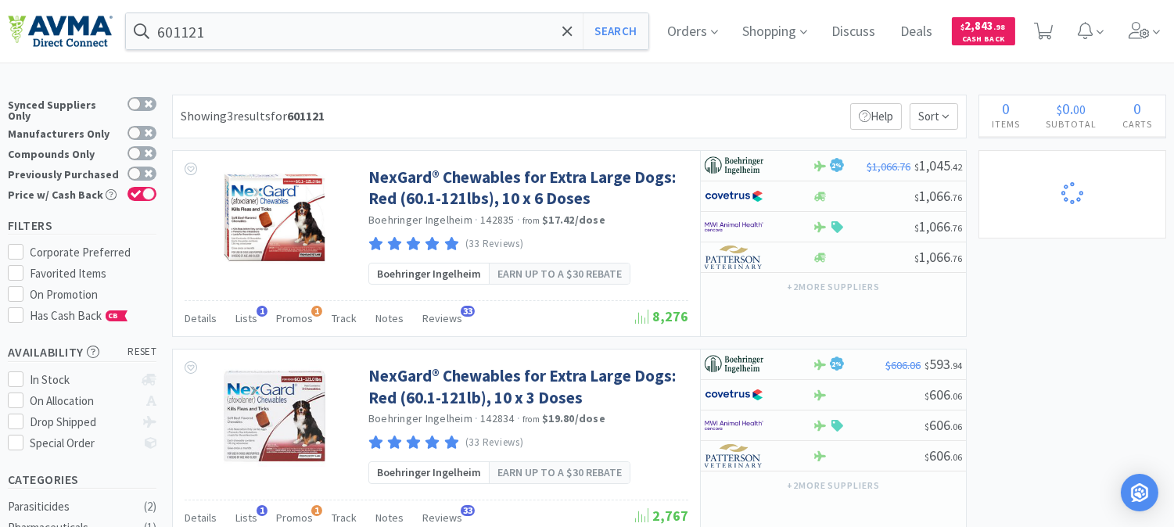
select select "1"
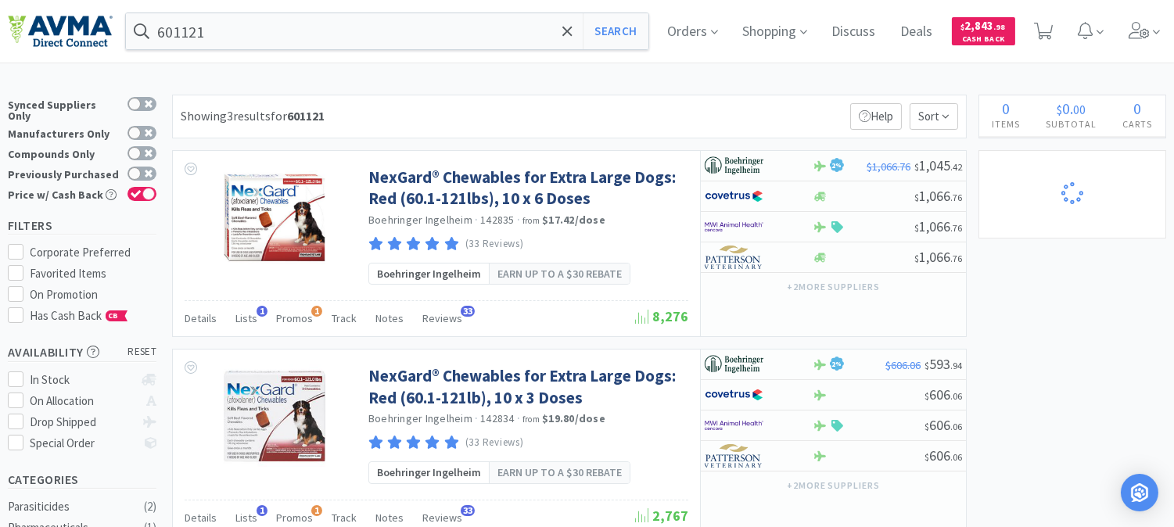
select select "1"
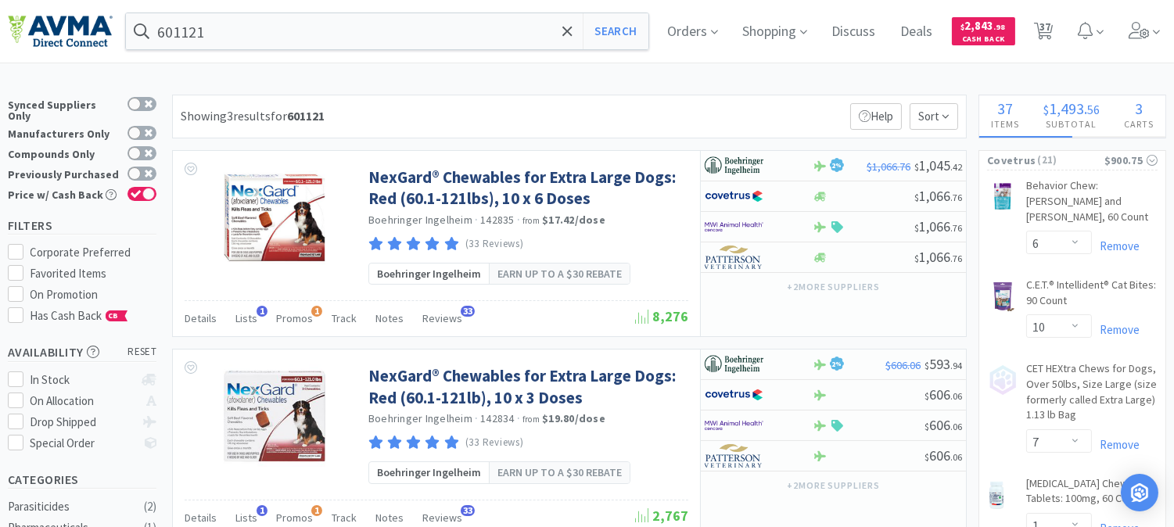
select select "1"
click at [1051, 30] on span "38" at bounding box center [1045, 26] width 11 height 63
select select "6"
select select "10"
select select "7"
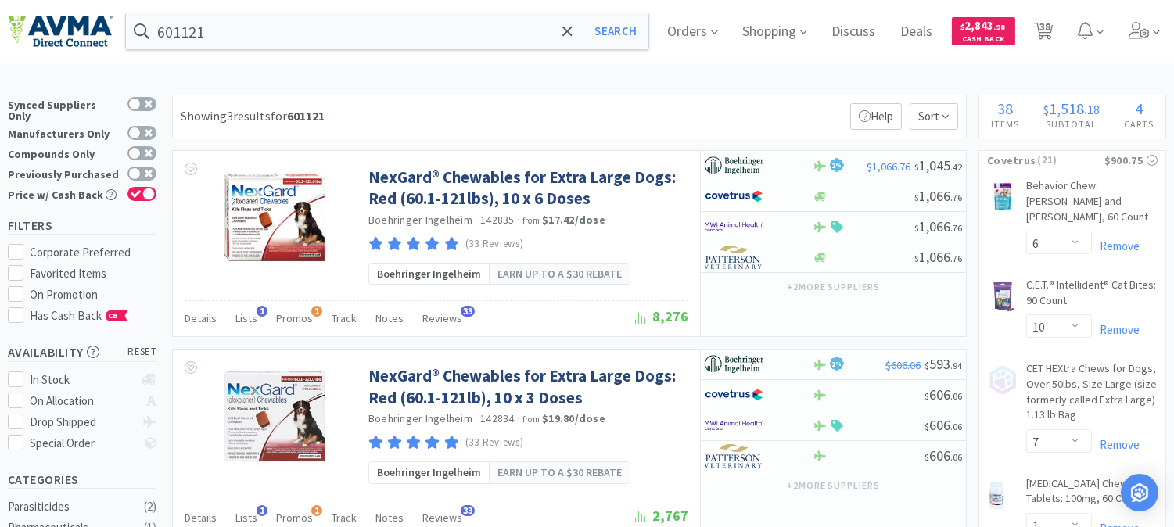
select select "1"
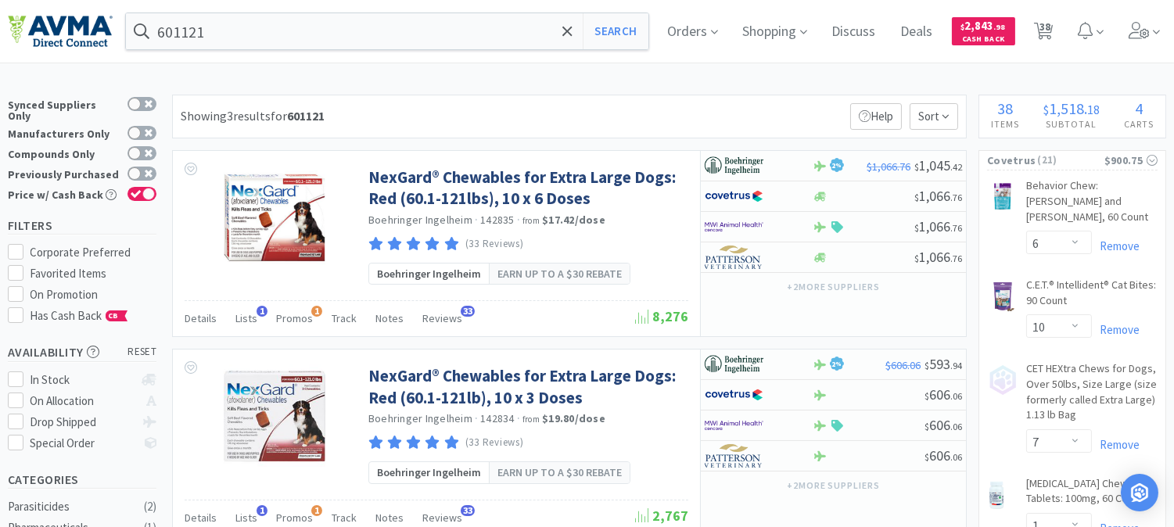
select select "1"
select select "3"
select select "6"
select select "1"
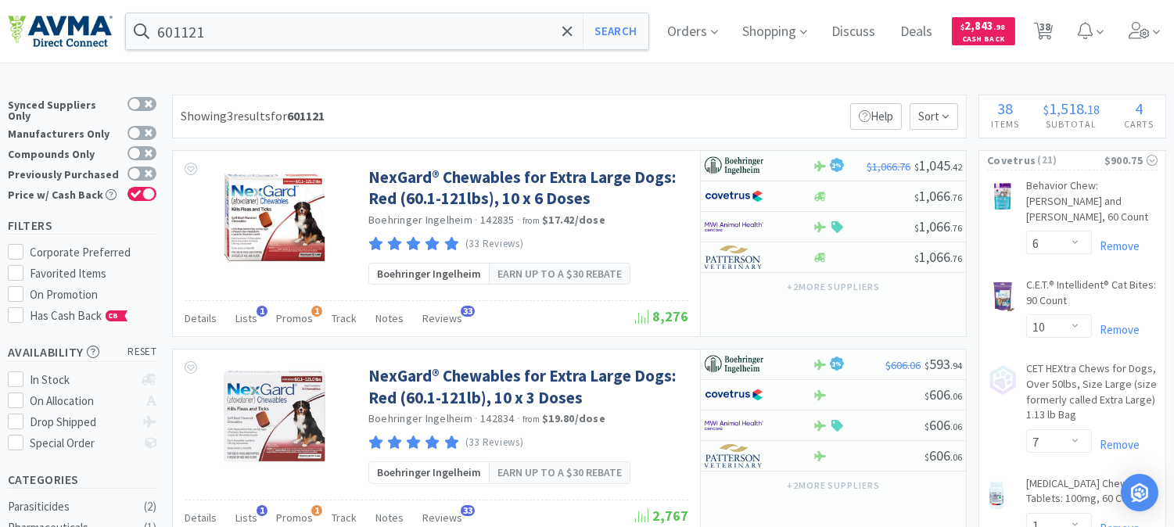
select select "1"
select select "7"
select select "3"
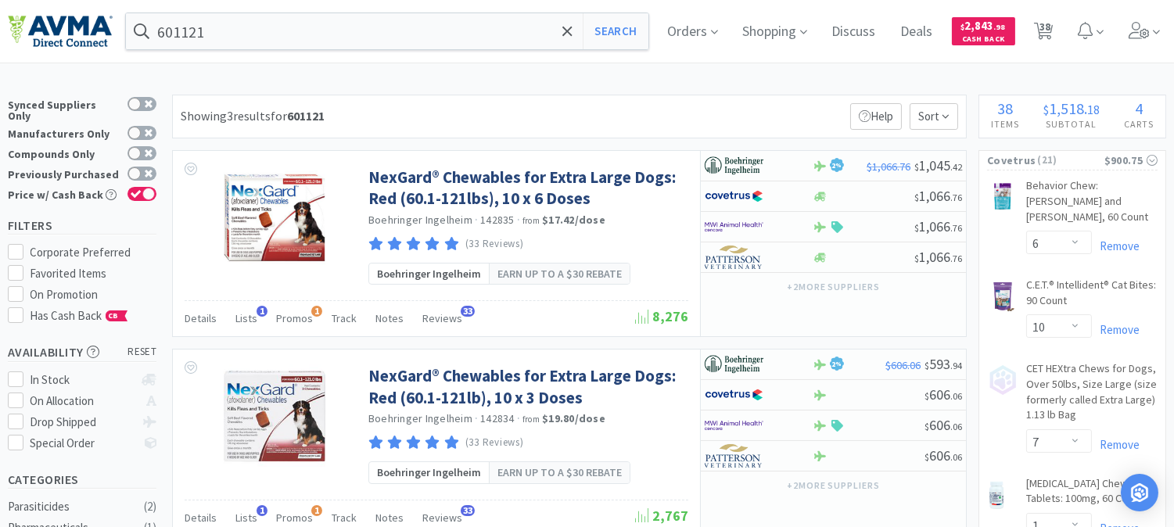
select select "2"
select select "1"
select select "2"
select select "1"
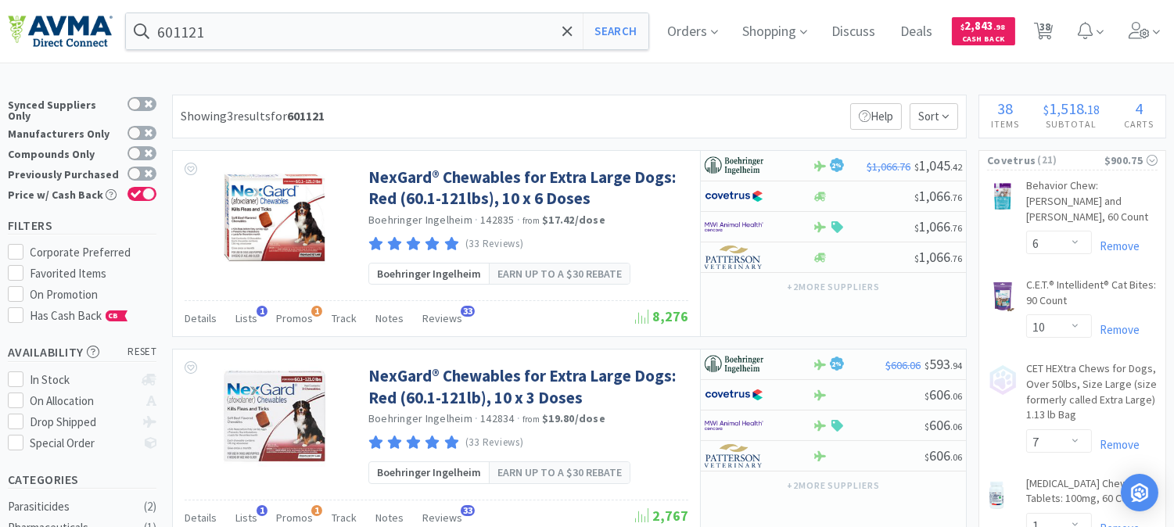
select select "1"
select select "4"
select select "2"
select select "1"
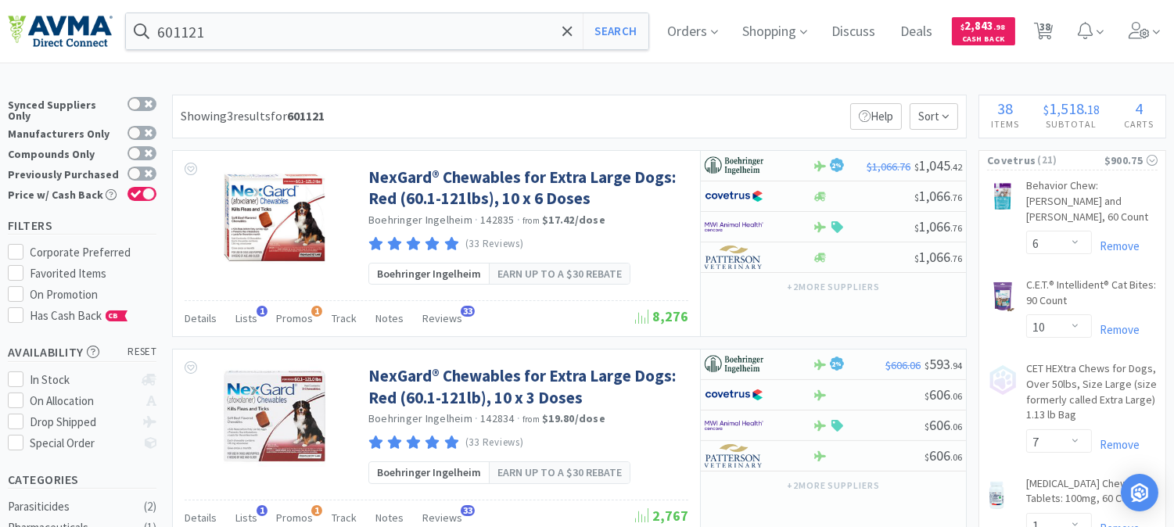
select select "6"
select select "1"
select select "4"
select select "1"
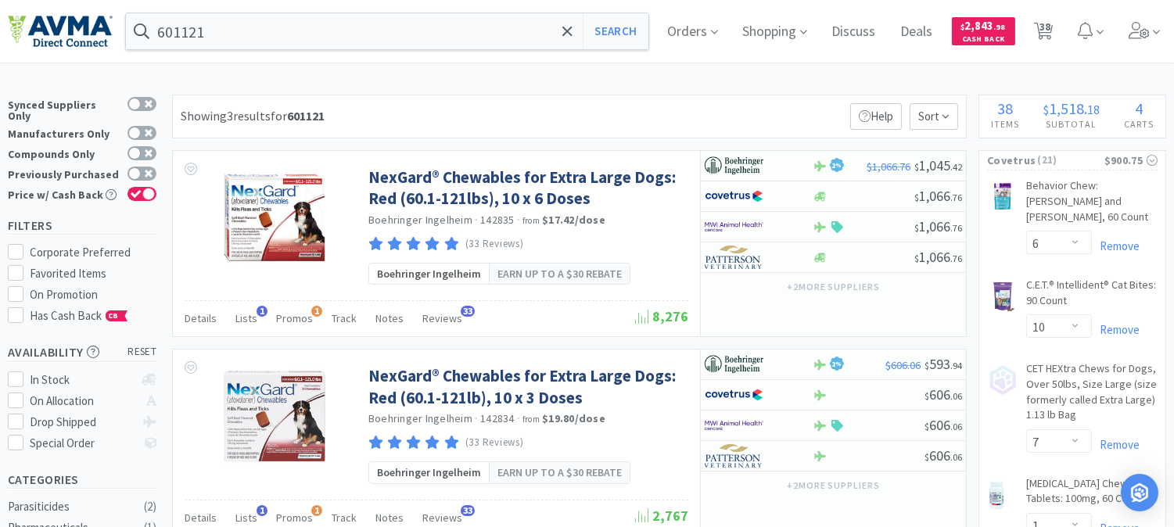
select select "1"
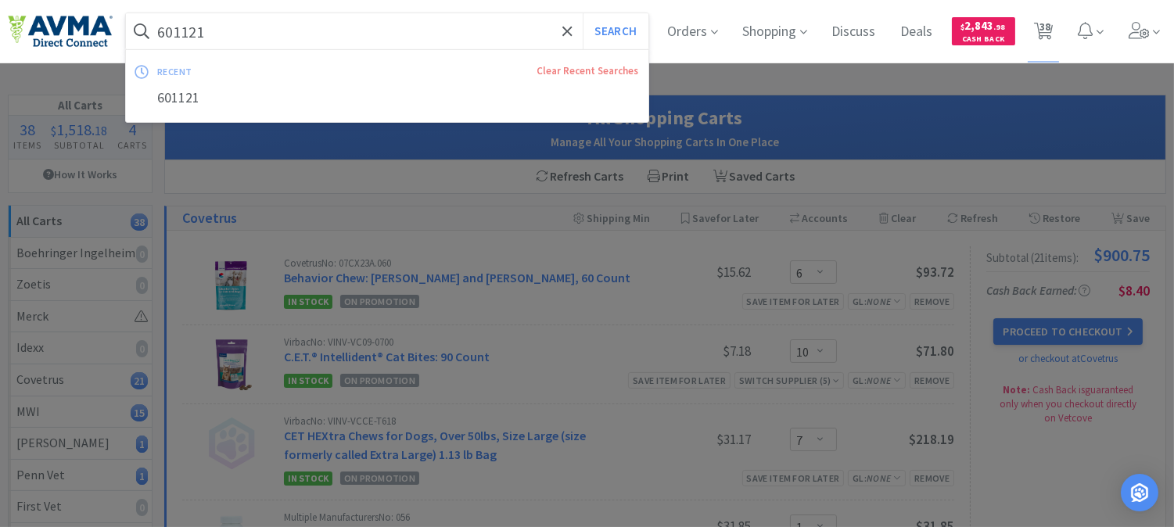
click at [238, 27] on input "601121" at bounding box center [387, 31] width 523 height 36
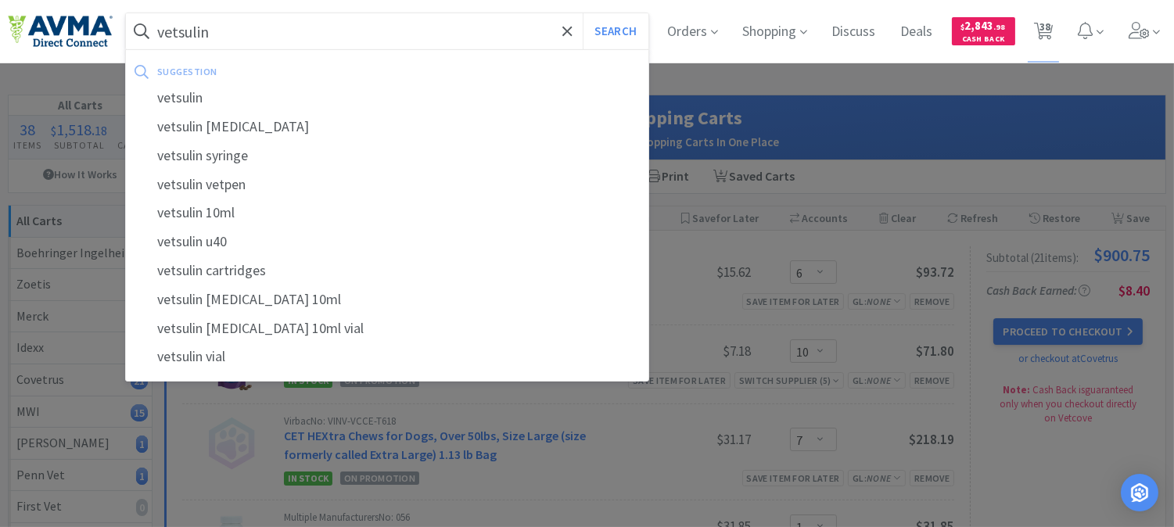
type input "vetsulin"
click at [583, 13] on button "Search" at bounding box center [615, 31] width 65 height 36
select select "6"
select select "10"
select select "7"
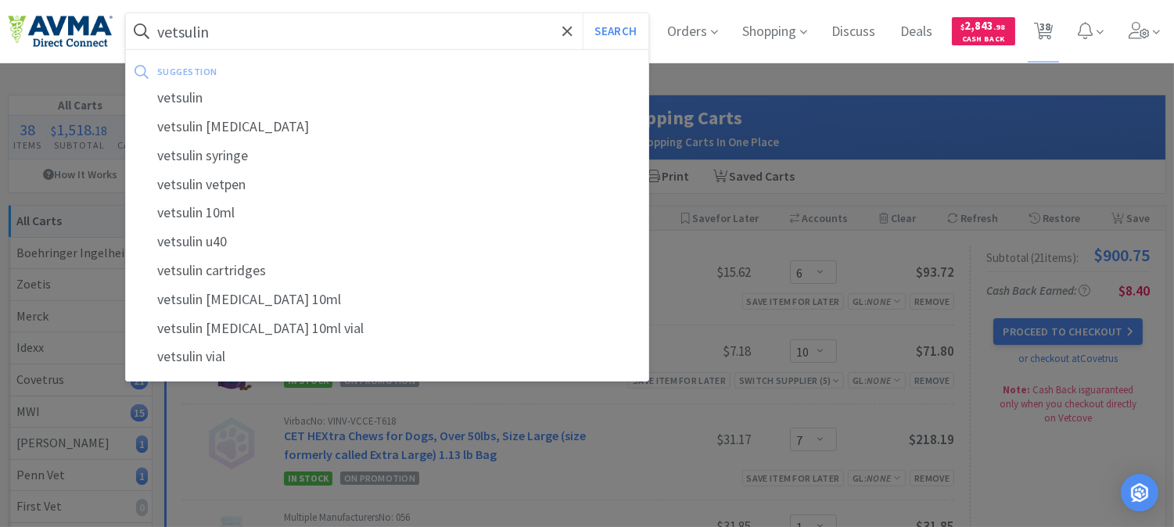
select select "1"
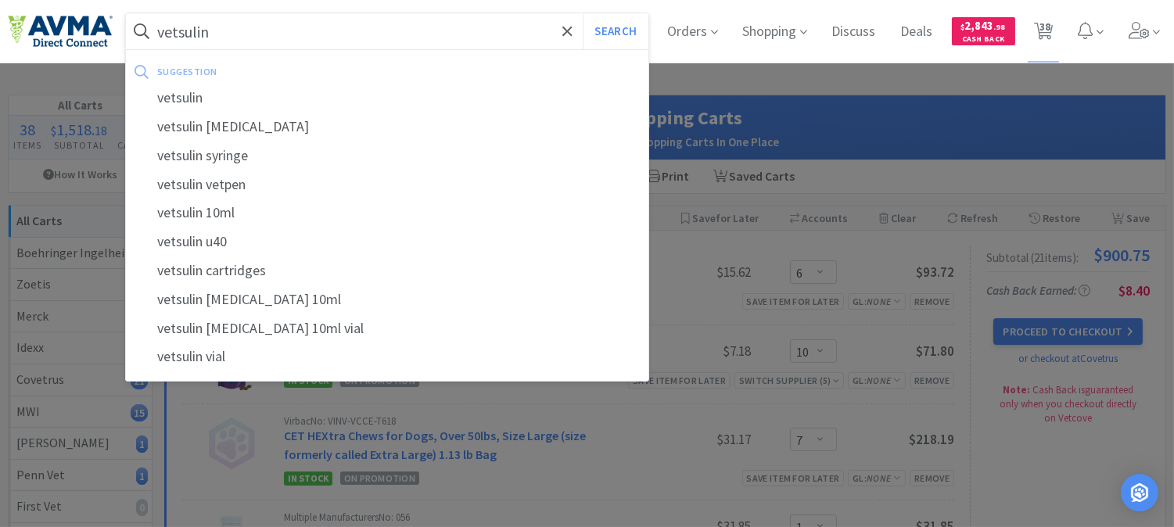
select select "1"
select select "3"
select select "6"
select select "1"
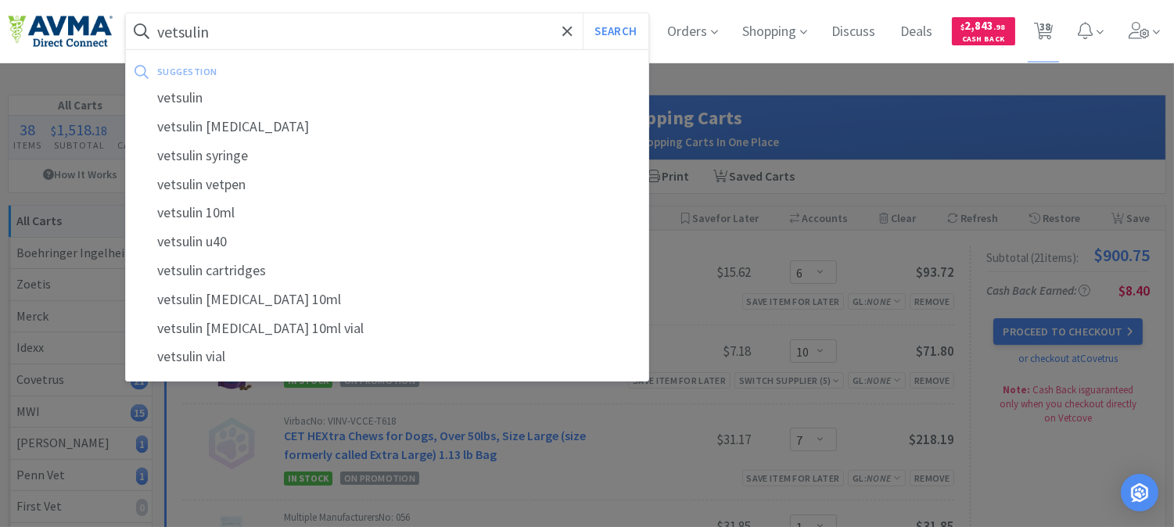
select select "1"
select select "7"
select select "3"
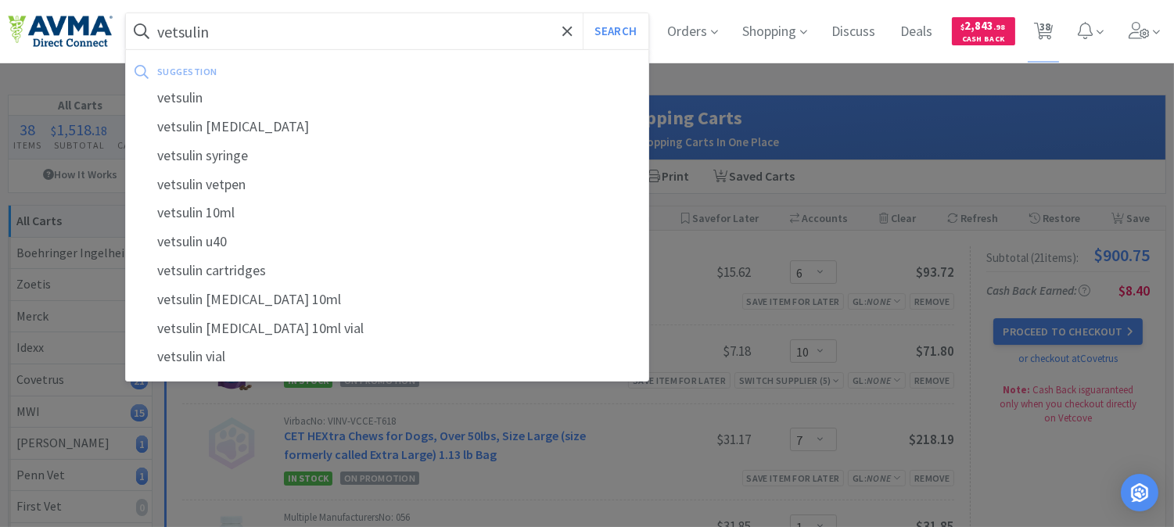
select select "2"
select select "1"
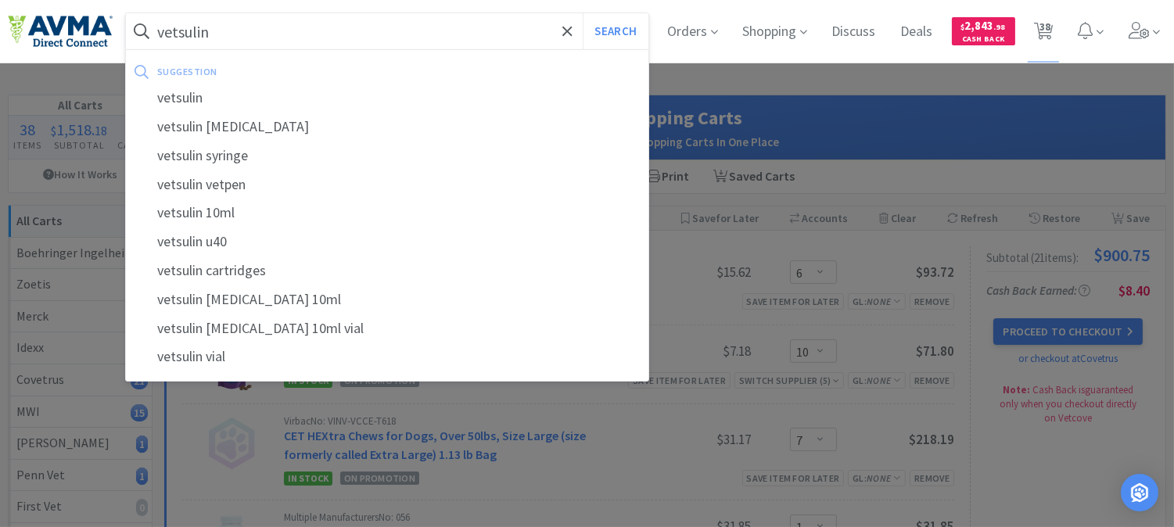
select select "4"
select select "2"
select select "1"
select select "6"
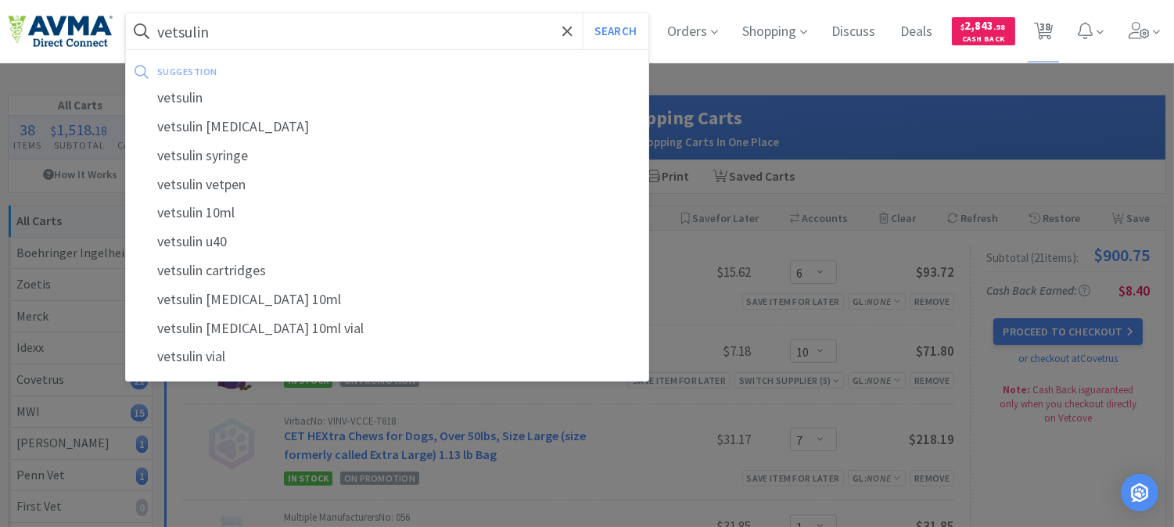
select select "1"
select select "4"
select select "1"
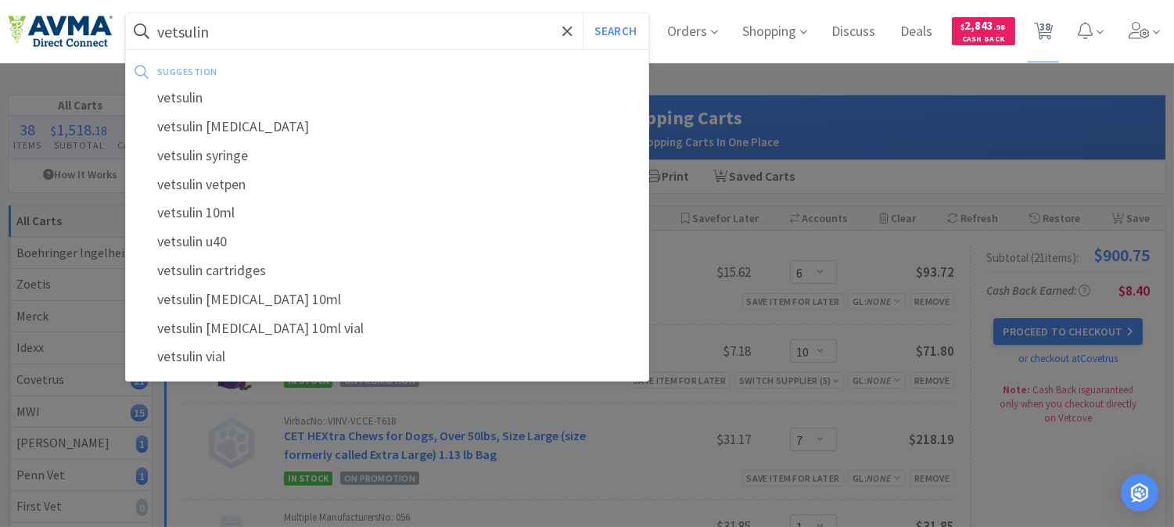
select select "1"
